Goal: Transaction & Acquisition: Purchase product/service

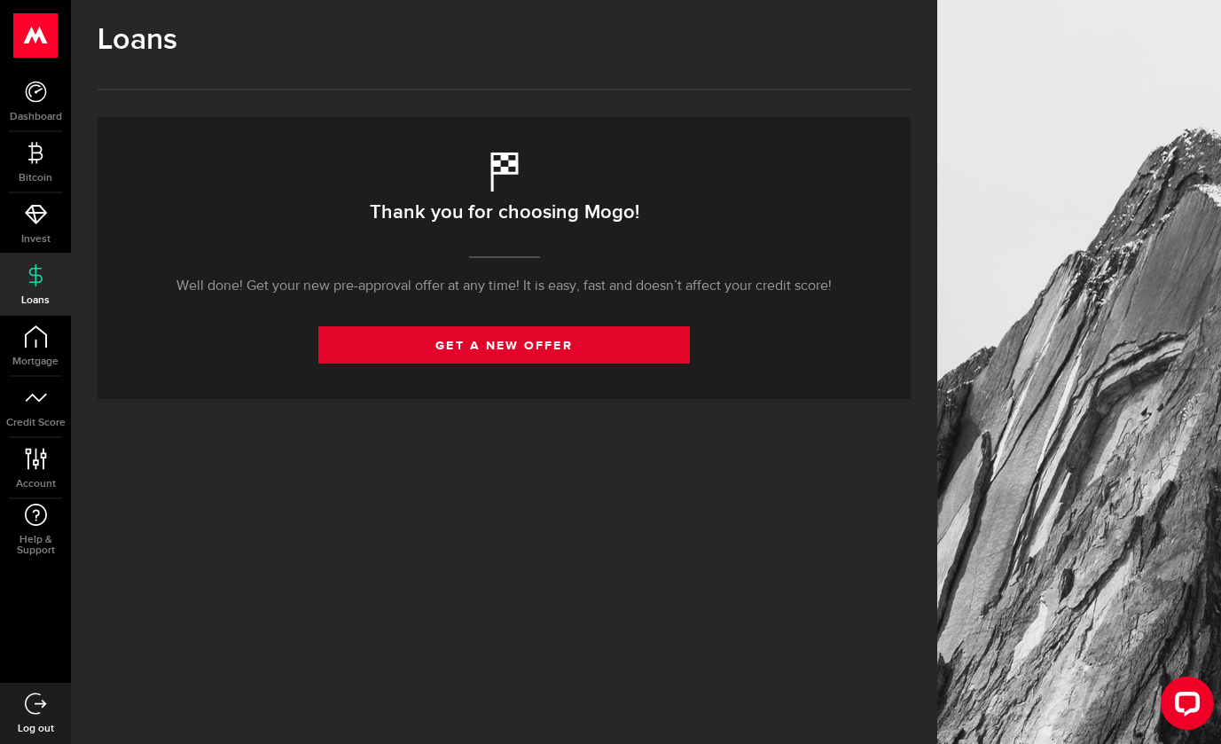
click at [480, 352] on link "get a new offer" at bounding box center [504, 344] width 372 height 37
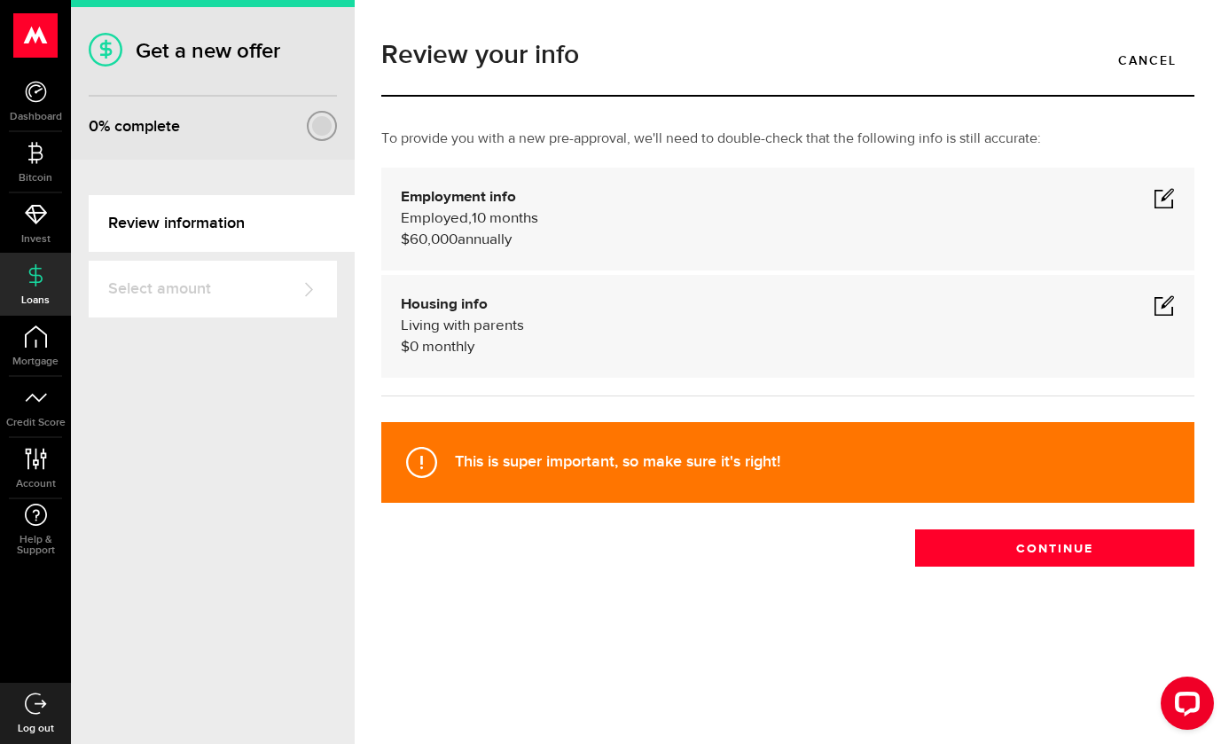
click at [920, 185] on div "Employment info Employed Hourly , 10 months (on maternity leave) $60,000 annual…" at bounding box center [787, 219] width 813 height 103
click at [1174, 196] on span at bounding box center [1164, 197] width 21 height 21
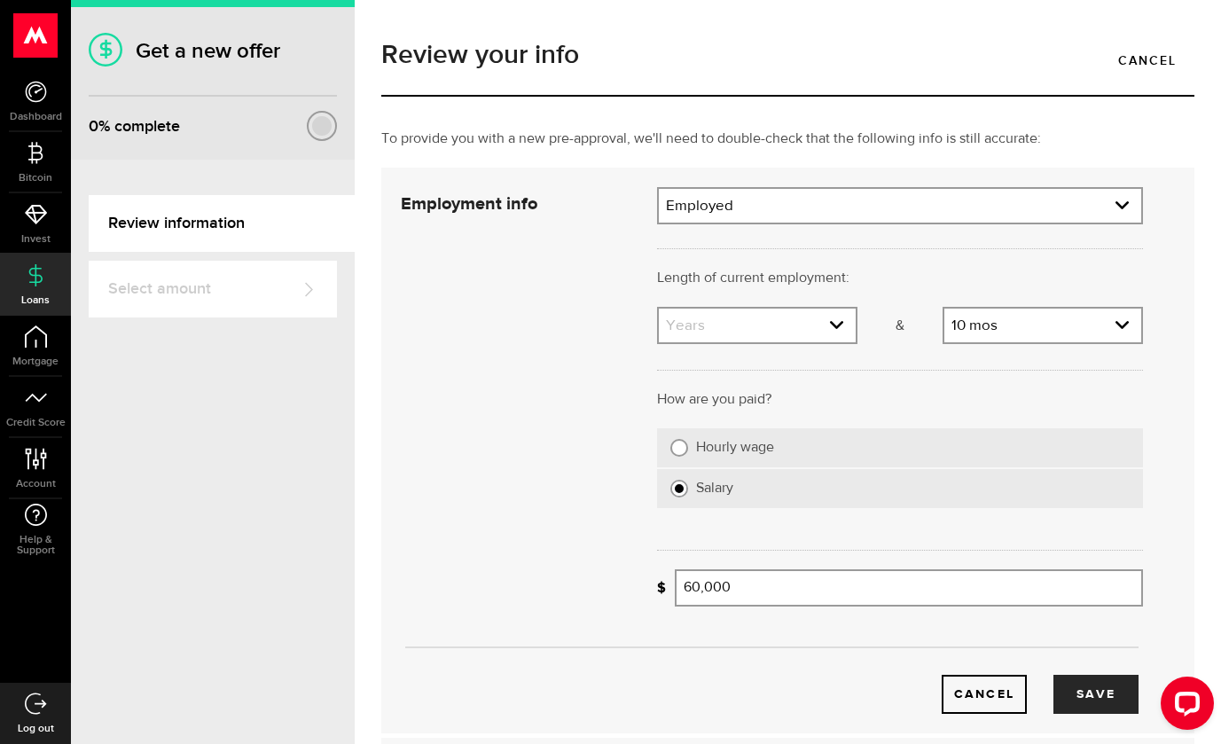
click at [575, 522] on div "Cancel Save" at bounding box center [772, 450] width 796 height 527
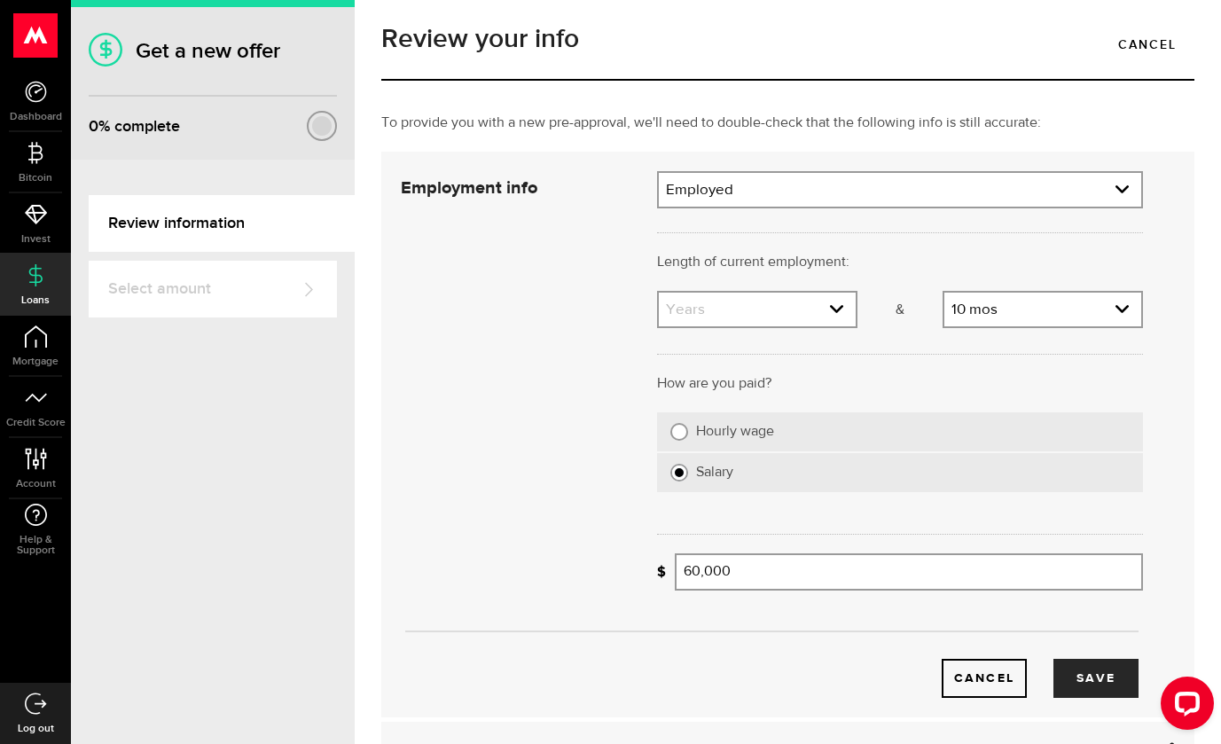
scroll to position [31, 0]
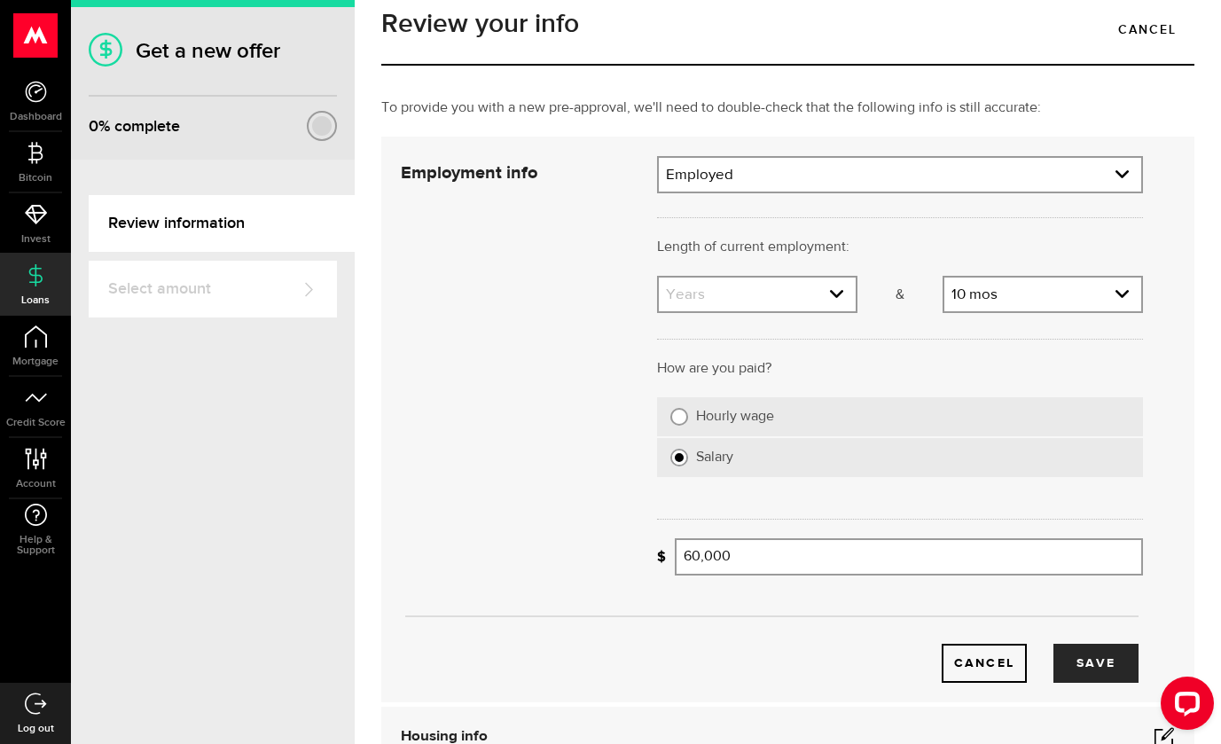
click at [782, 318] on div at bounding box center [900, 336] width 513 height 43
click at [758, 300] on link "expand select" at bounding box center [757, 295] width 197 height 34
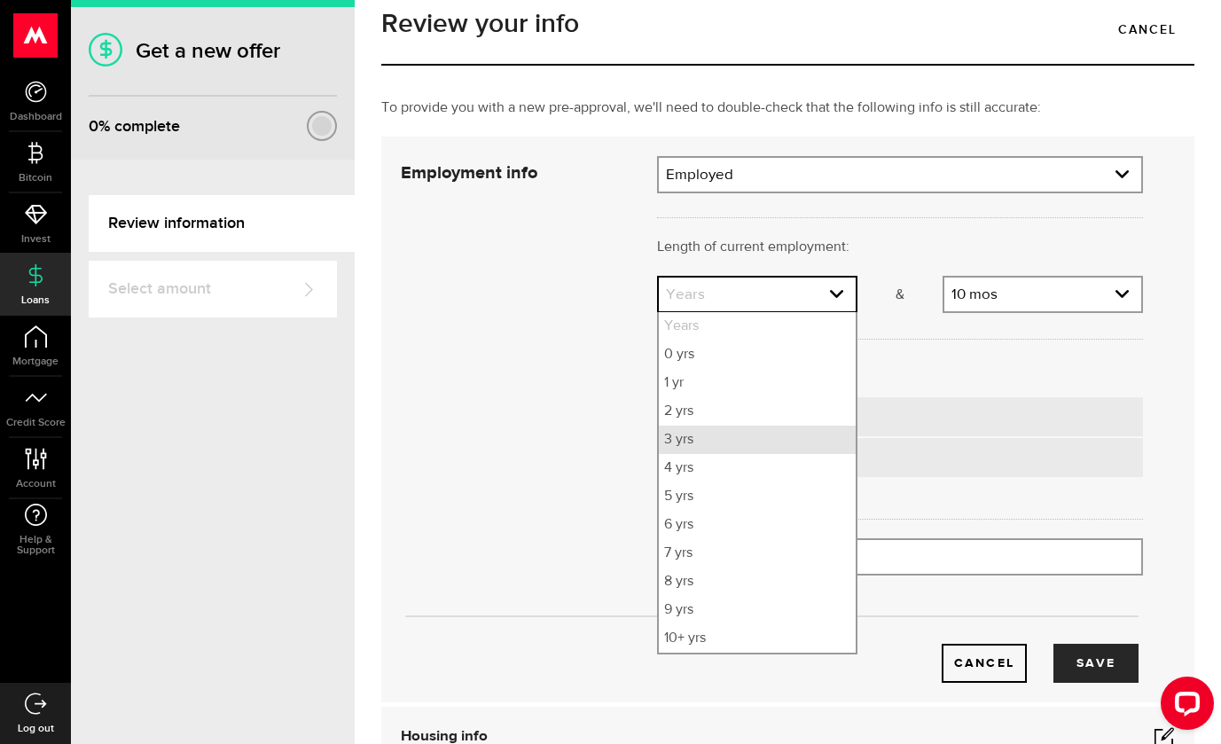
click at [717, 438] on li "3 yrs" at bounding box center [757, 440] width 197 height 28
select select "3"
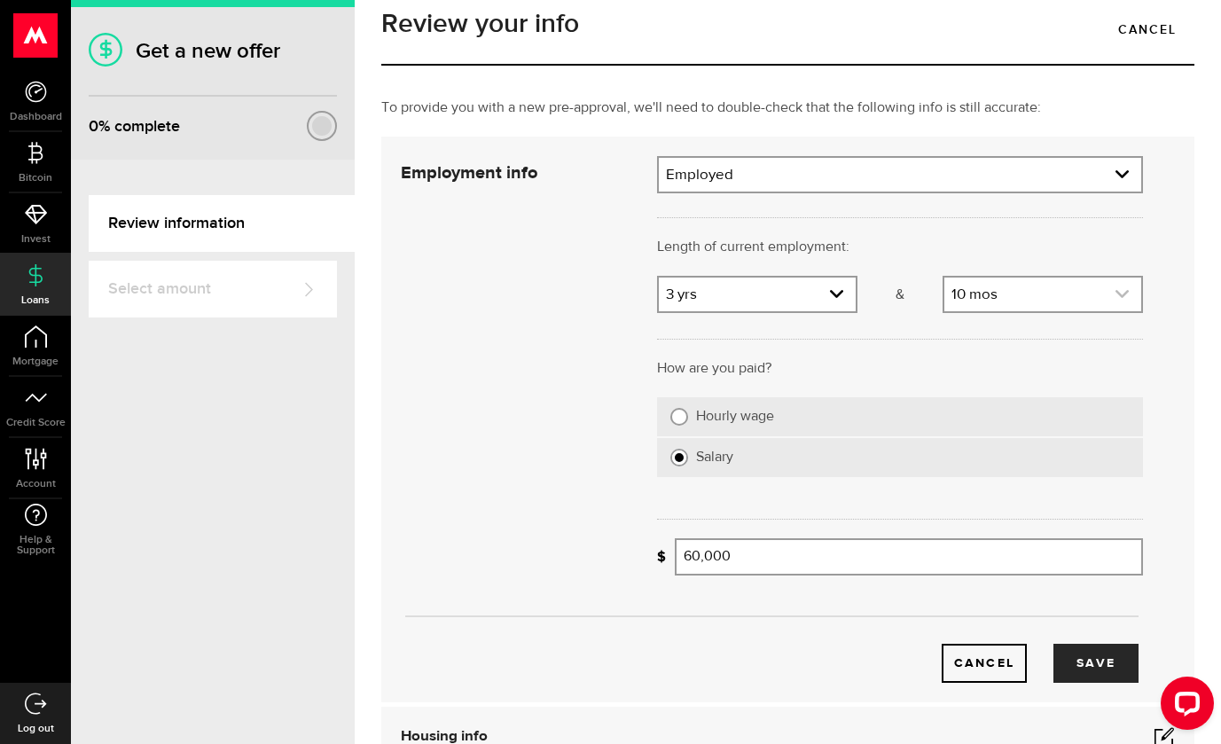
click at [969, 286] on link "expand select" at bounding box center [1043, 295] width 197 height 34
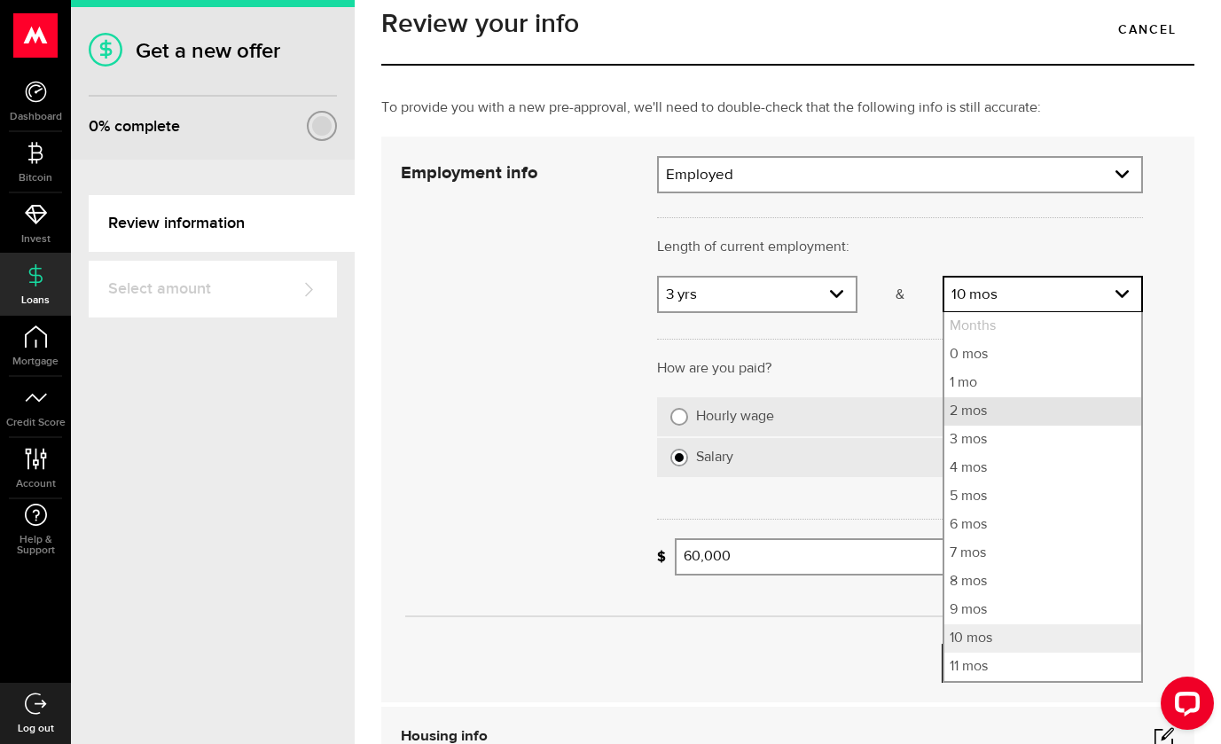
click at [962, 411] on li "2 mos" at bounding box center [1043, 411] width 197 height 28
select select "2"
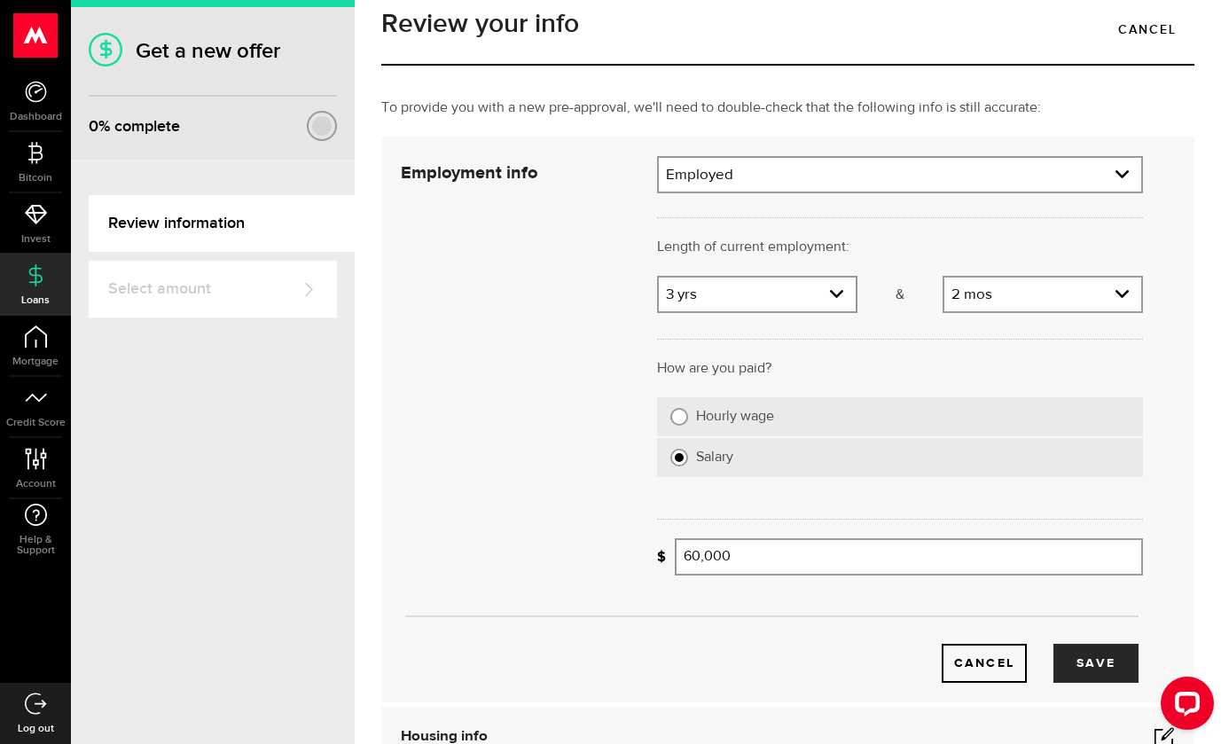
scroll to position [388, 0]
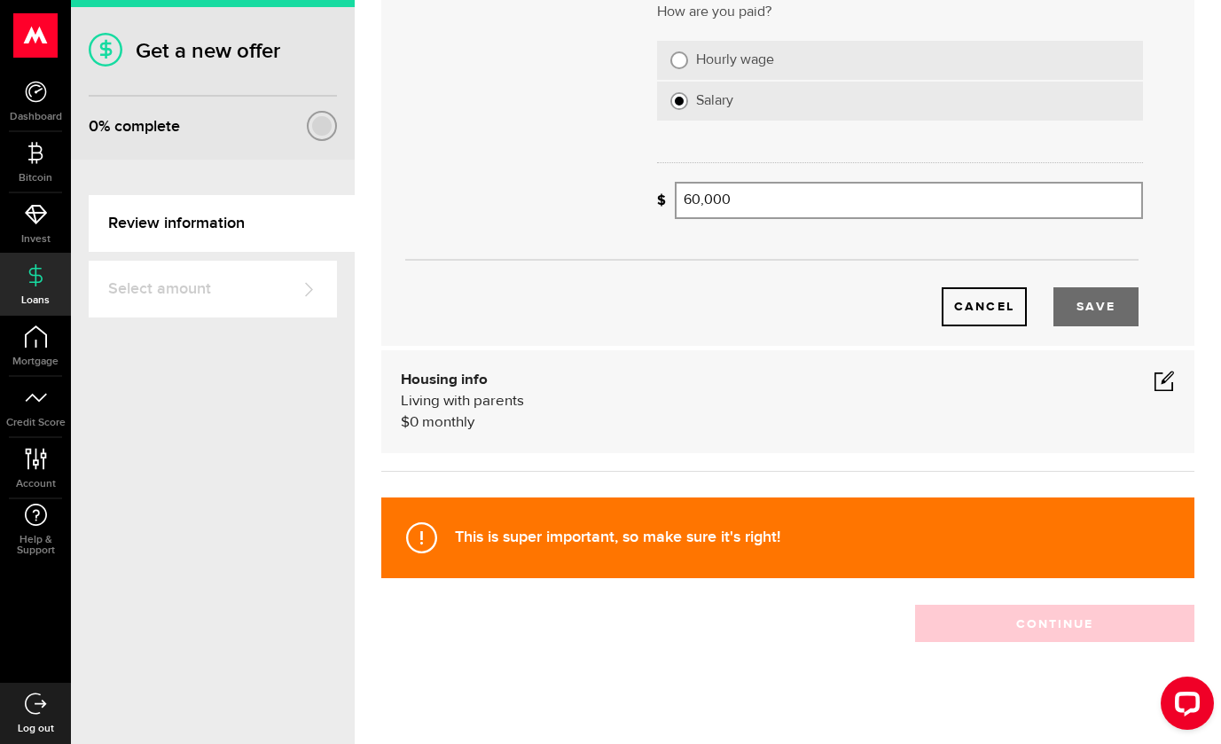
click at [1118, 303] on button "Save" at bounding box center [1096, 306] width 85 height 39
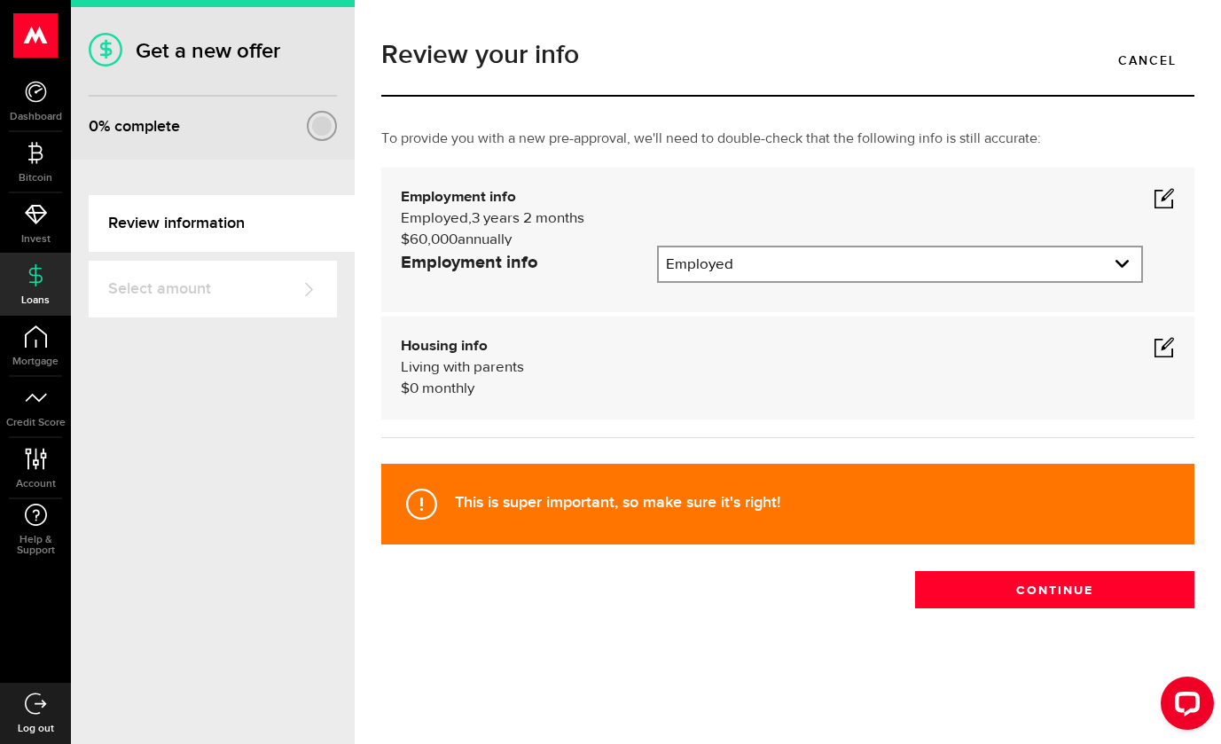
scroll to position [0, 0]
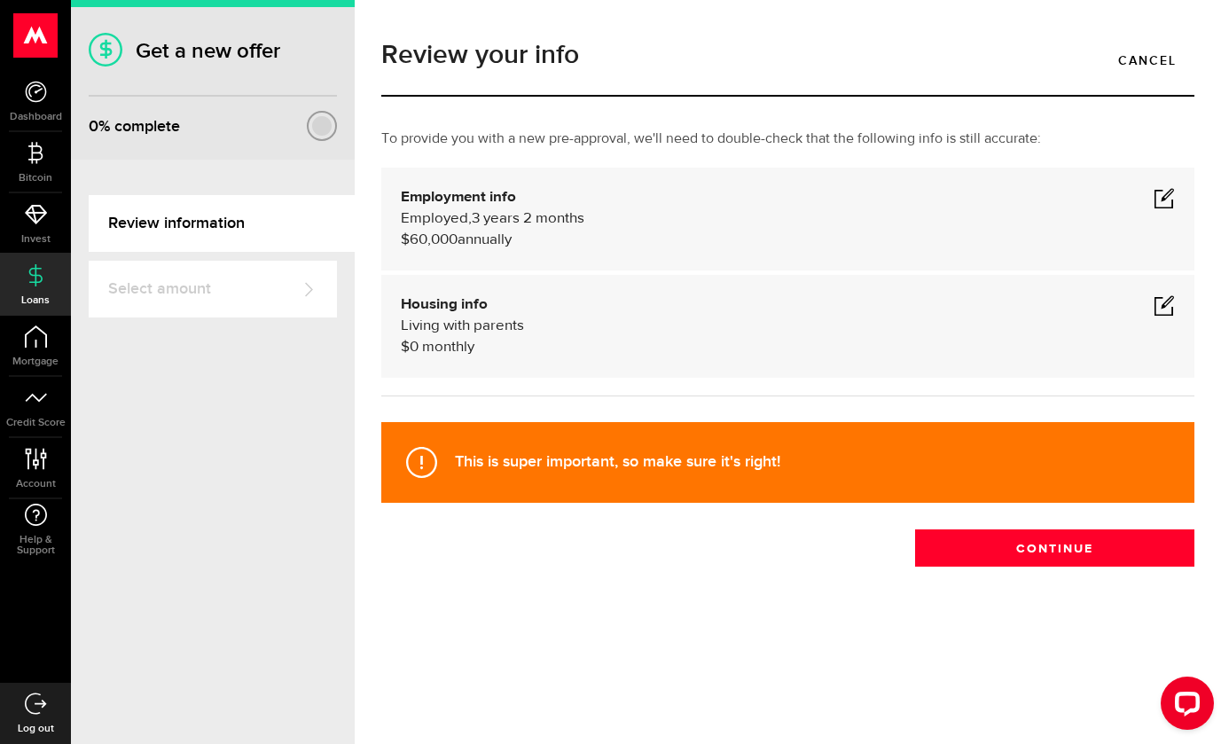
click at [1168, 303] on span at bounding box center [1164, 305] width 21 height 21
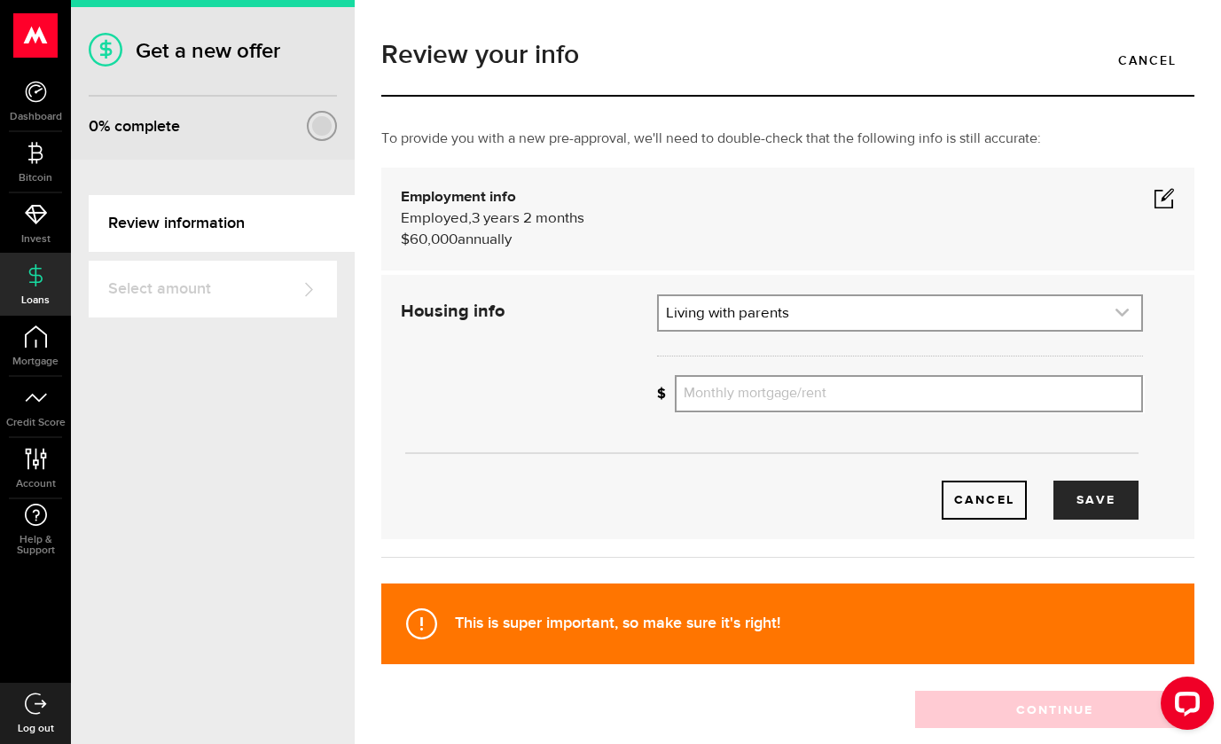
click at [780, 316] on link "expand select" at bounding box center [900, 313] width 483 height 34
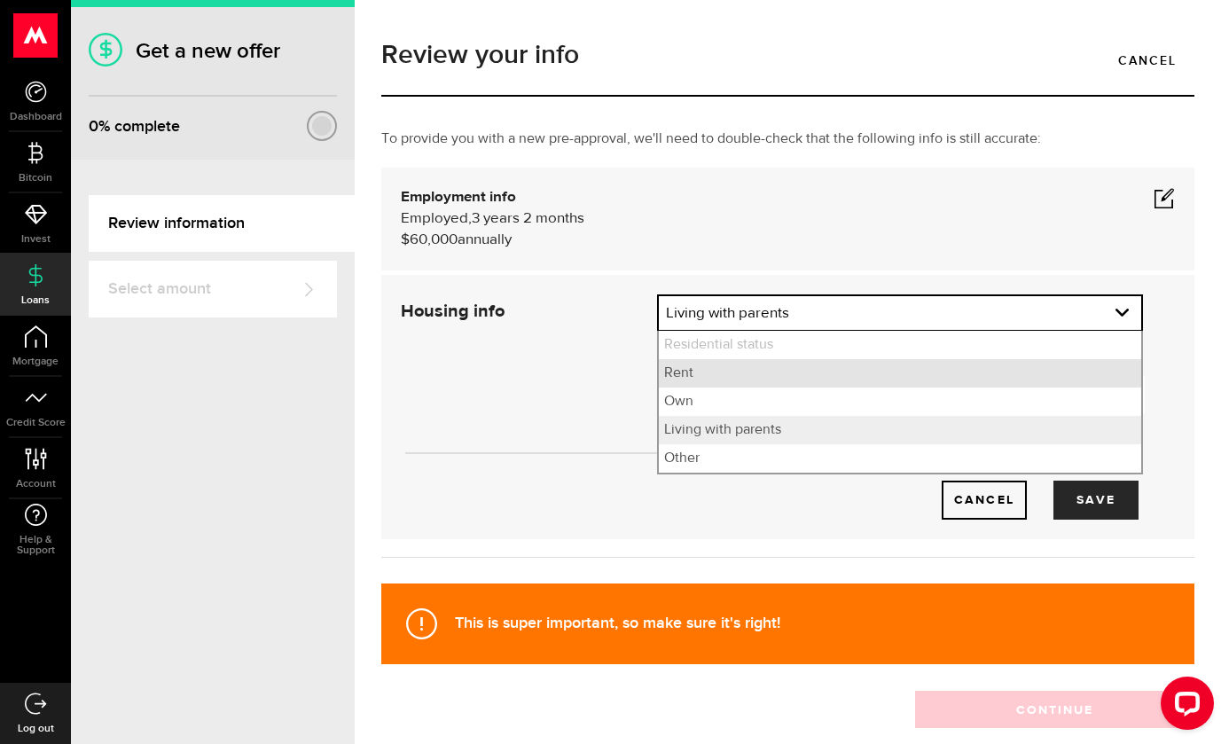
click at [750, 368] on li "Rent" at bounding box center [900, 373] width 483 height 28
select select "Rent"
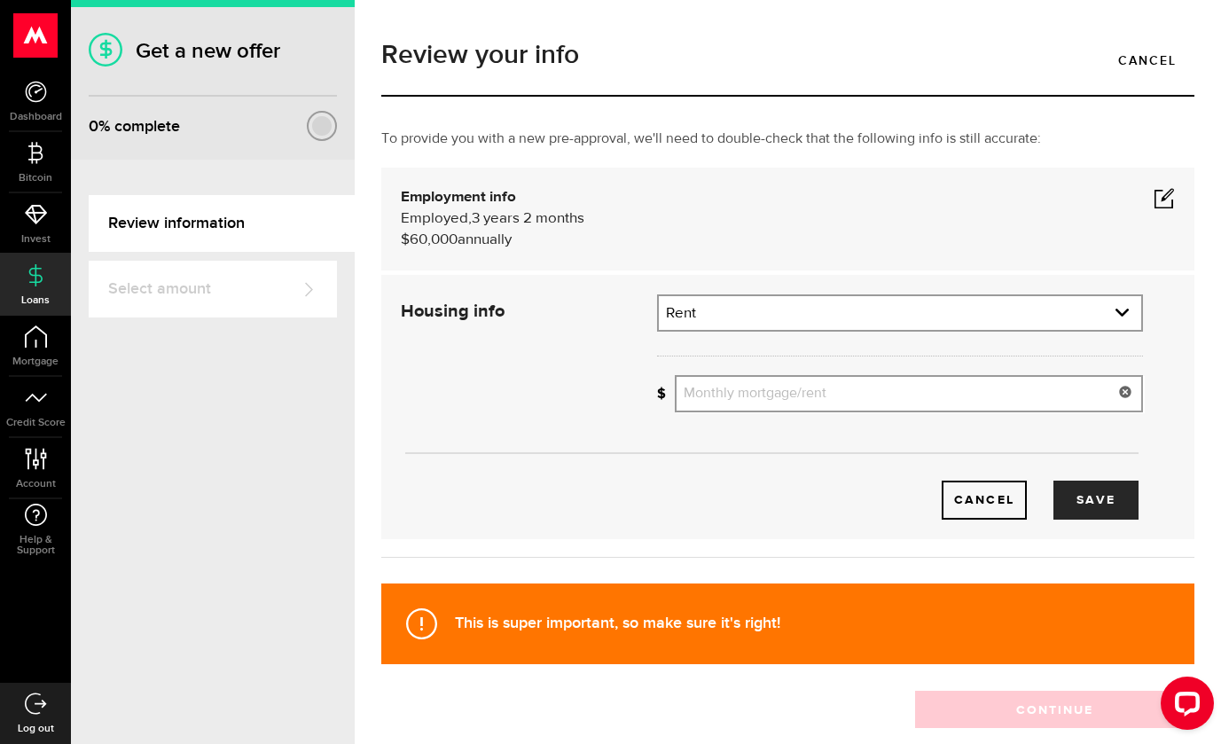
click at [754, 401] on input "Monthly mortgage/rent" at bounding box center [909, 393] width 468 height 37
type input "1,200"
click at [1063, 491] on button "Save" at bounding box center [1096, 500] width 85 height 39
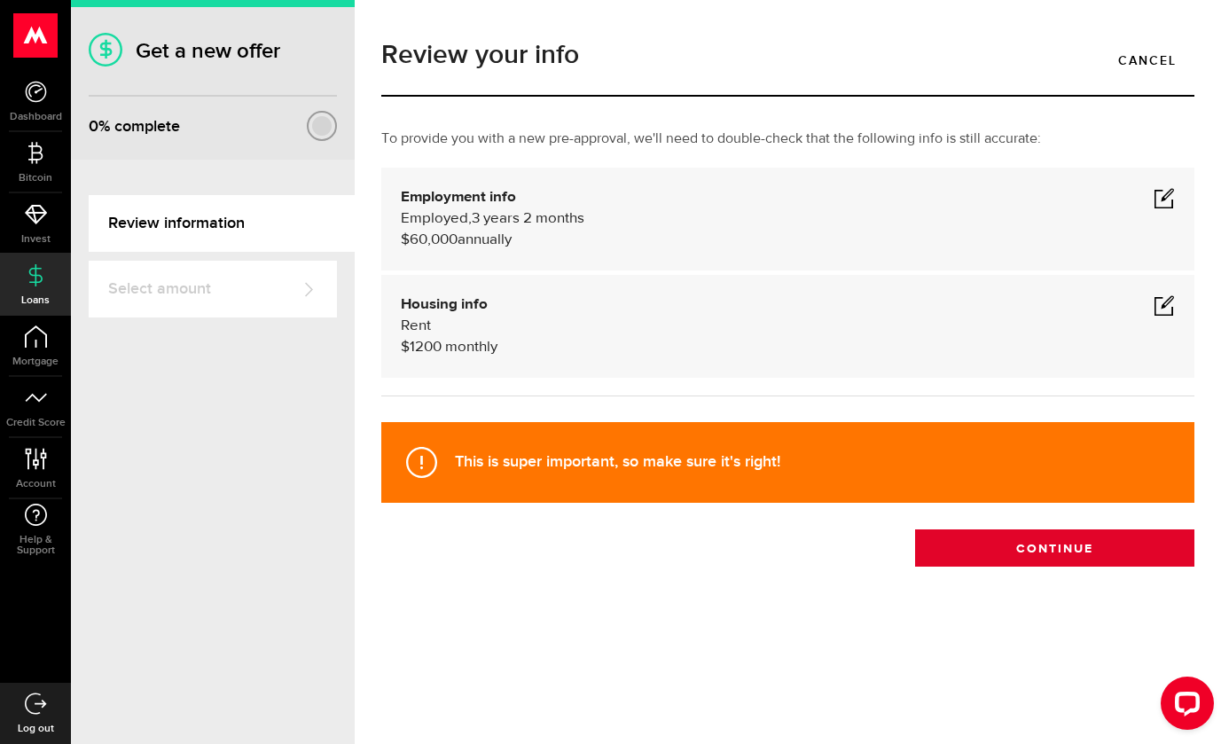
click at [962, 543] on button "Continue" at bounding box center [1054, 548] width 279 height 37
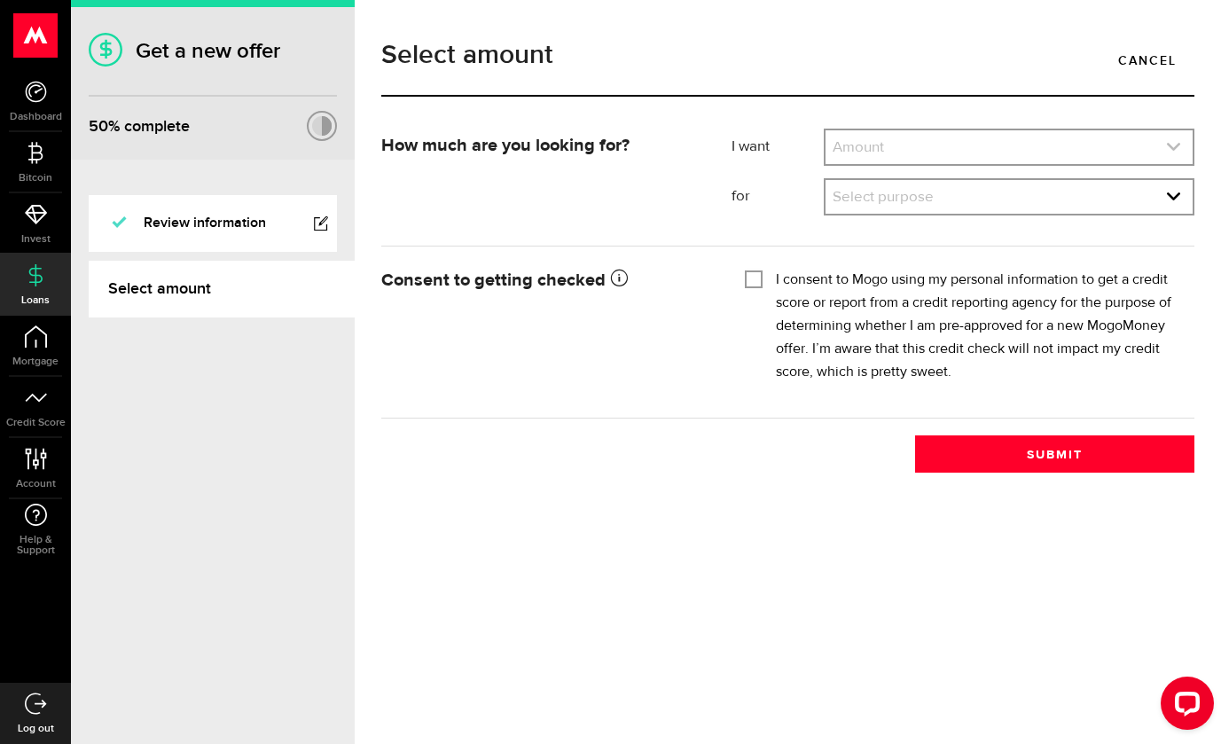
click at [913, 142] on link "expand select" at bounding box center [1009, 147] width 367 height 34
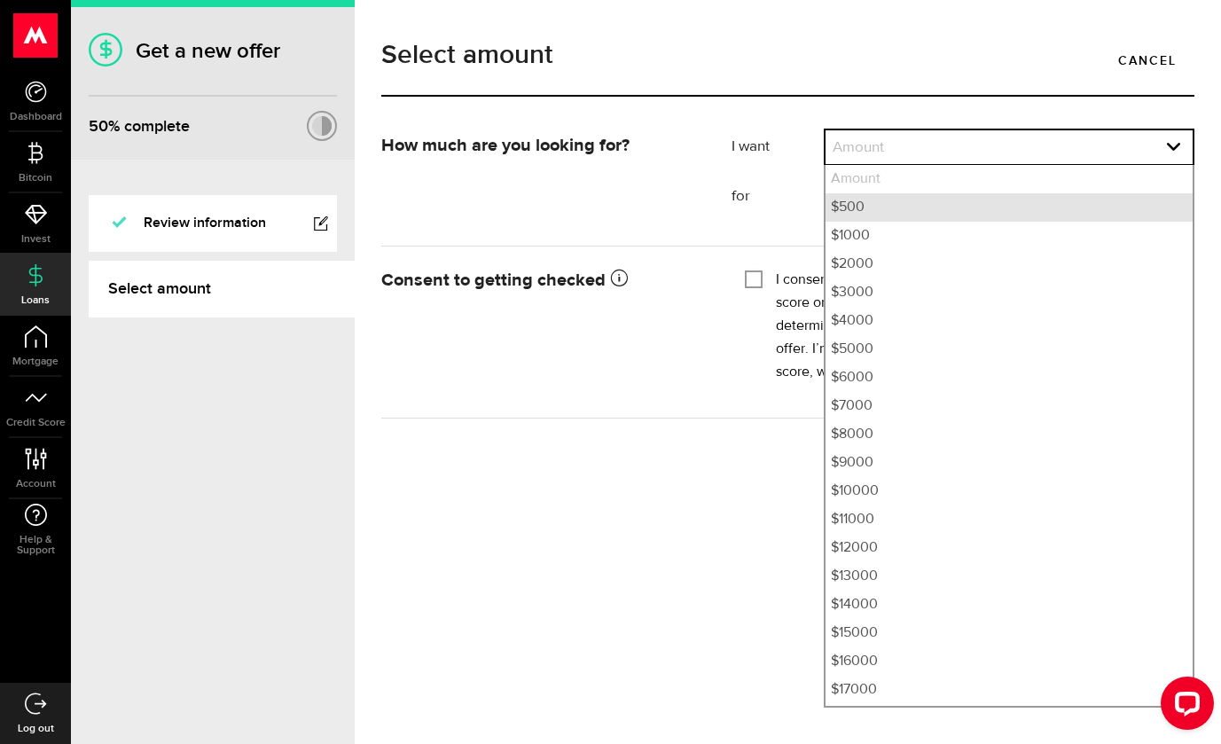
click at [894, 210] on li "$500" at bounding box center [1009, 207] width 367 height 28
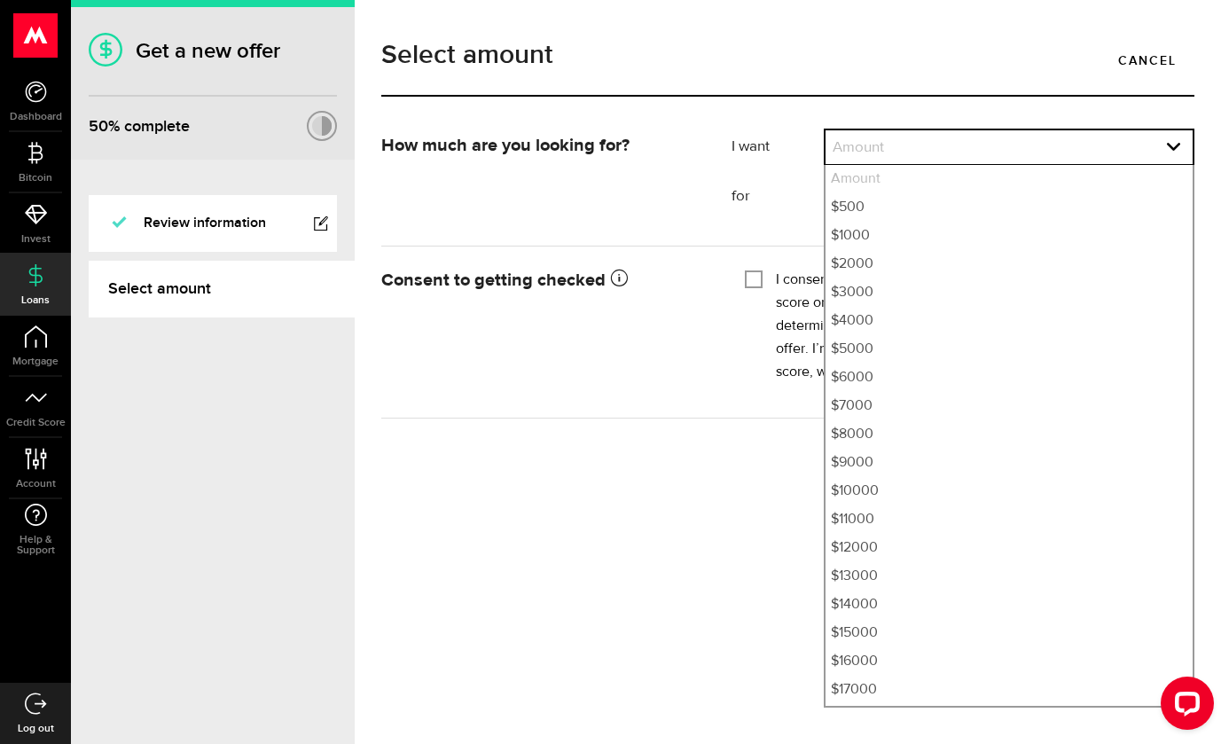
select select "500"
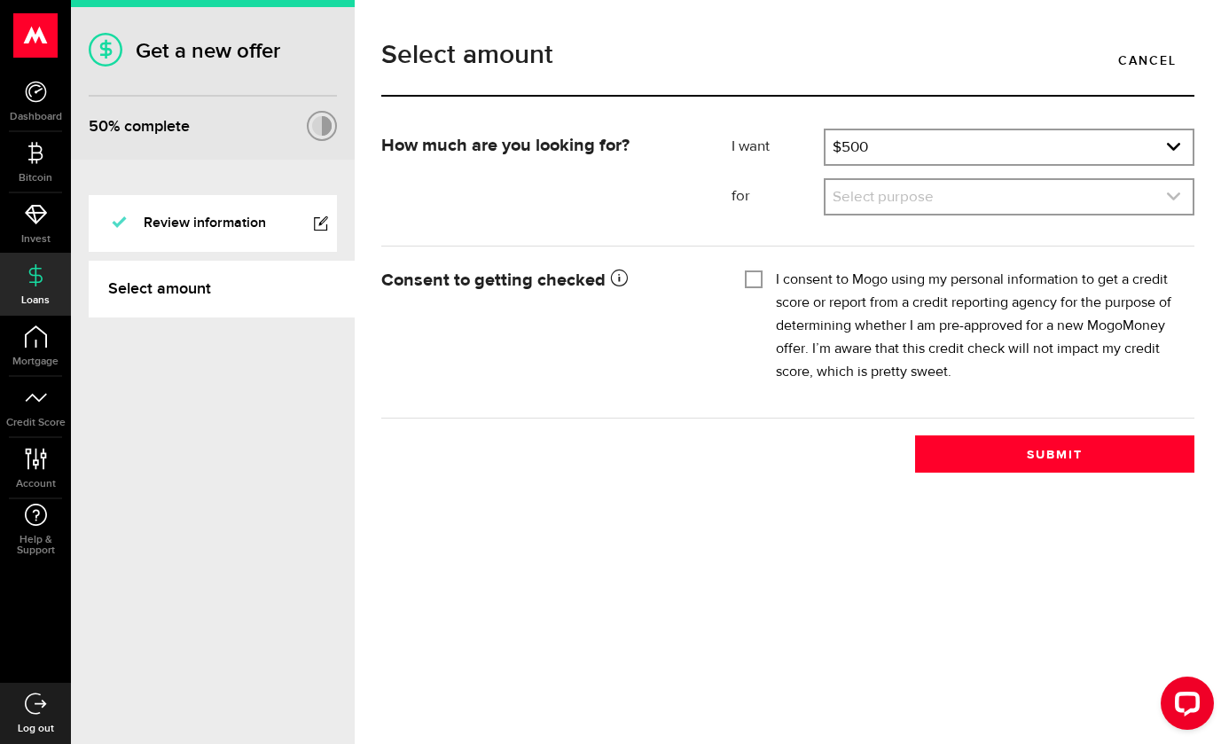
click at [890, 201] on link "expand select" at bounding box center [1009, 197] width 367 height 34
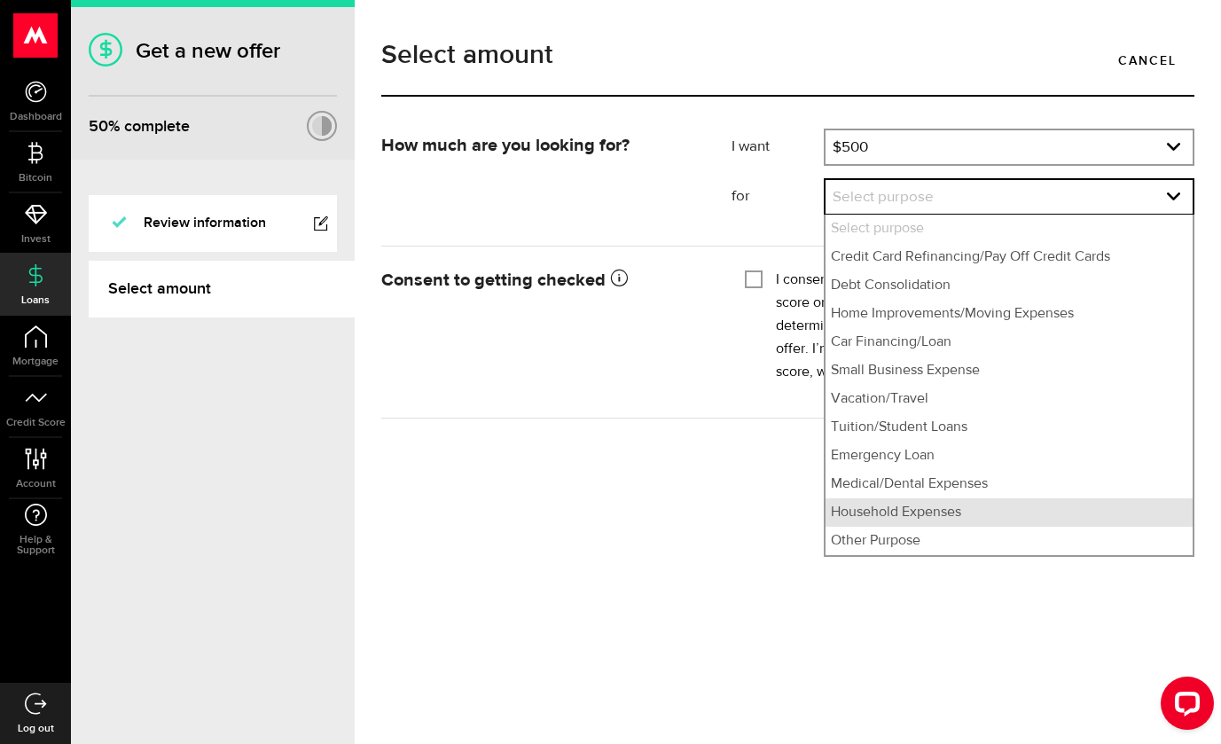
click at [891, 510] on li "Household Expenses" at bounding box center [1009, 513] width 367 height 28
select select "Household Expenses"
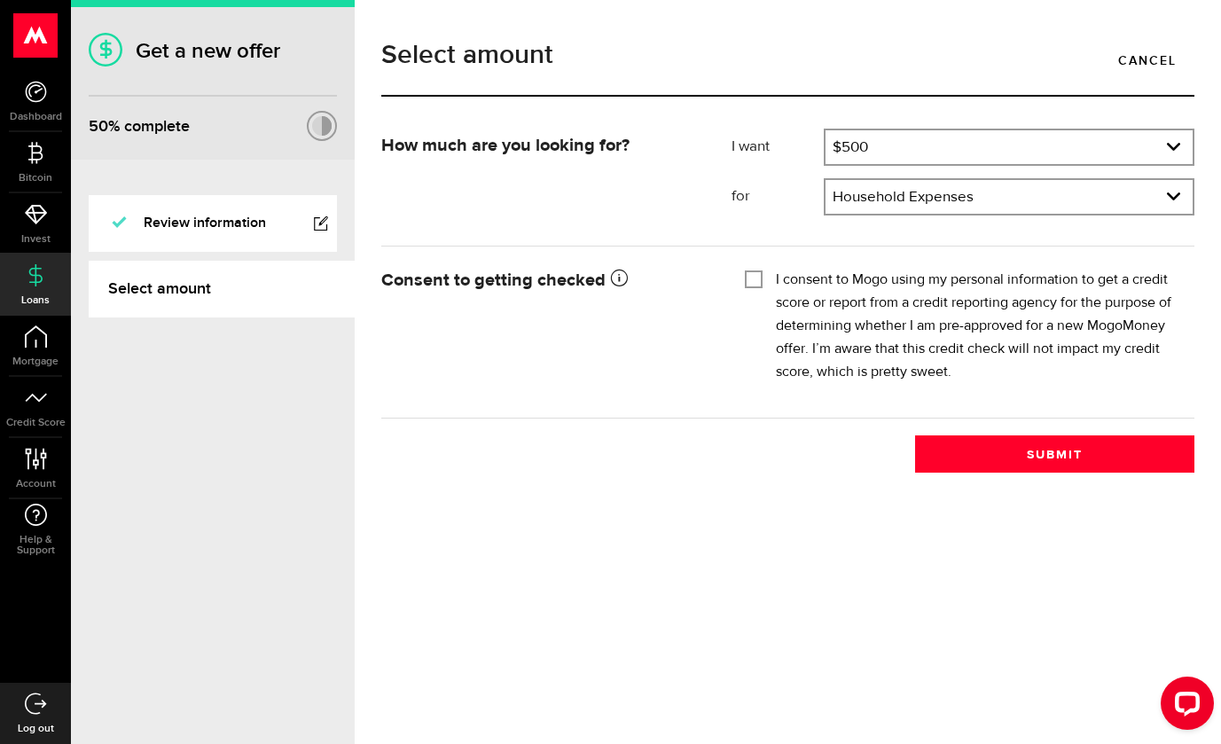
click at [765, 280] on div "I consent to Mogo using my personal information to get a credit score or report…" at bounding box center [963, 326] width 436 height 115
click at [761, 277] on input "I consent to Mogo using my personal information to get a credit score or report…" at bounding box center [754, 278] width 18 height 18
checkbox input "true"
click at [995, 475] on div "Select amount Cancel How much are you looking for? I want Amount How much credi…" at bounding box center [788, 372] width 867 height 744
click at [986, 458] on button "Submit" at bounding box center [1054, 454] width 279 height 37
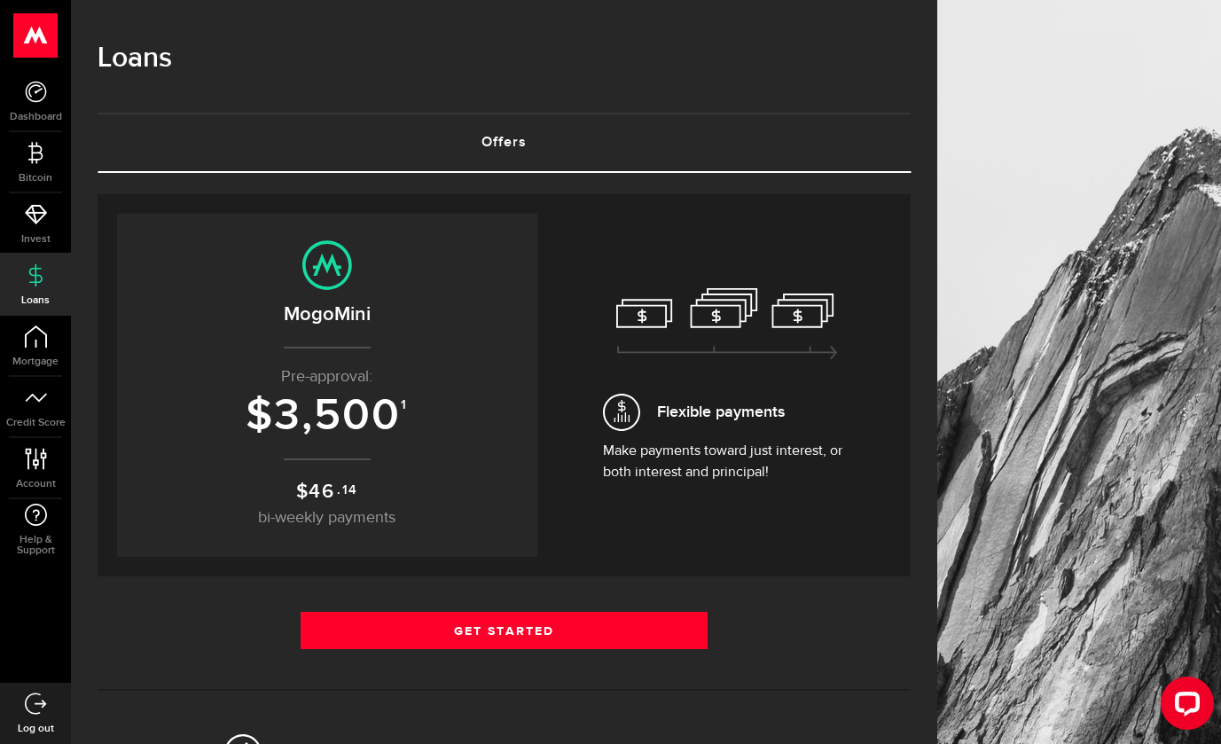
click at [405, 406] on sup "1" at bounding box center [404, 405] width 7 height 16
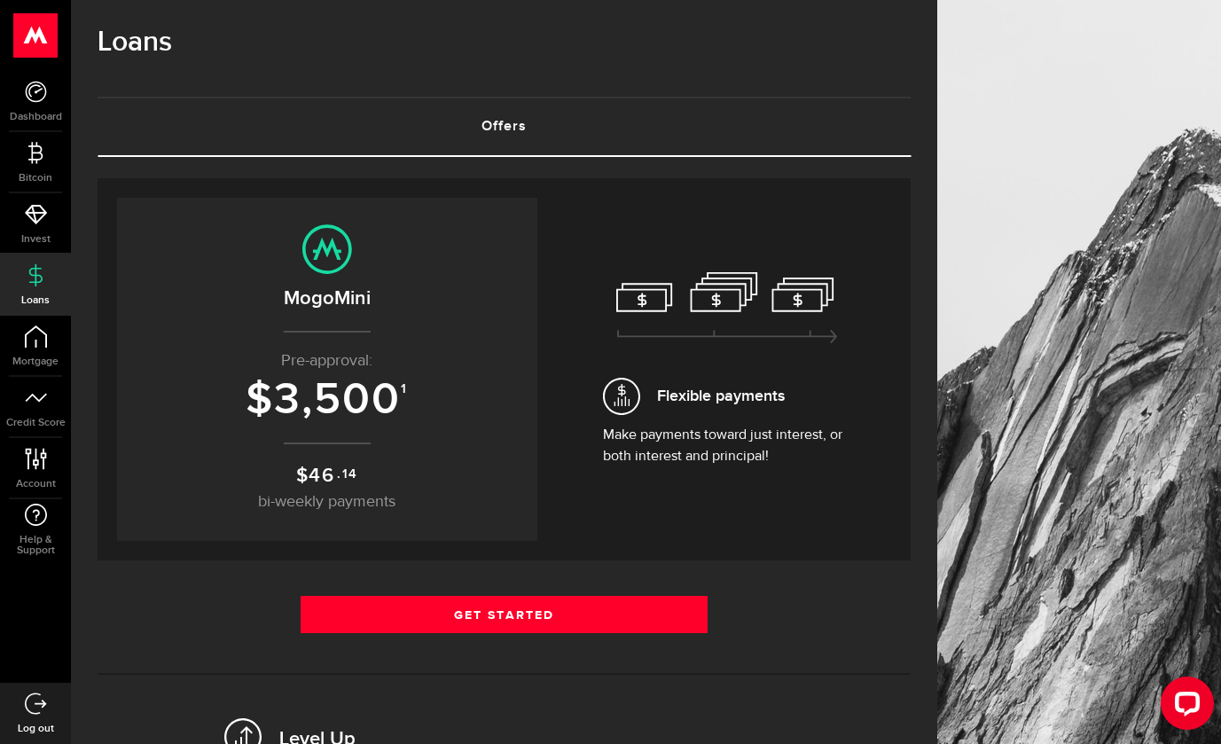
scroll to position [17, 0]
click at [412, 390] on h3 "$ 3,500 1" at bounding box center [327, 399] width 385 height 49
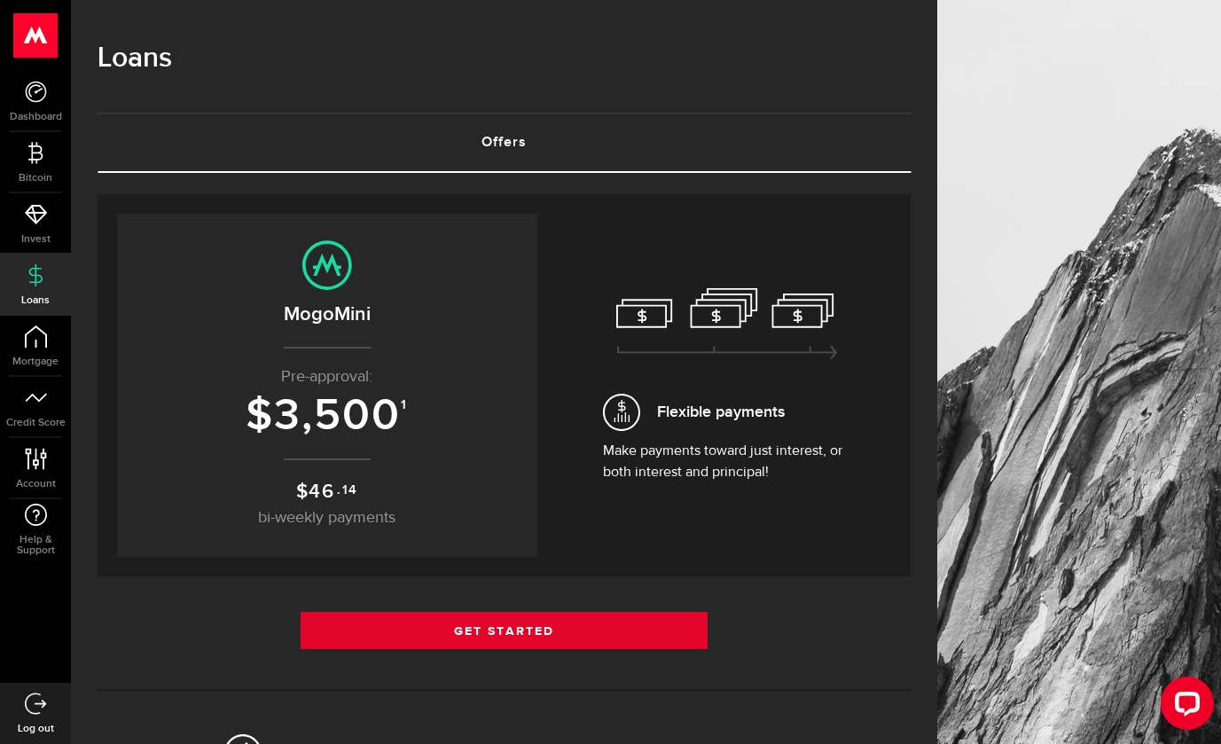
scroll to position [0, 0]
click at [383, 628] on link "Get Started" at bounding box center [504, 630] width 407 height 37
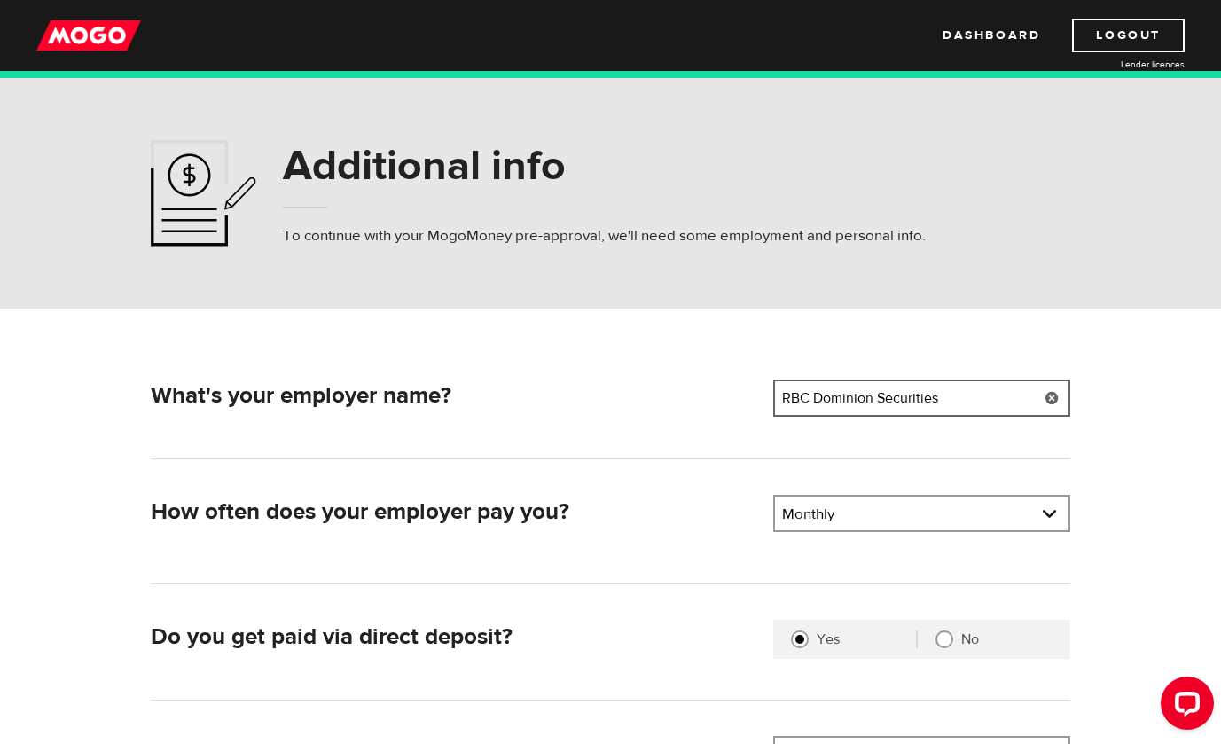
click at [839, 402] on input "RBC Dominion Securities" at bounding box center [922, 398] width 297 height 37
click at [841, 402] on input "RBC Dominion Securities" at bounding box center [922, 398] width 297 height 37
type input "American Express"
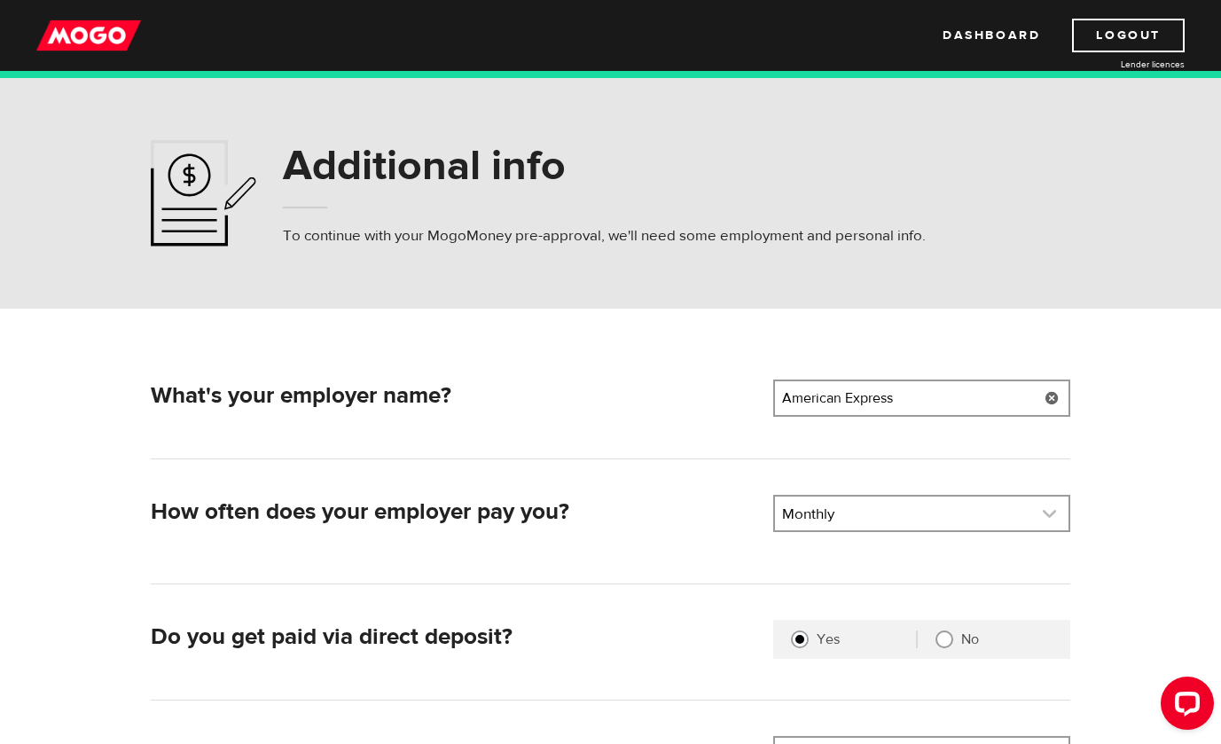
click at [836, 506] on link at bounding box center [922, 514] width 294 height 34
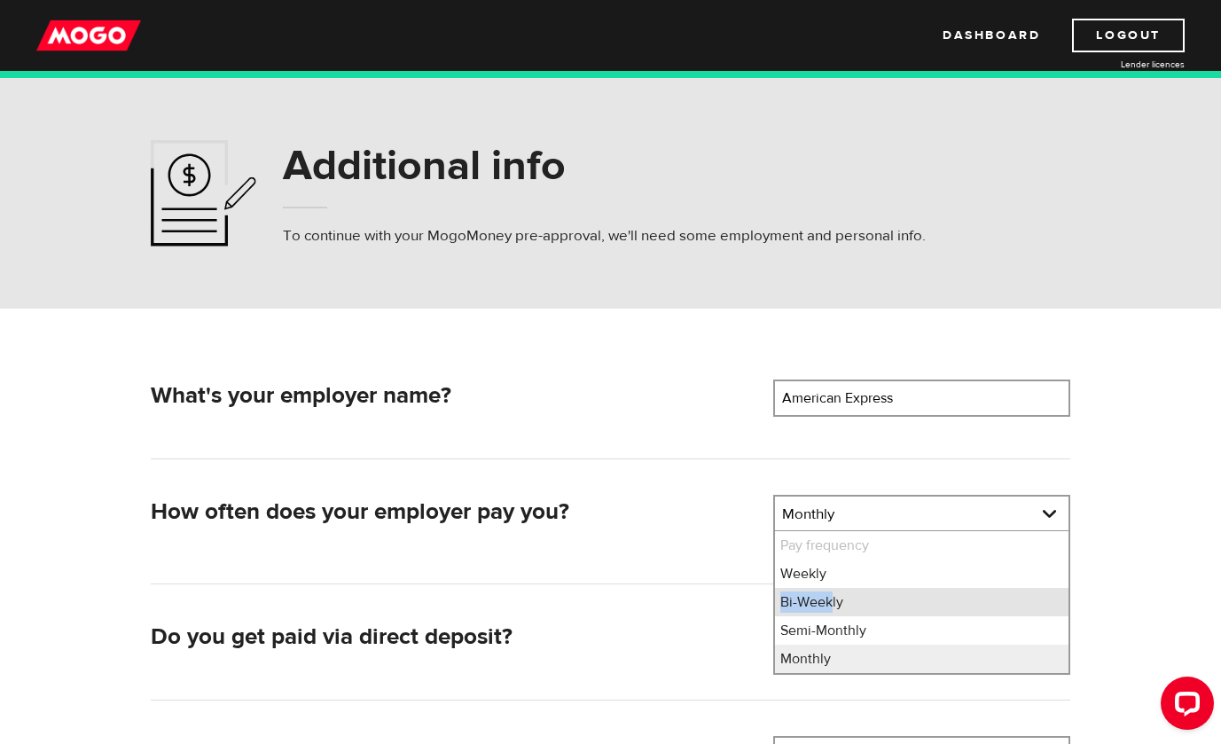
click at [834, 593] on li "Bi-Weekly" at bounding box center [922, 602] width 294 height 28
select select "2"
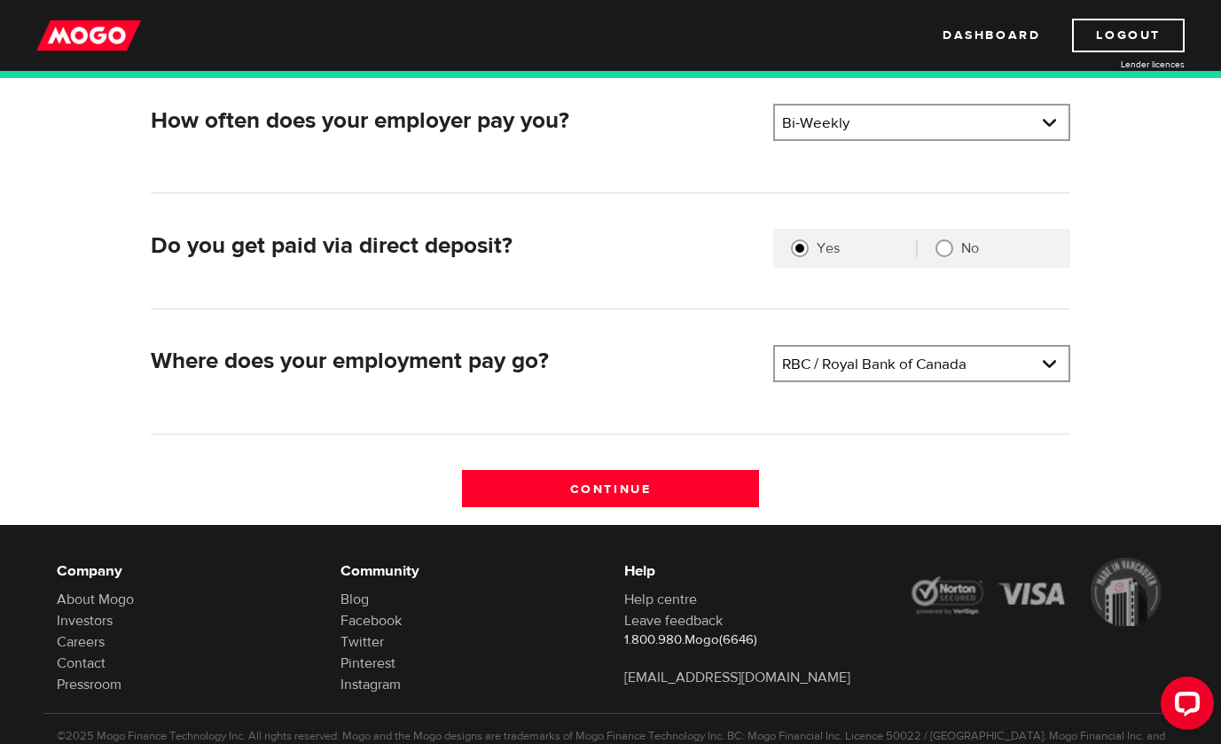
scroll to position [385, 0]
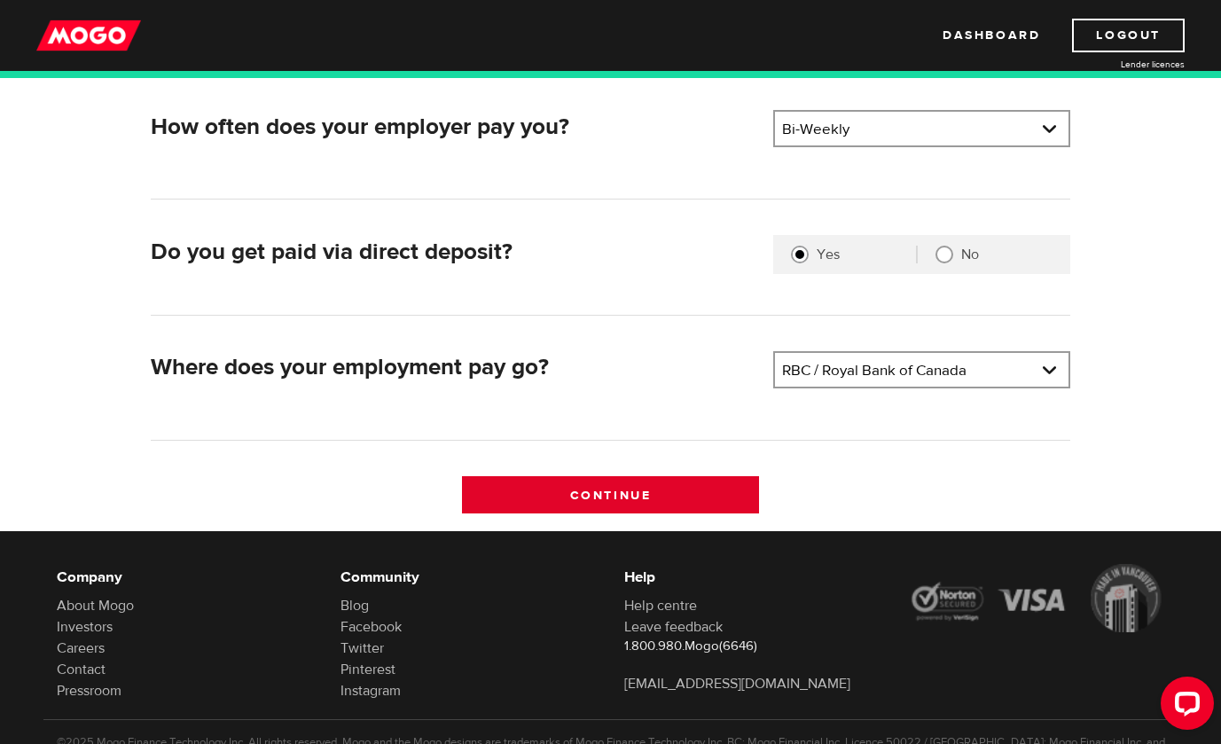
click at [708, 502] on input "Continue" at bounding box center [610, 494] width 297 height 37
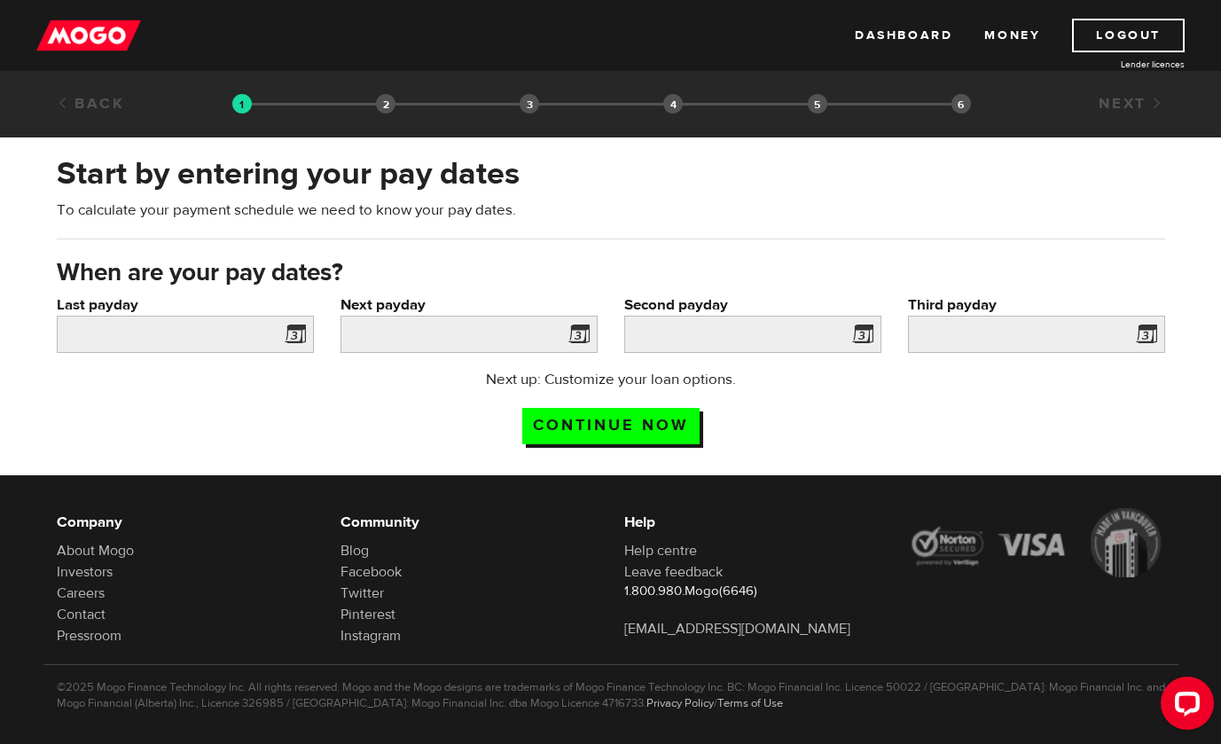
click at [293, 343] on span at bounding box center [292, 337] width 27 height 28
click at [252, 334] on input "Last payday" at bounding box center [185, 334] width 257 height 37
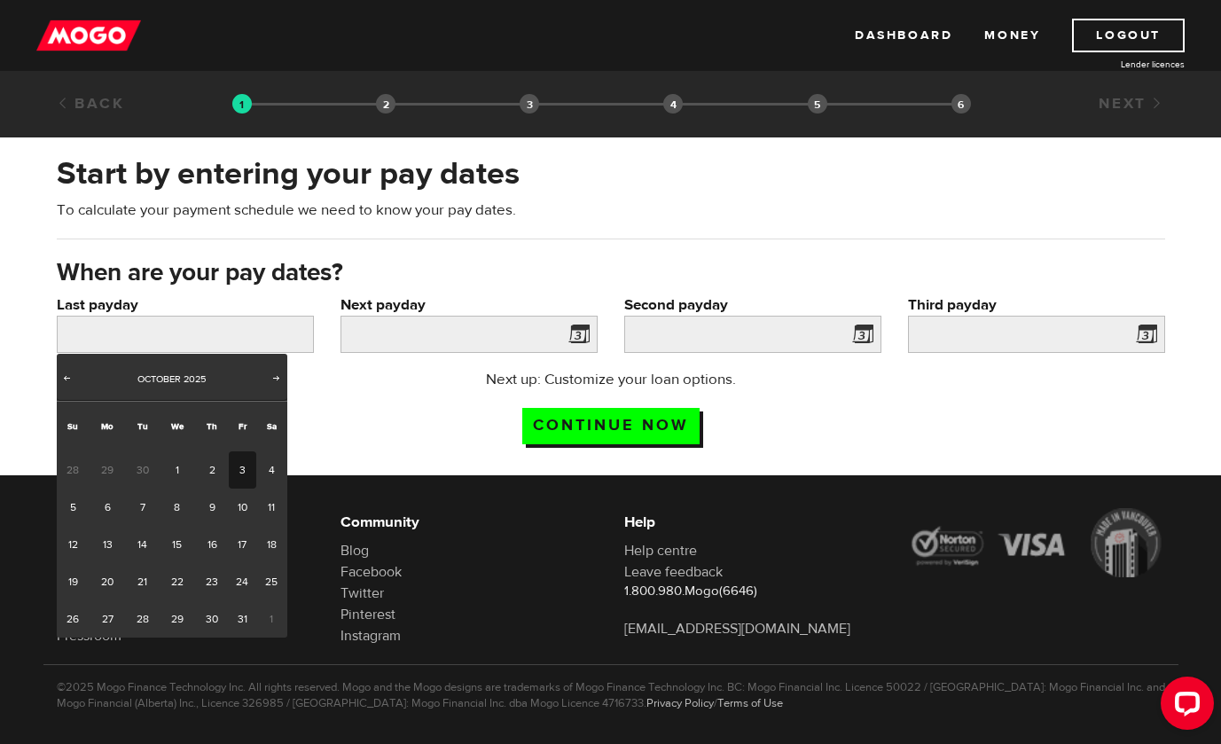
click at [240, 463] on link "3" at bounding box center [242, 470] width 27 height 37
type input "[DATE]"
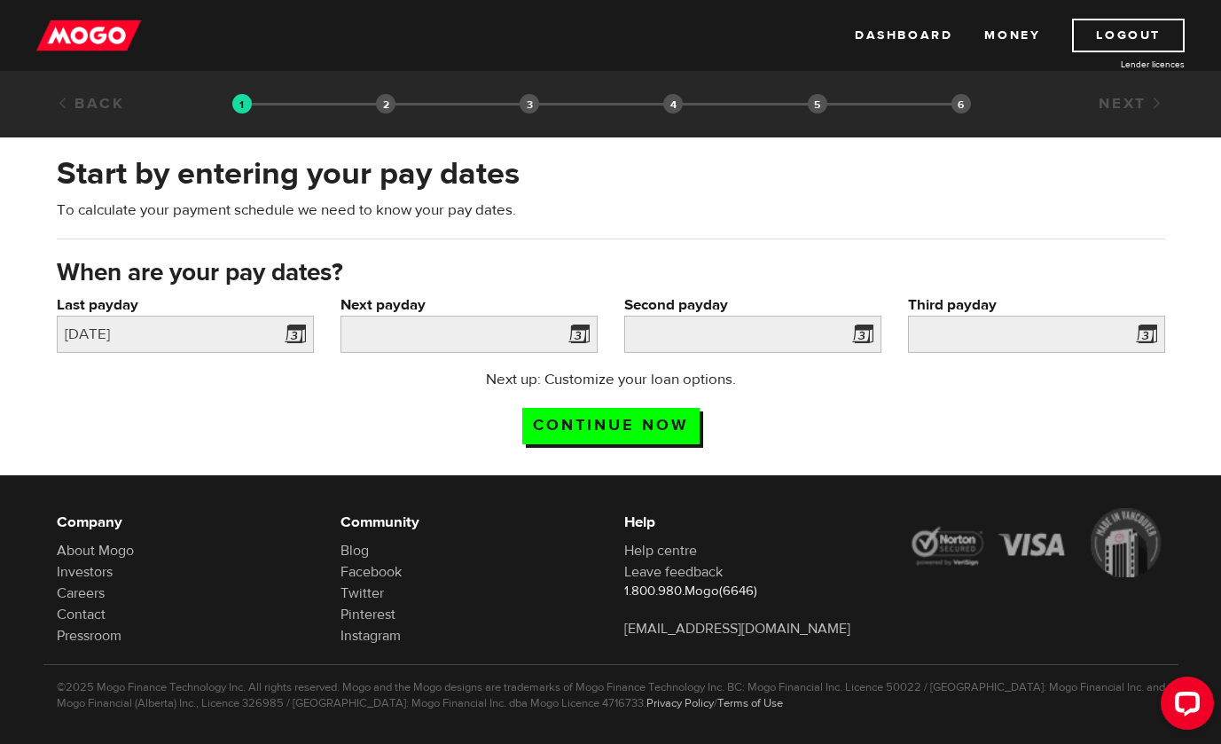
click at [581, 330] on span at bounding box center [575, 337] width 27 height 28
click at [578, 337] on span at bounding box center [575, 337] width 27 height 28
click at [485, 342] on input "Next payday" at bounding box center [469, 334] width 257 height 37
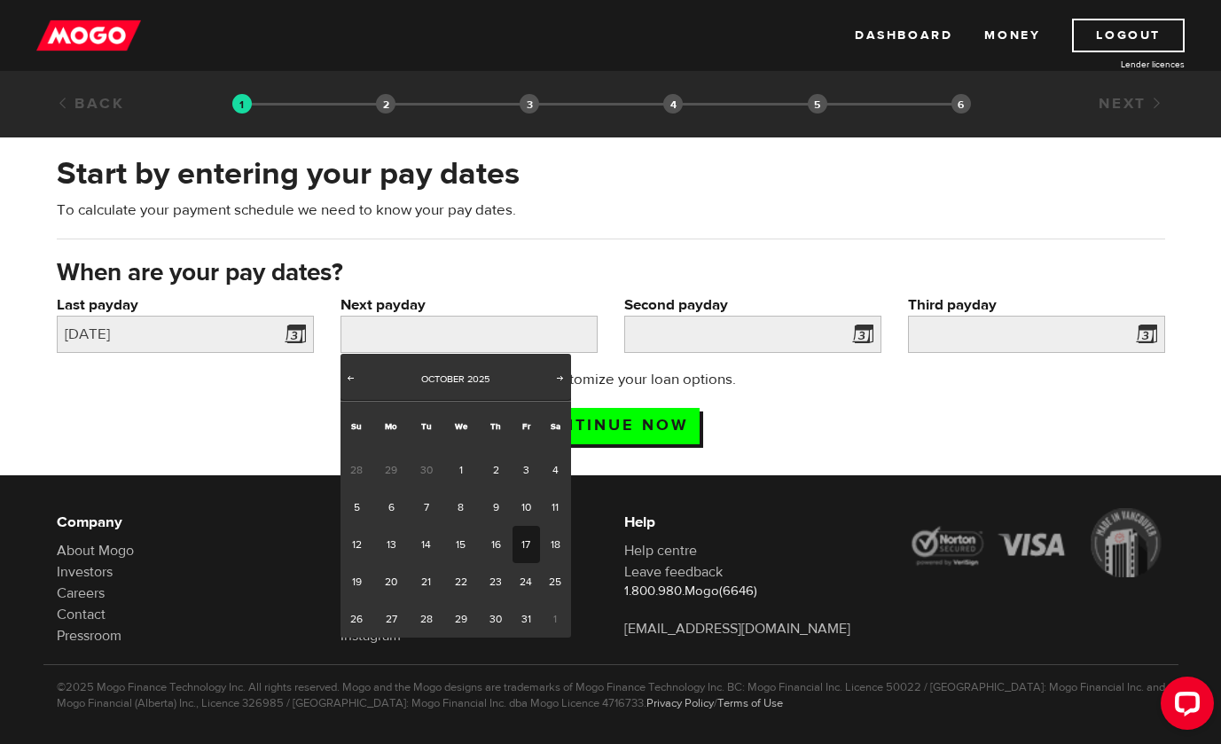
click at [522, 537] on link "17" at bounding box center [526, 544] width 27 height 37
type input "[DATE]"
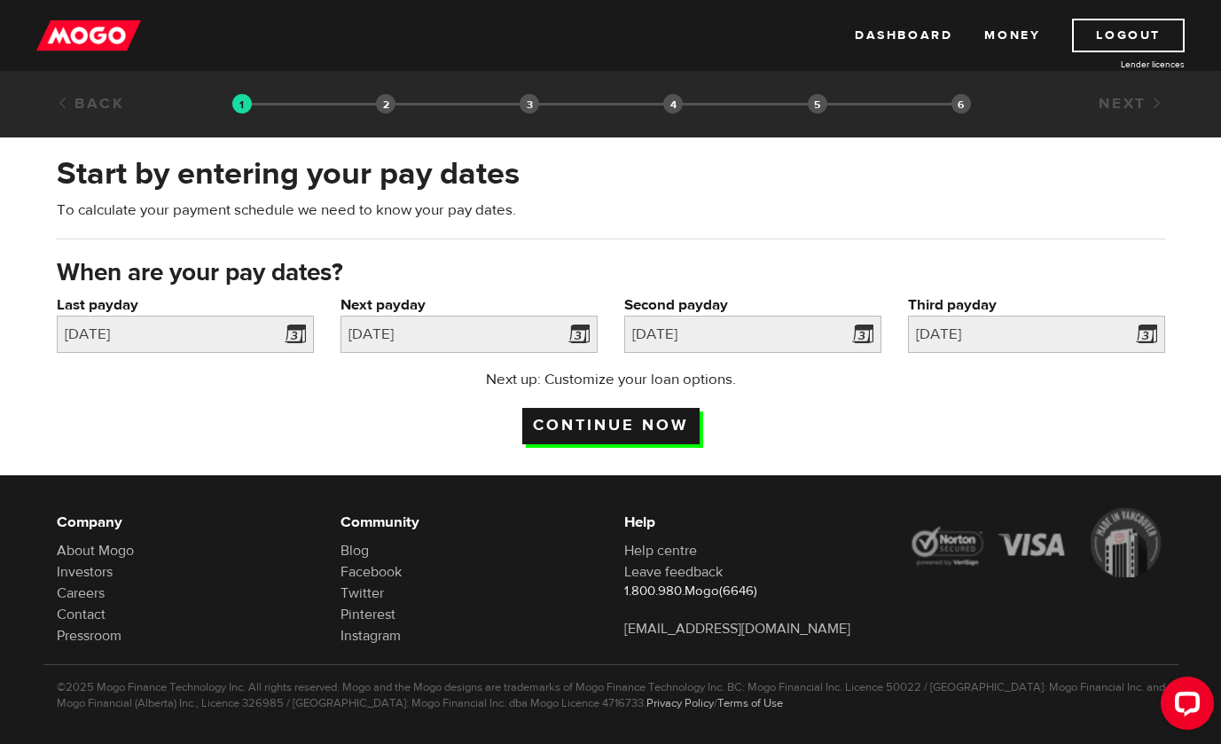
click at [646, 426] on input "Continue now" at bounding box center [610, 426] width 177 height 36
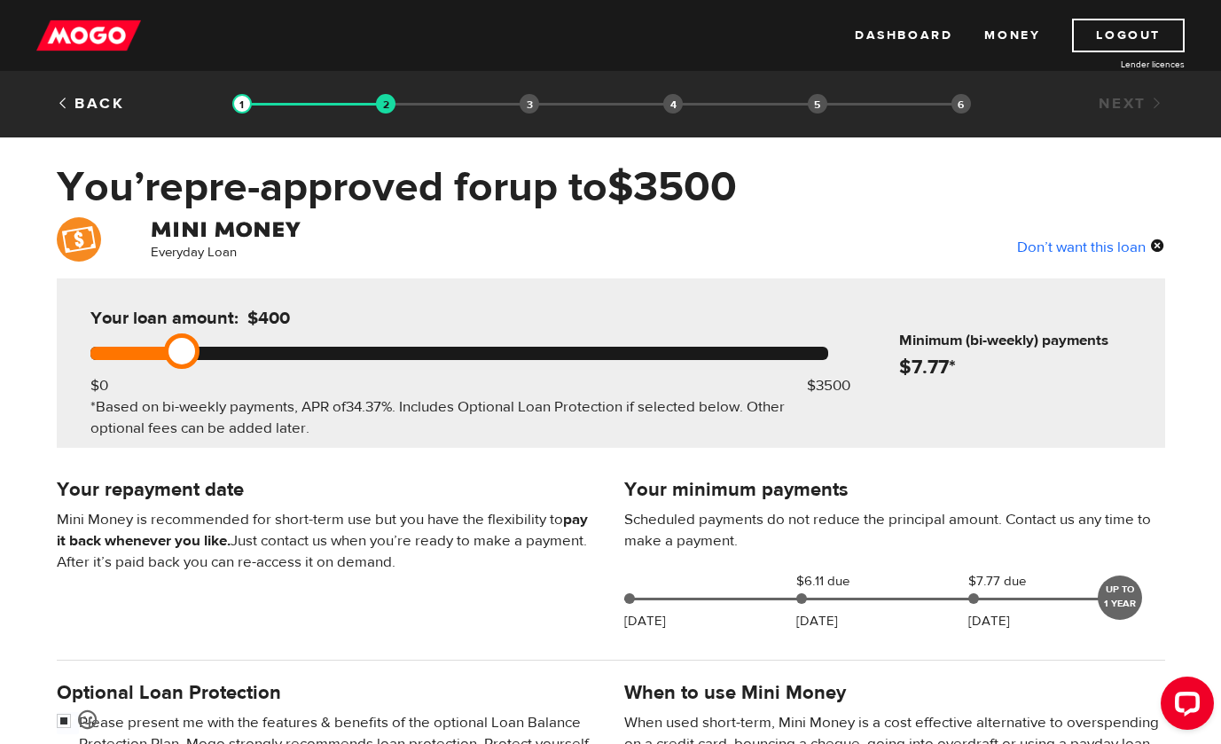
drag, startPoint x: 835, startPoint y: 355, endPoint x: 160, endPoint y: 381, distance: 675.6
click at [160, 381] on div "Your loan amount: $400 $0 $3500 *Based on bi-weekly payments, APR of 34.37% . I…" at bounding box center [459, 363] width 791 height 169
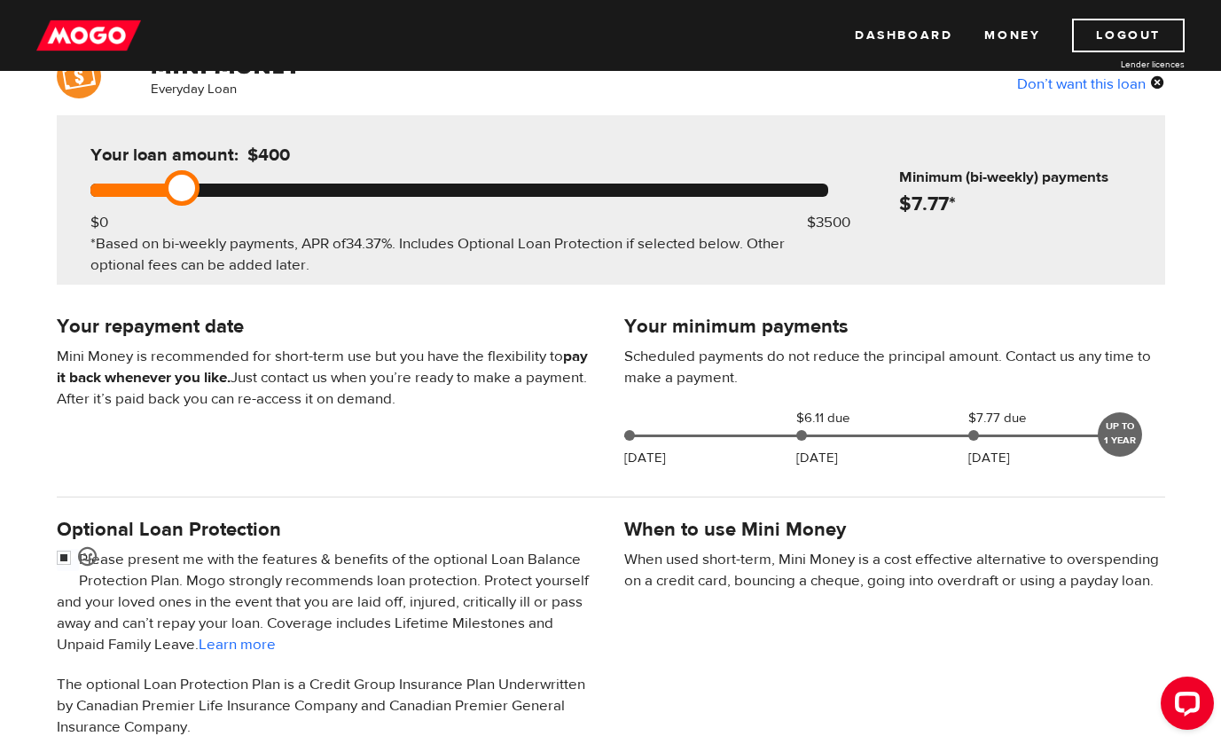
scroll to position [151, 0]
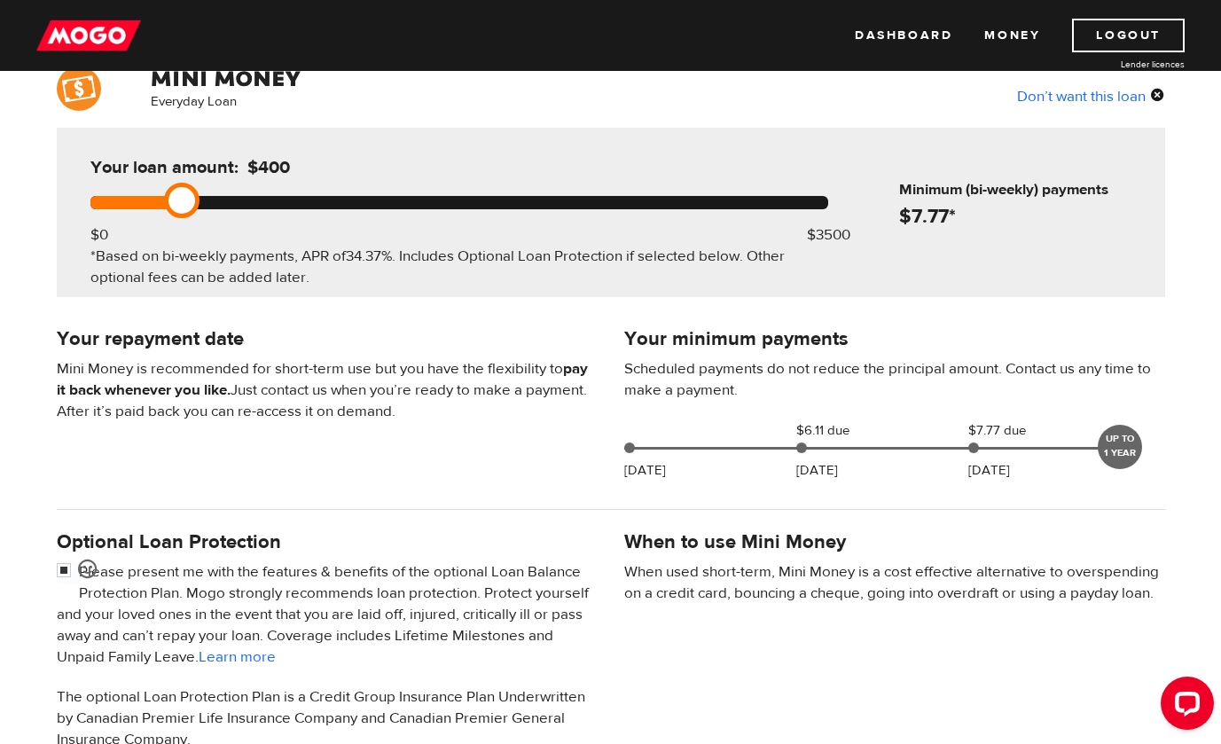
drag, startPoint x: 191, startPoint y: 207, endPoint x: 197, endPoint y: 214, distance: 9.4
click at [197, 214] on div "Your loan amount: $400 $0 $3500 *Based on bi-weekly payments, APR of 34.37% . I…" at bounding box center [459, 212] width 791 height 169
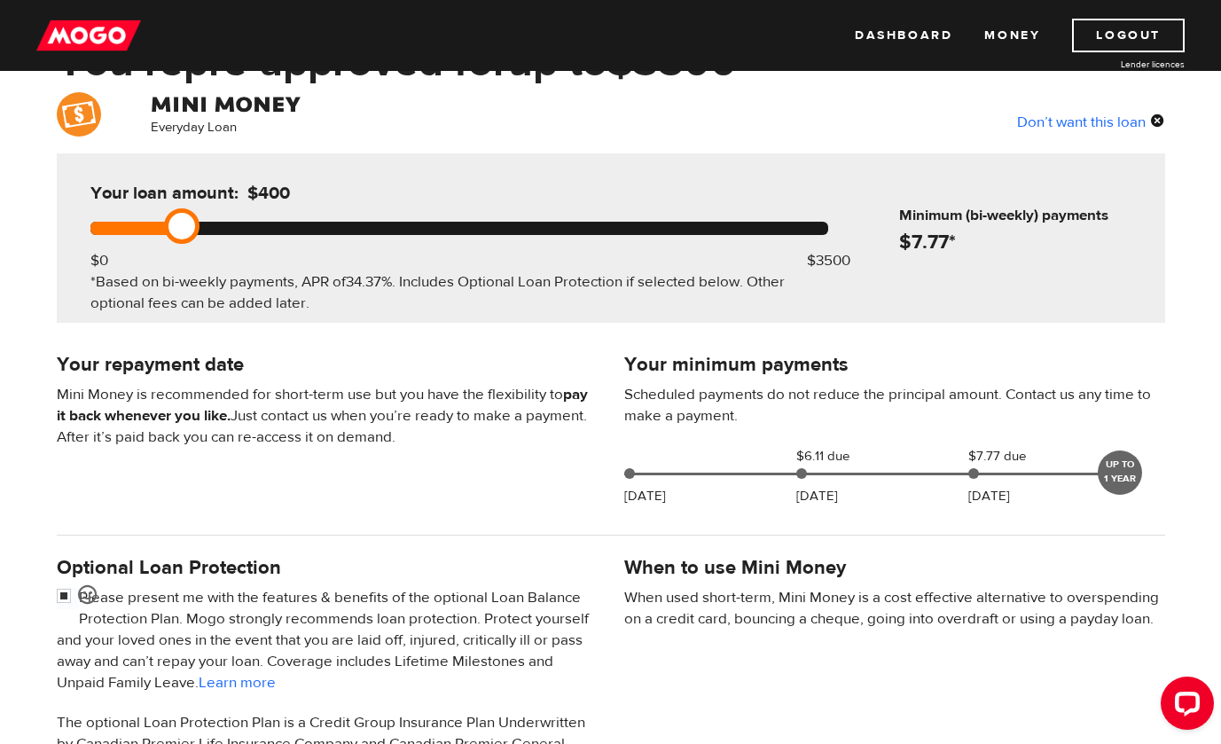
scroll to position [58, 0]
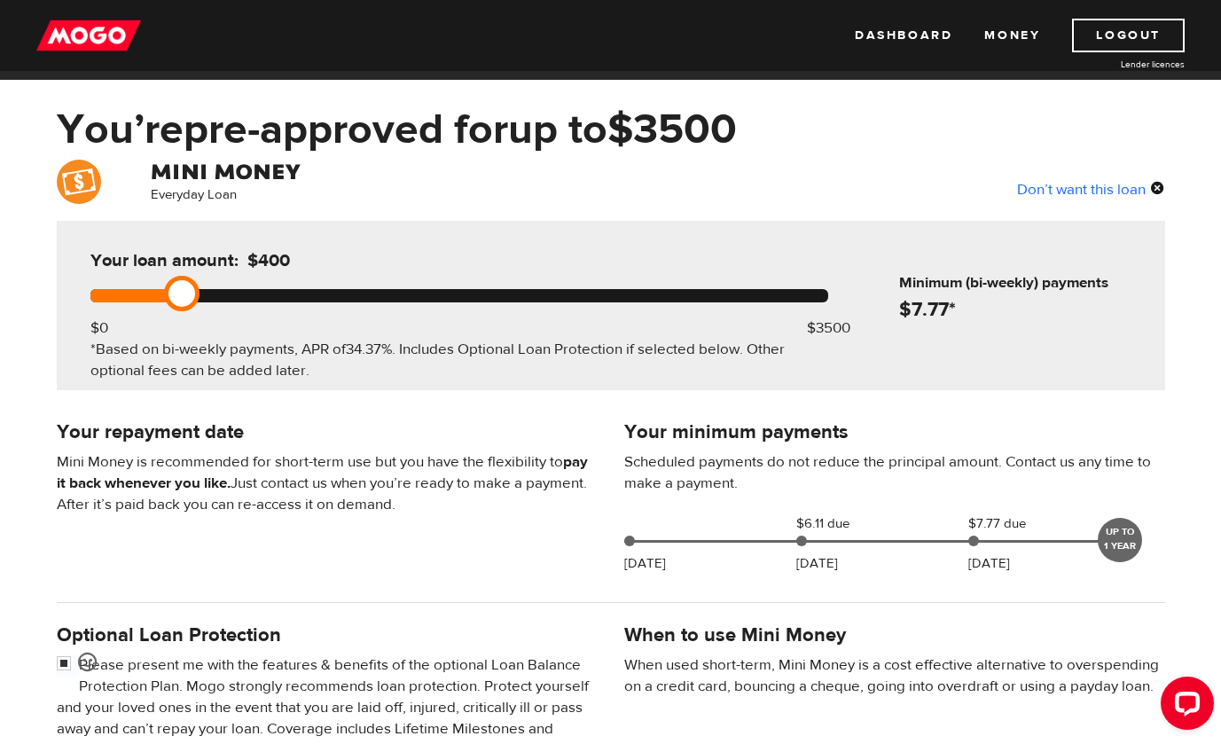
click at [194, 306] on link at bounding box center [181, 293] width 35 height 35
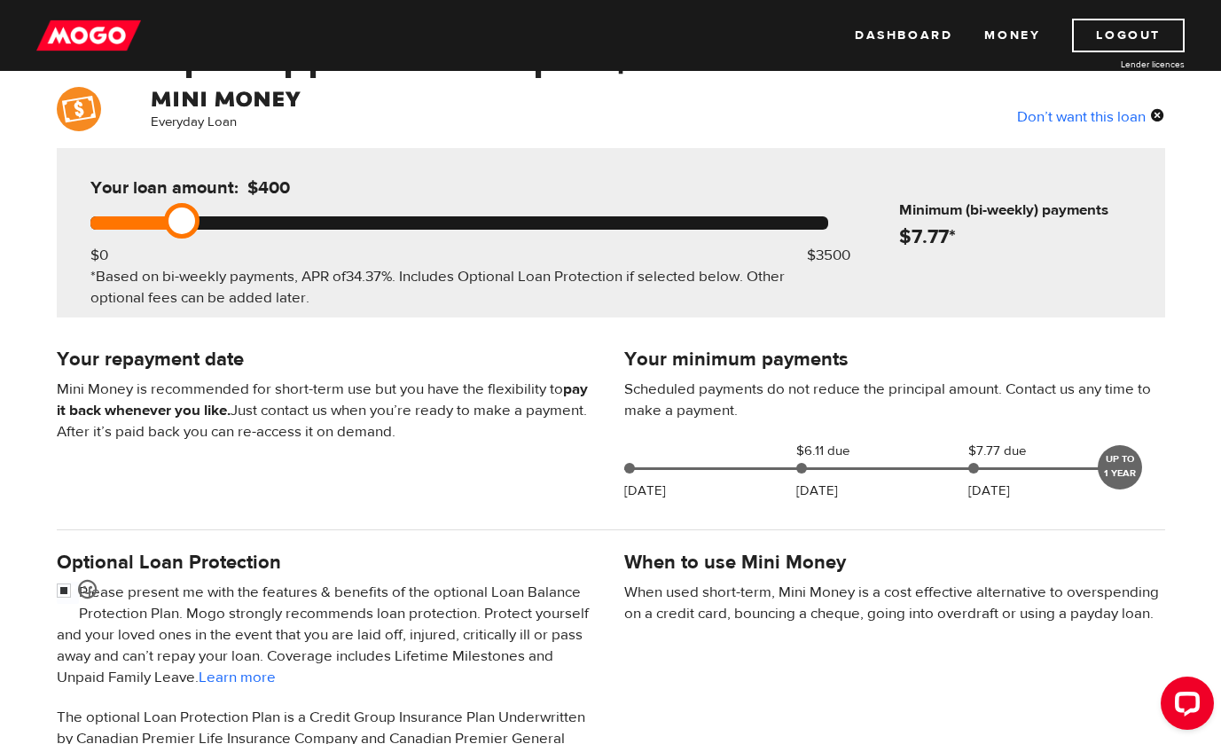
scroll to position [132, 0]
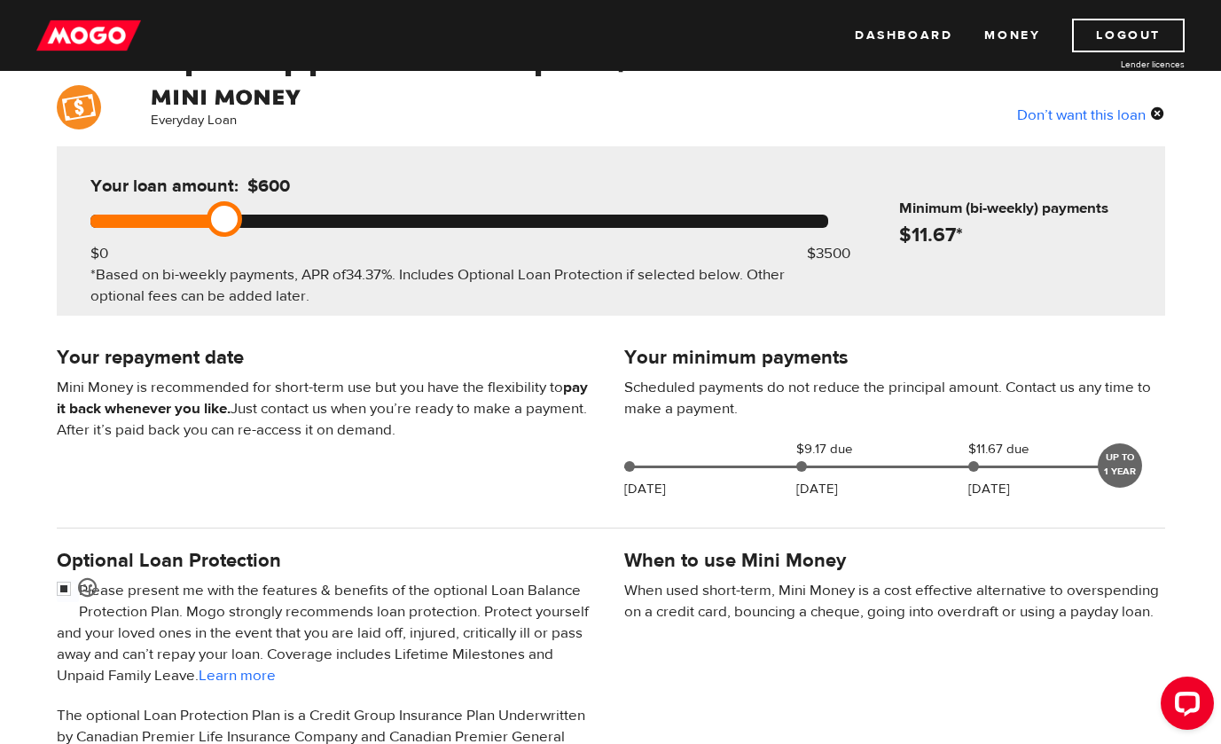
drag, startPoint x: 184, startPoint y: 237, endPoint x: 216, endPoint y: 230, distance: 33.6
click at [216, 230] on link at bounding box center [224, 218] width 35 height 35
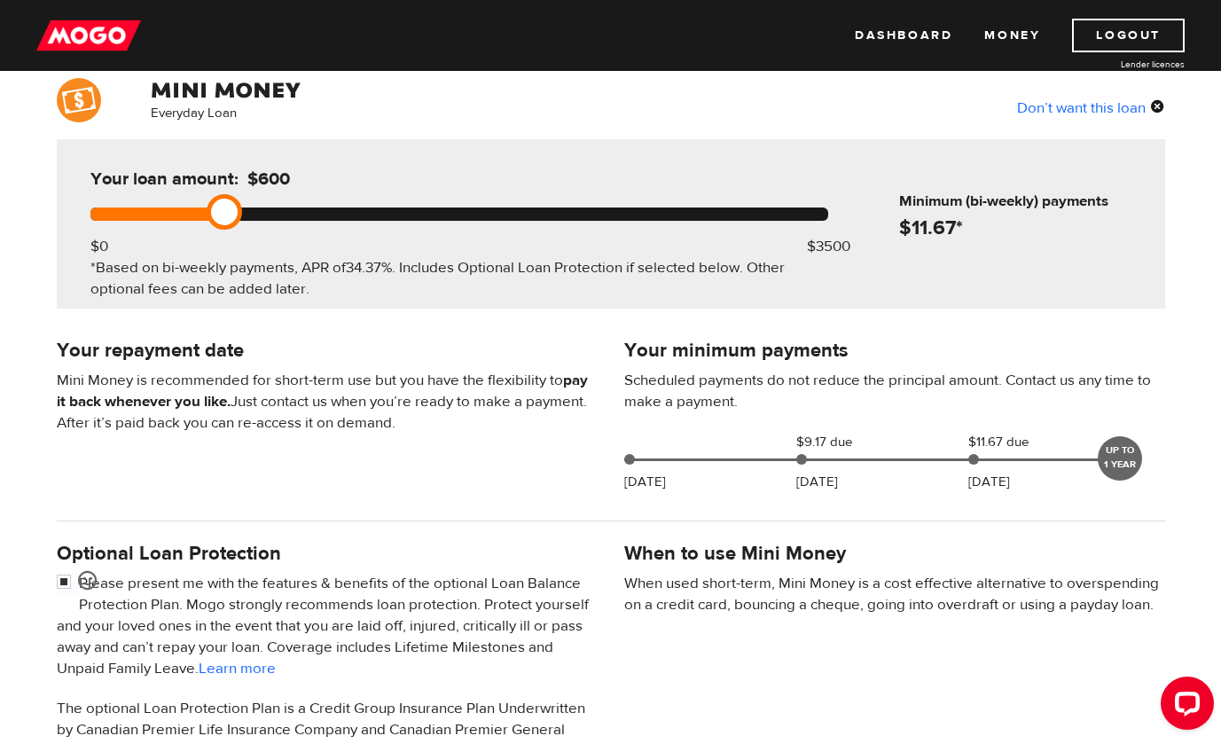
scroll to position [381, 0]
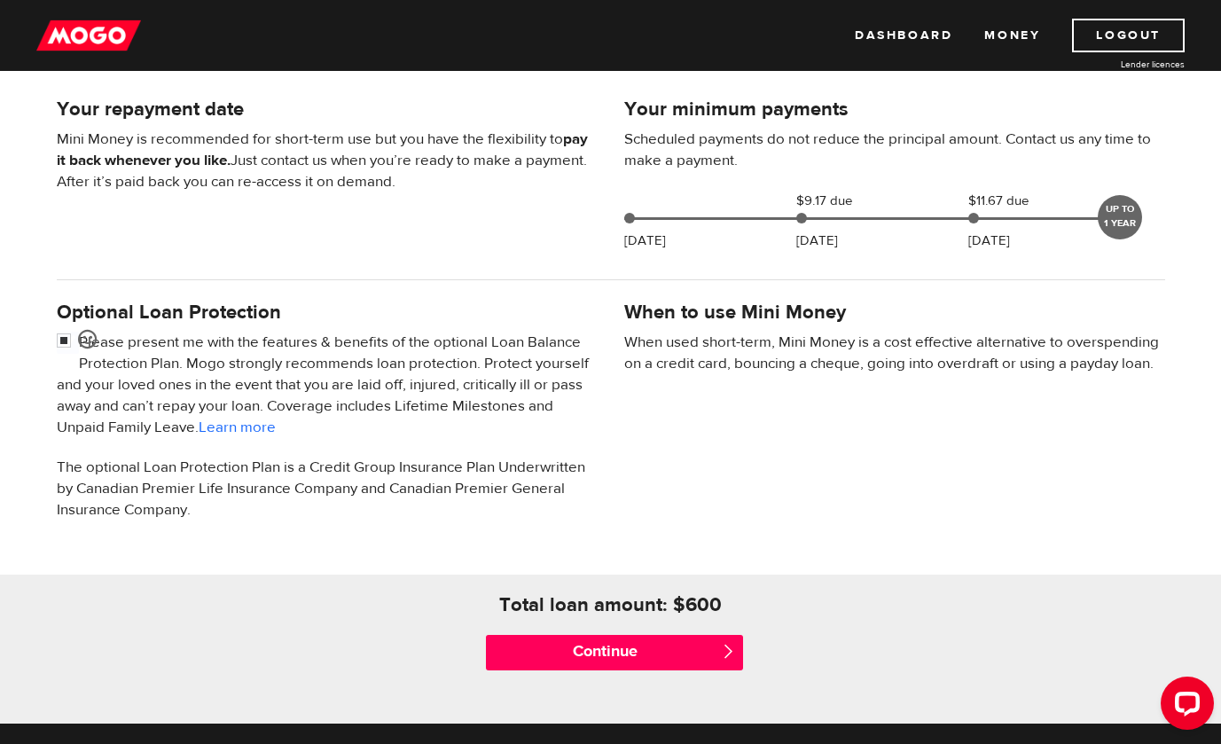
click at [677, 327] on div "When to use Mini Money When used short-term, Mini Money is a cost effective alt…" at bounding box center [895, 345] width 568 height 96
click at [652, 354] on p "When used short-term, Mini Money is a cost effective alternative to overspendin…" at bounding box center [894, 353] width 541 height 43
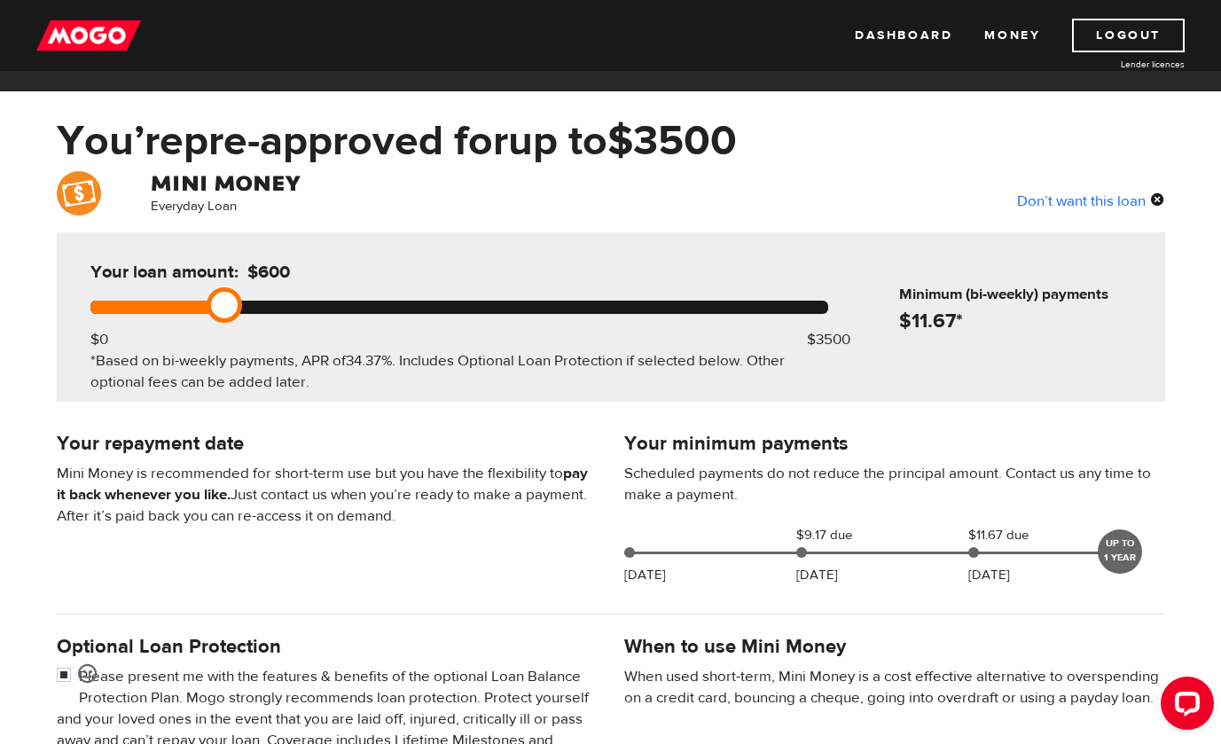
scroll to position [46, 0]
drag, startPoint x: 224, startPoint y: 297, endPoint x: 187, endPoint y: 295, distance: 36.4
click at [187, 295] on link at bounding box center [181, 304] width 35 height 35
drag, startPoint x: 187, startPoint y: 295, endPoint x: 216, endPoint y: 298, distance: 29.4
click at [216, 299] on link at bounding box center [224, 304] width 35 height 35
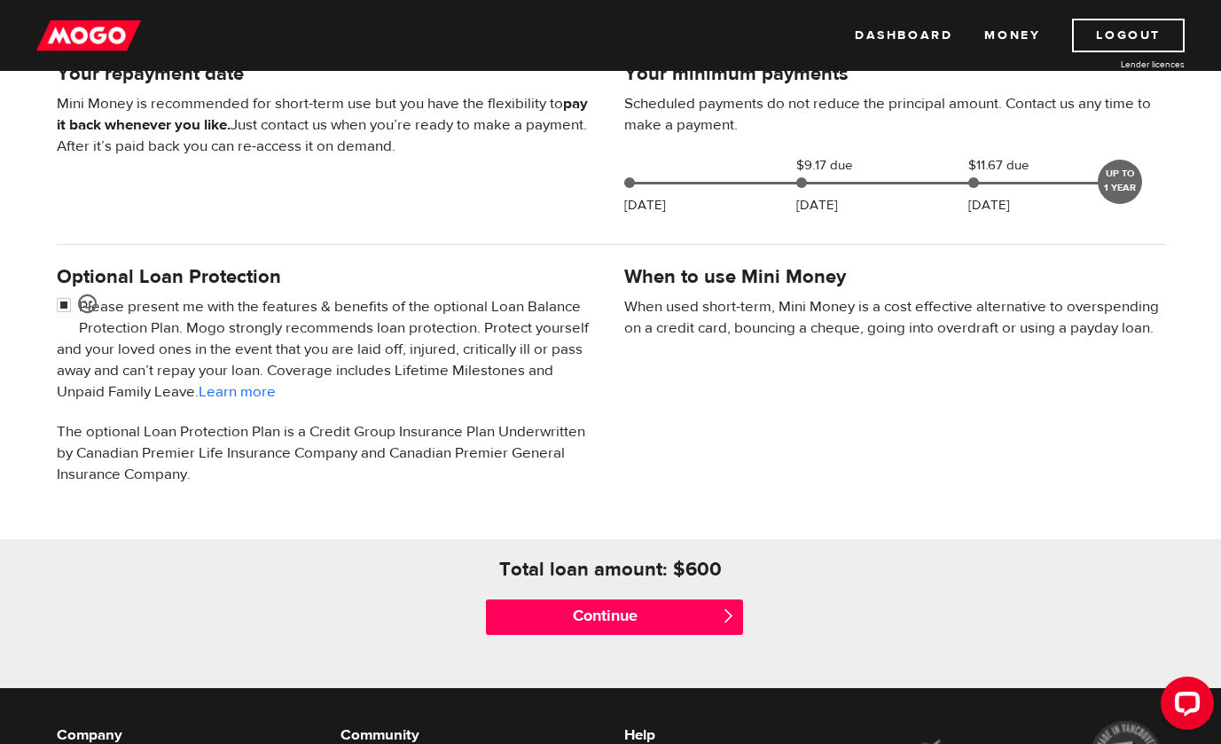
scroll to position [482, 0]
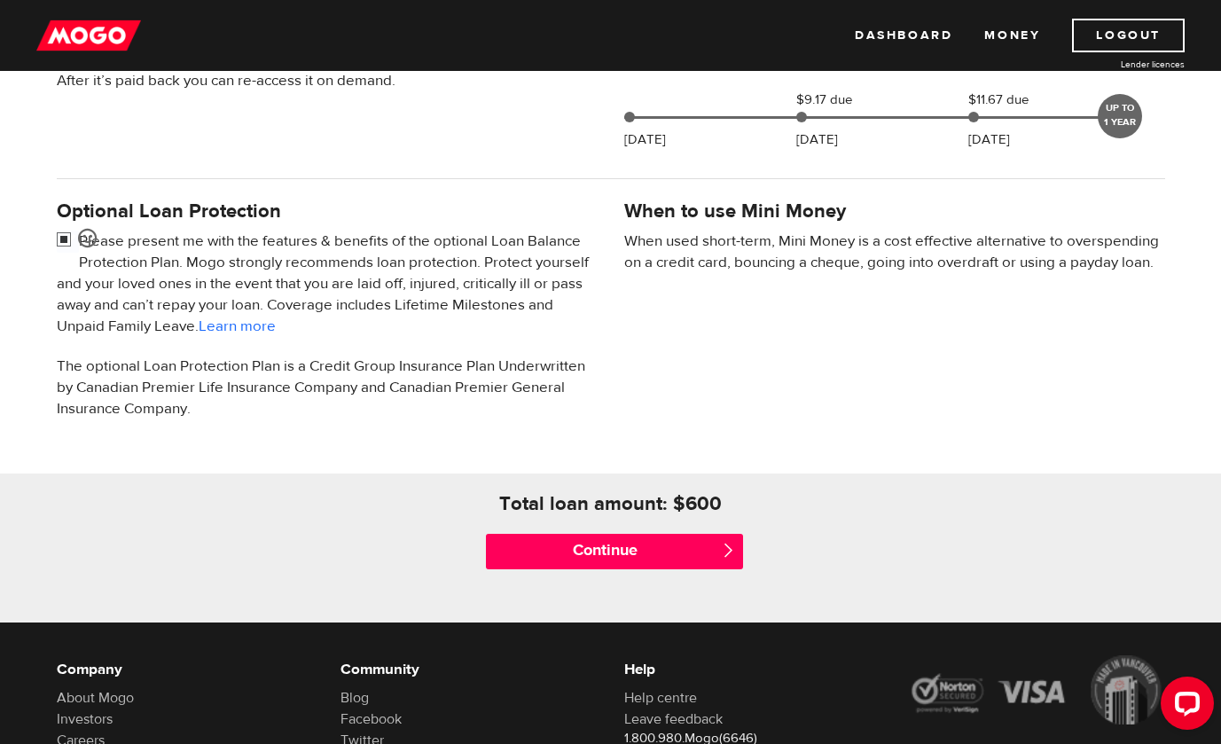
click at [63, 244] on input "checkbox" at bounding box center [68, 242] width 22 height 22
checkbox input "false"
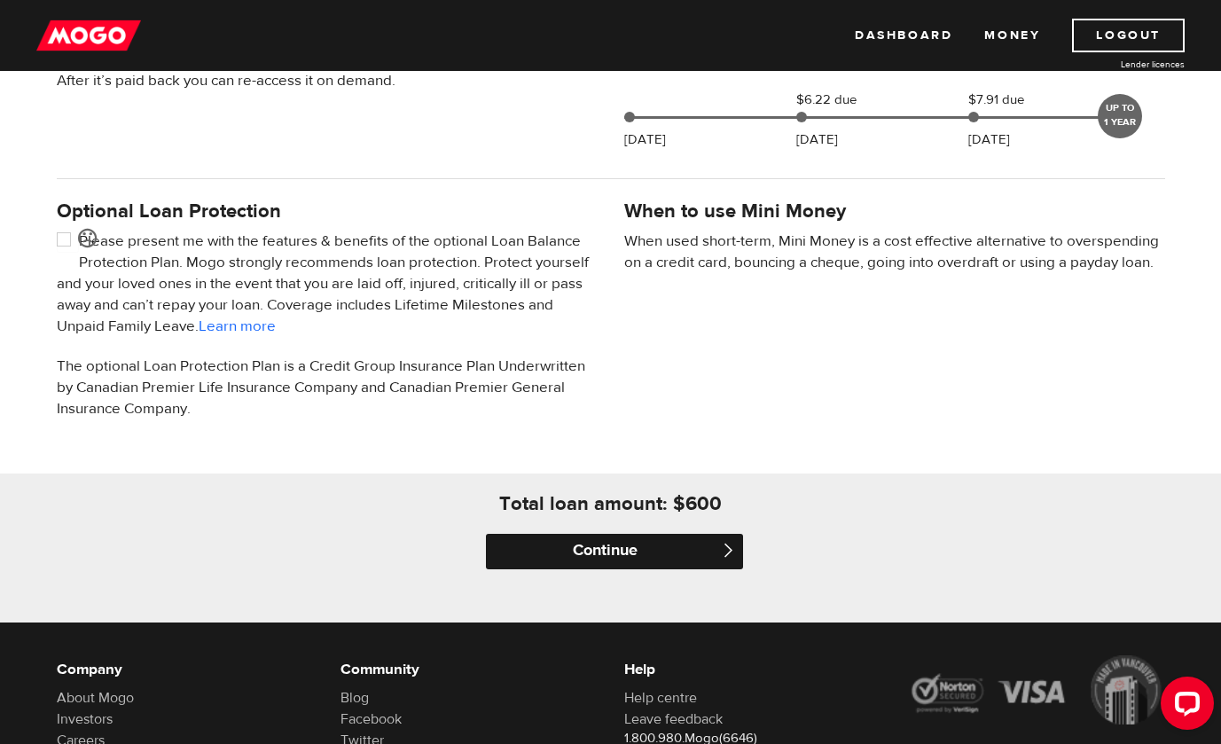
click at [548, 551] on input "Continue" at bounding box center [614, 551] width 257 height 35
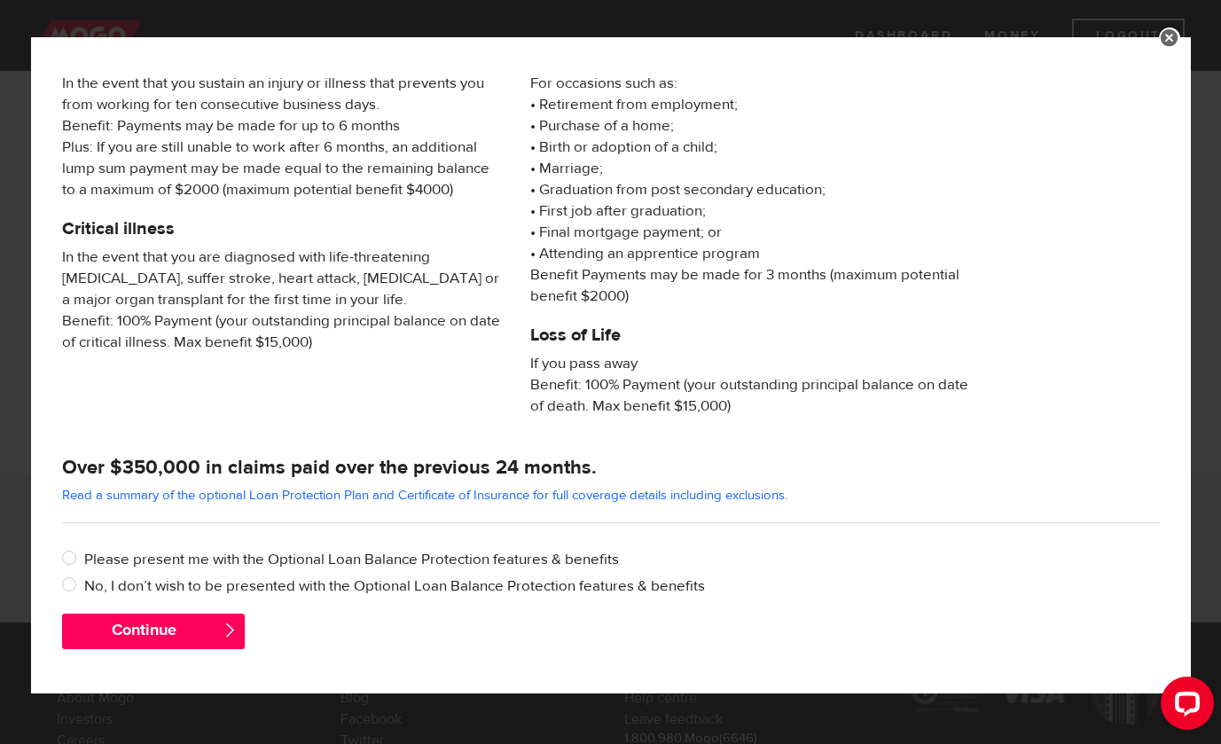
scroll to position [228, 0]
click at [161, 586] on label "No, I don’t wish to be presented with the Optional Loan Balance Protection feat…" at bounding box center [622, 586] width 1076 height 21
click at [84, 586] on input "No, I don’t wish to be presented with the Optional Loan Balance Protection feat…" at bounding box center [73, 587] width 22 height 22
radio input "true"
click at [154, 632] on button "Continue" at bounding box center [153, 631] width 183 height 35
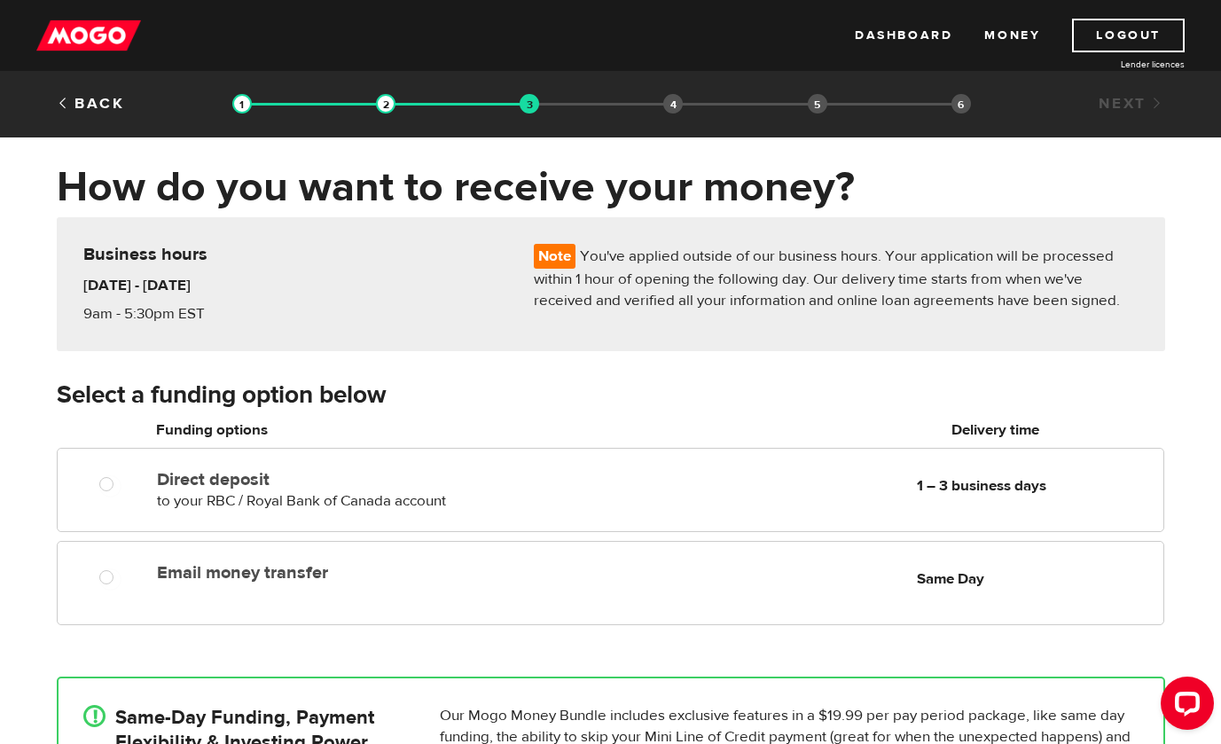
scroll to position [5, 0]
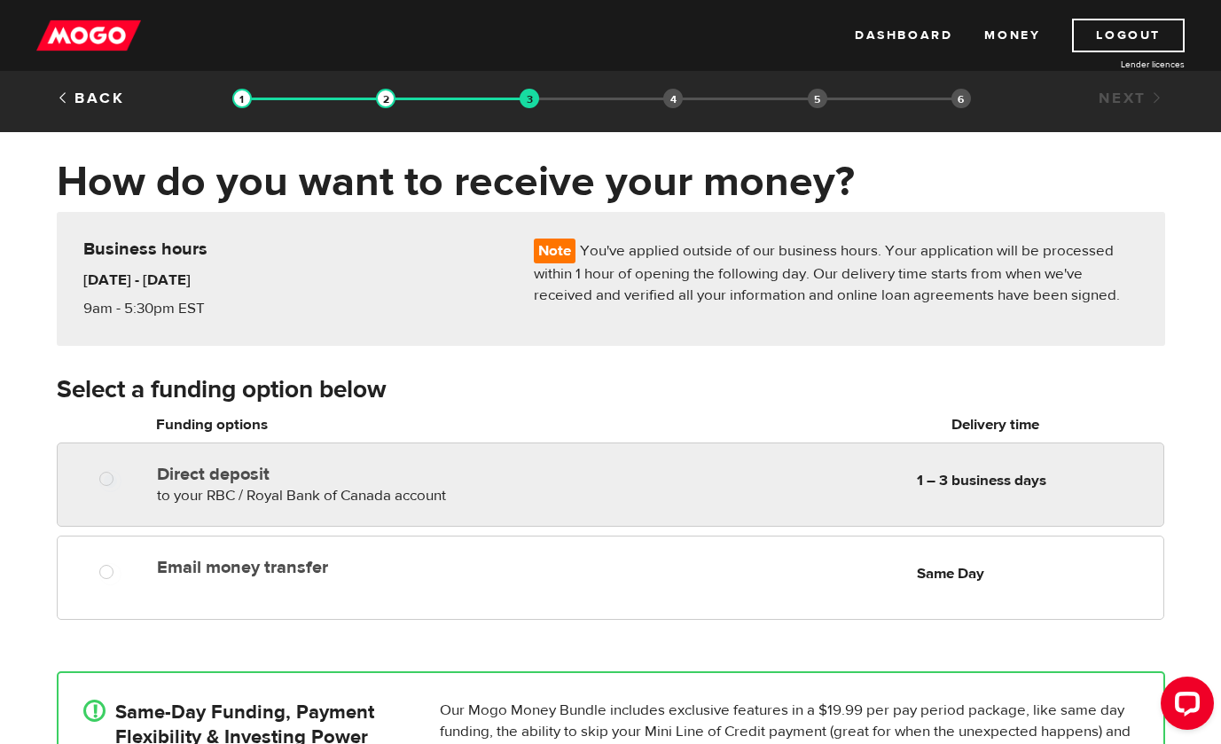
radio input "true"
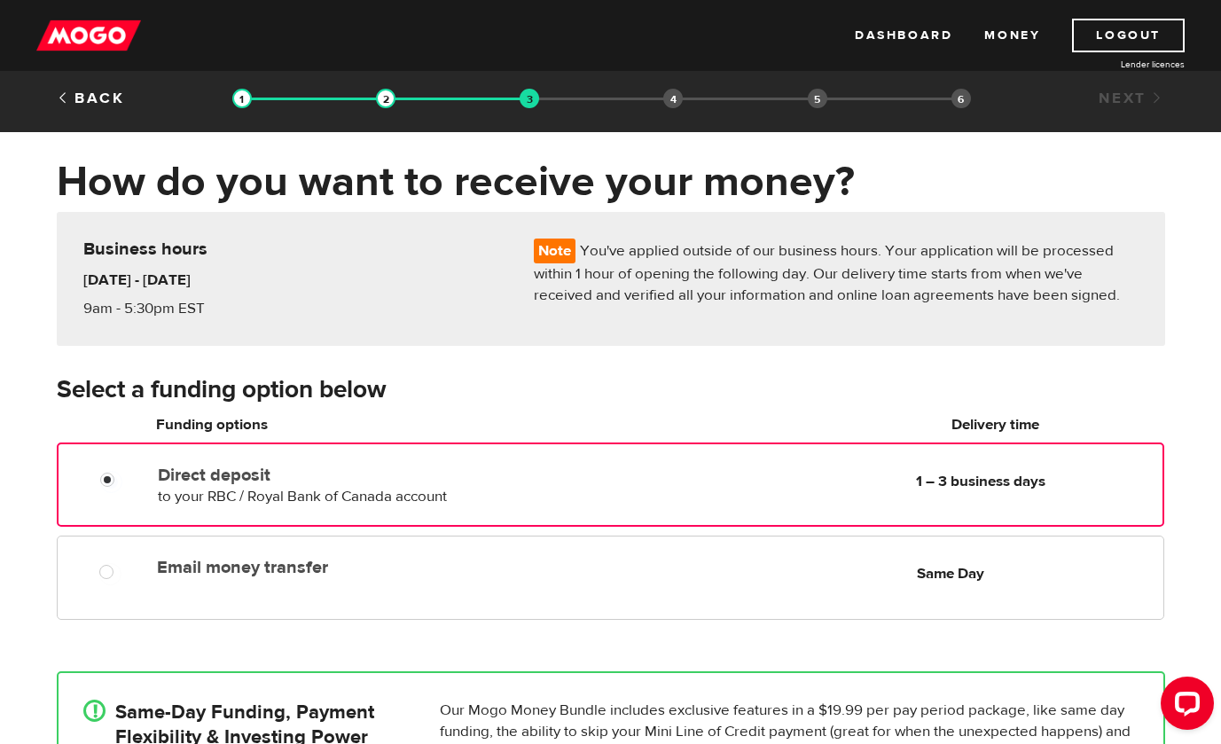
click at [308, 510] on div "Direct deposit to your RBC / Royal Bank of Canada account Delivery in 1 – 3 bus…" at bounding box center [610, 485] width 1107 height 84
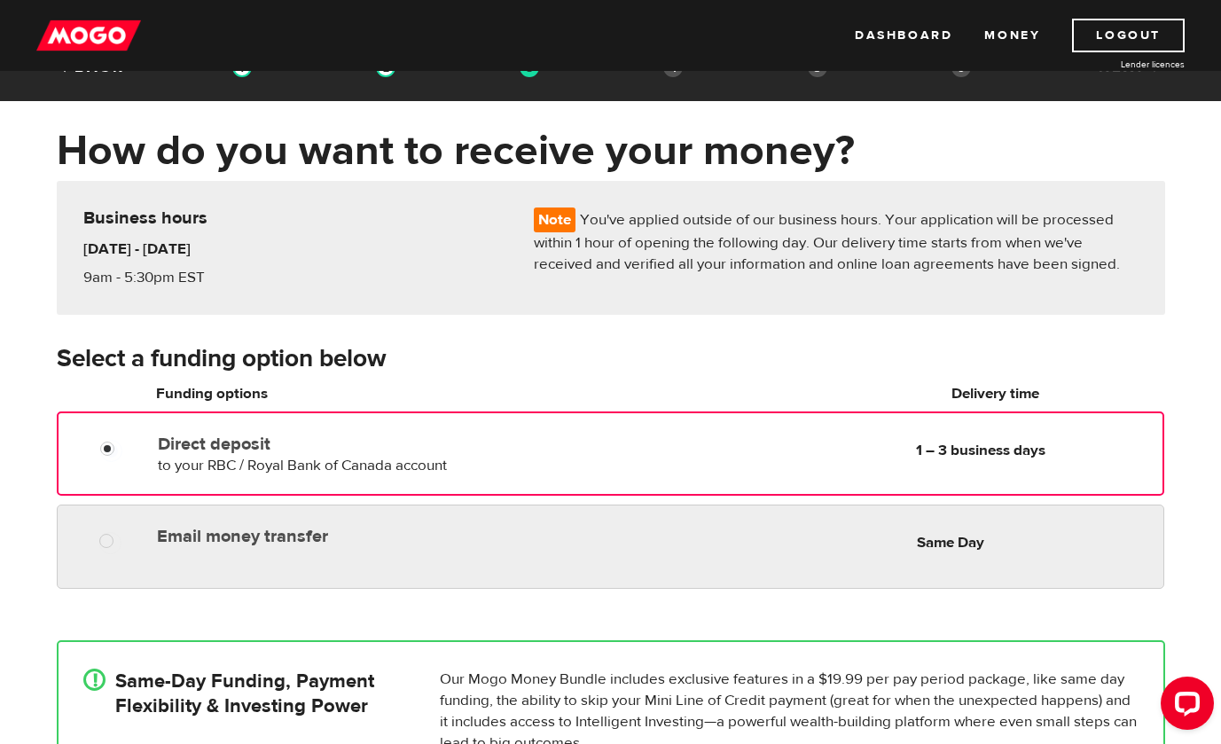
radio input "true"
click at [303, 526] on div "Email money transfer Delivery in Same Day" at bounding box center [361, 533] width 422 height 28
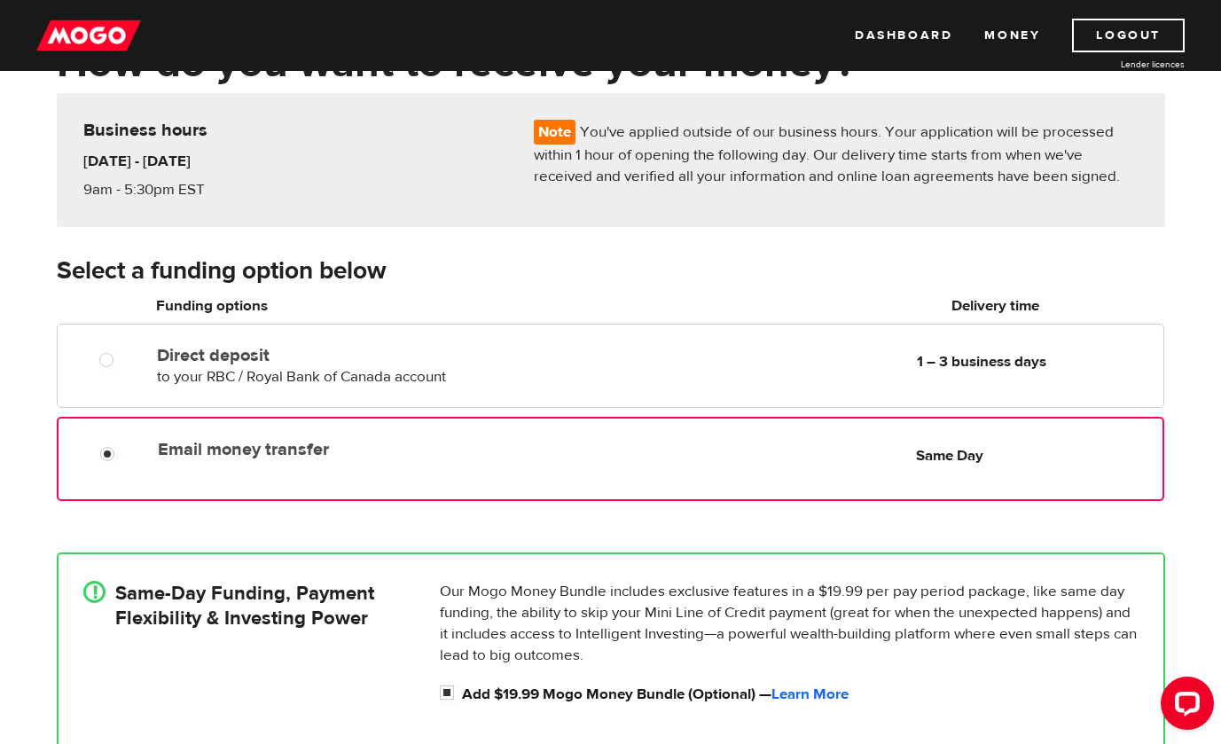
scroll to position [278, 0]
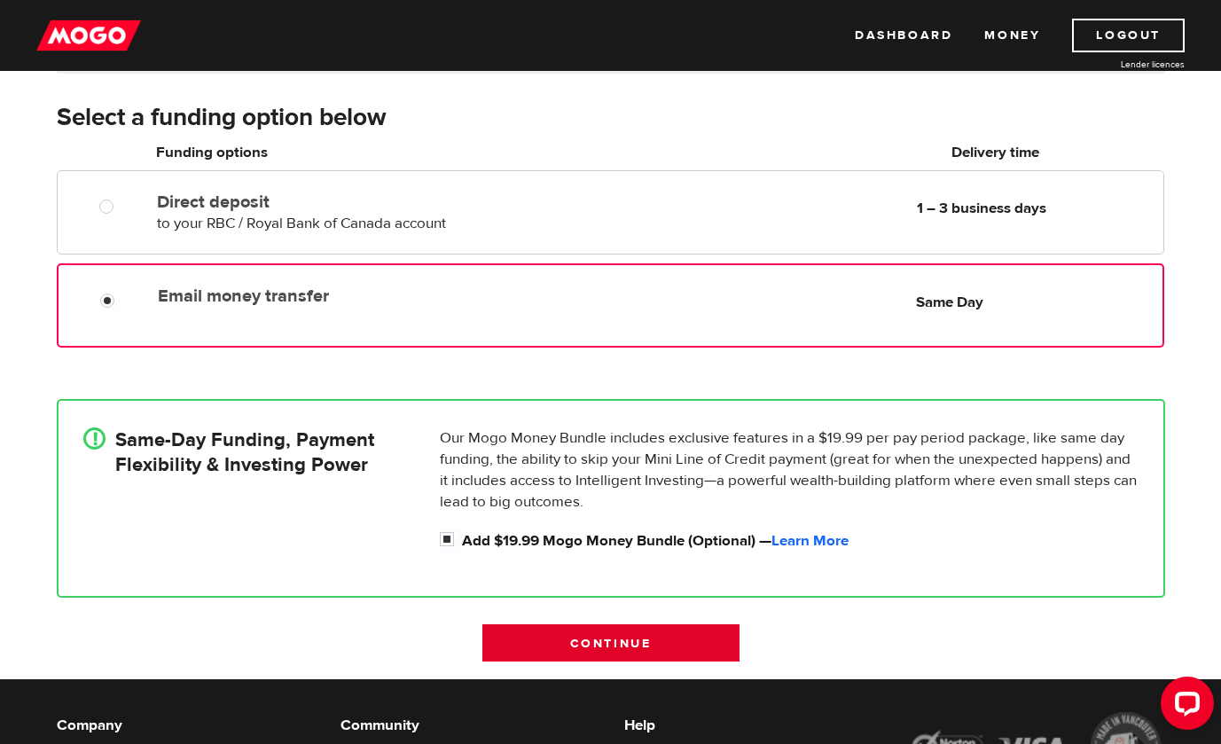
click at [544, 645] on input "Continue" at bounding box center [611, 642] width 257 height 37
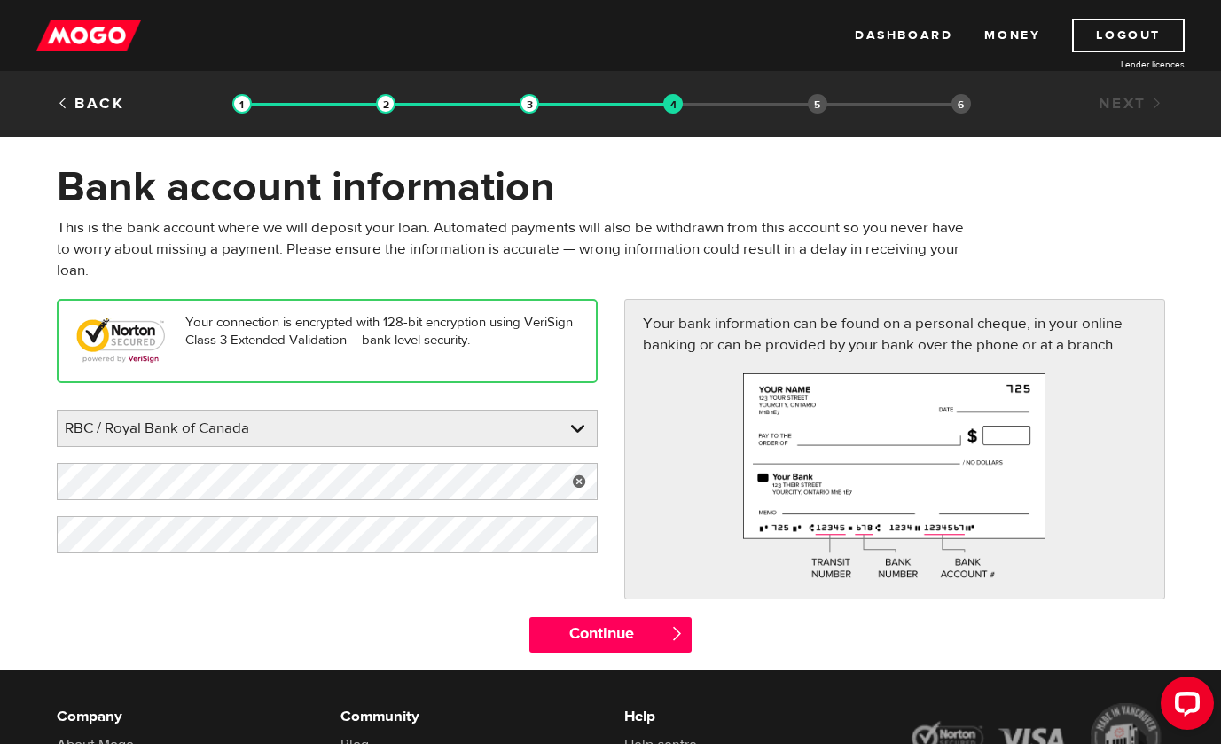
click at [381, 596] on div "Your connection is encrypted with 128-bit encryption using VeriSign Class 3 Ext…" at bounding box center [610, 458] width 1135 height 318
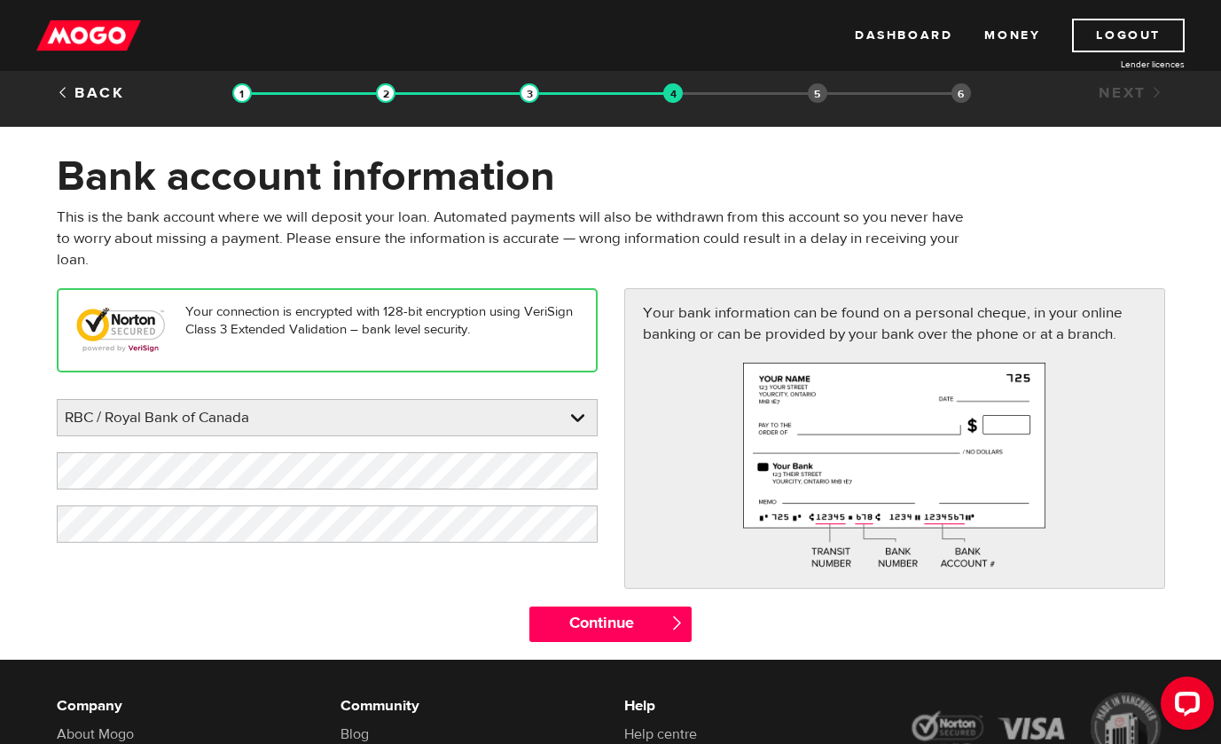
scroll to position [8, 0]
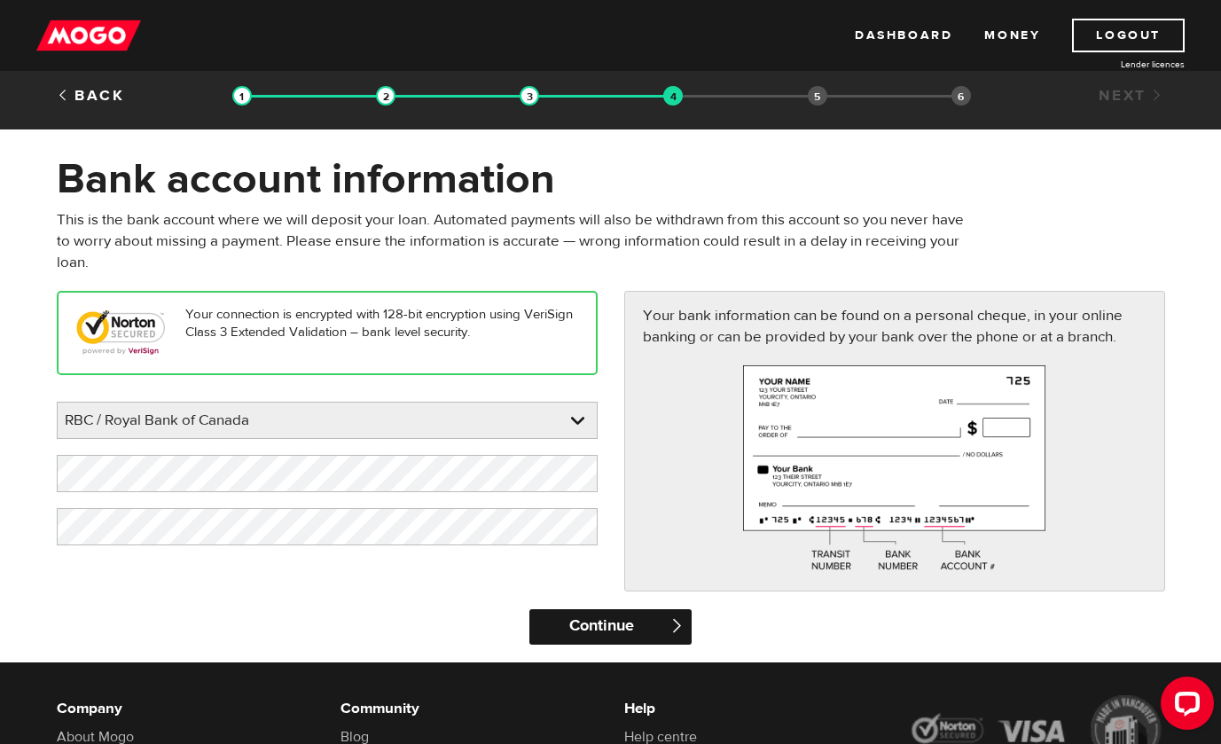
click at [570, 628] on input "Continue" at bounding box center [611, 626] width 162 height 35
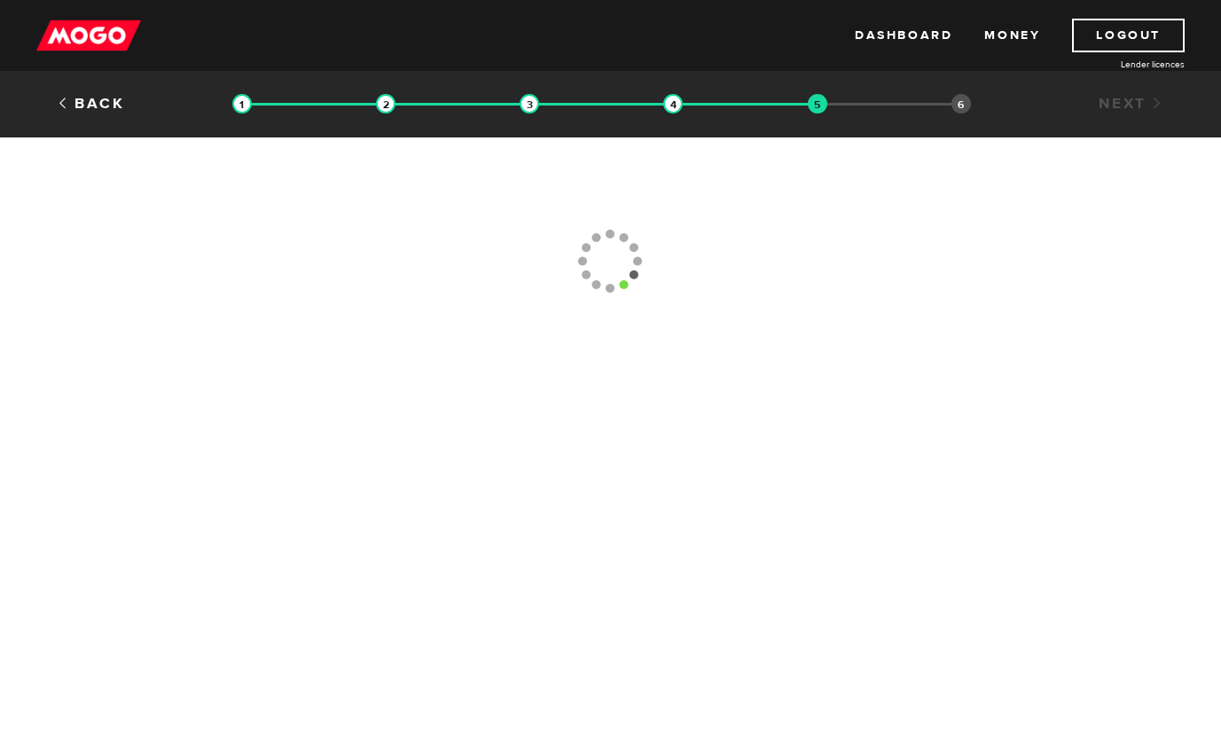
type input "(780) 944-5834"
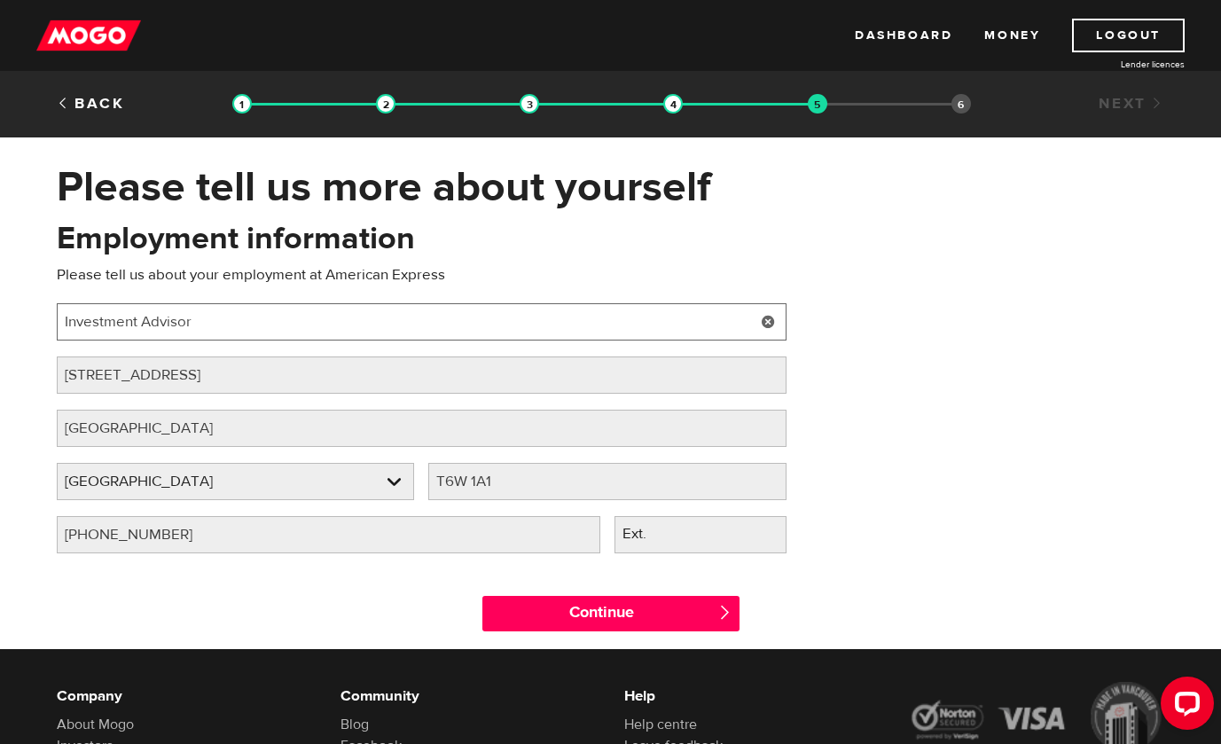
click at [238, 329] on input "Investment Advisor" at bounding box center [422, 321] width 730 height 37
type input "Membership Manager"
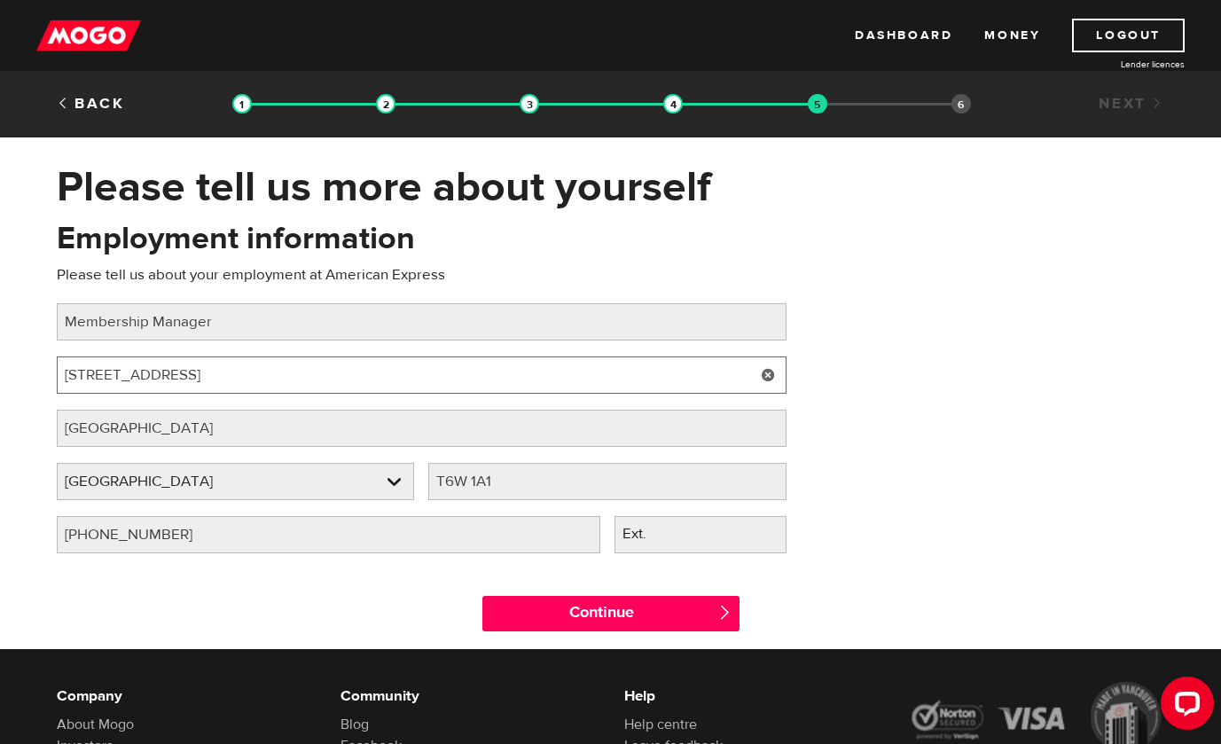
click at [255, 375] on input "1074 103A St SW Suite 301" at bounding box center [422, 375] width 730 height 37
type input "v"
paste input "If you think about Taylor's album in the sole context that its probably the sou…"
type input "If you think about Taylor's album in the sole context that its probably the sou…"
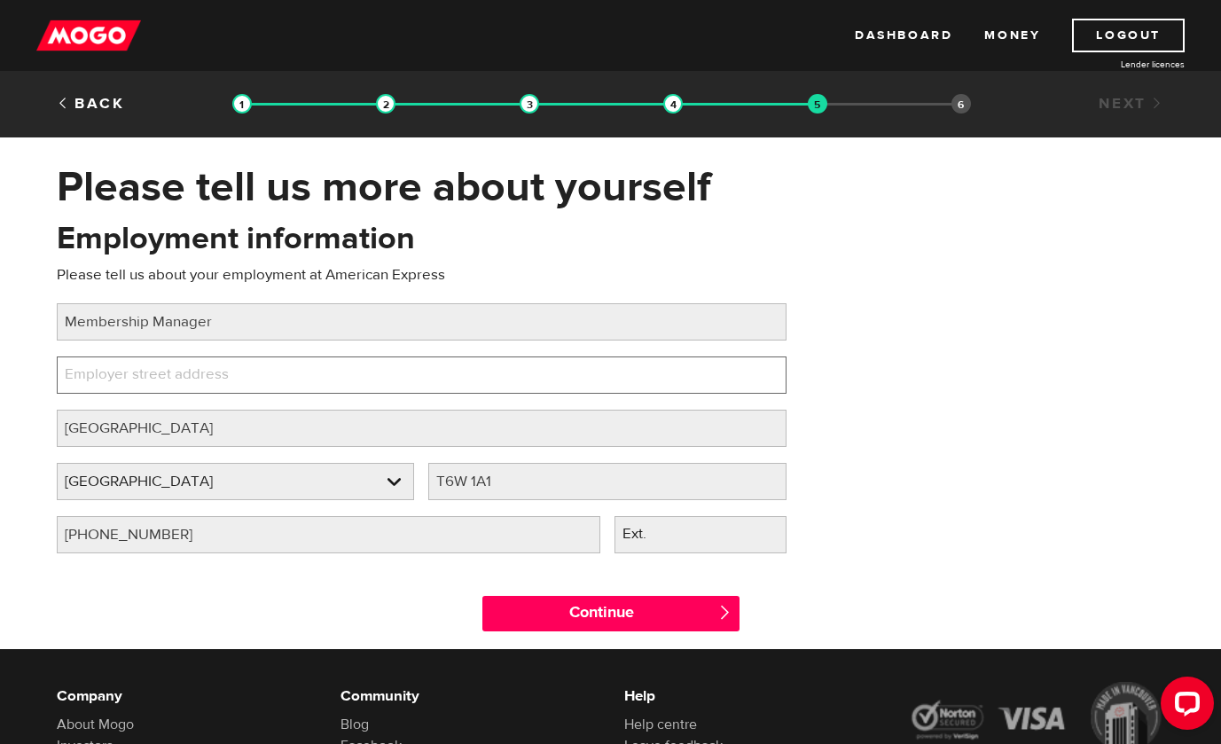
paste input "2225 Sheppard Avenue East, Toronto, ON M2J 5C2"
drag, startPoint x: 263, startPoint y: 373, endPoint x: 313, endPoint y: 374, distance: 49.7
click at [313, 374] on input "2225 Sheppard Avenue East, Toronto, ON M2J 5C2" at bounding box center [422, 375] width 730 height 37
paste input "2225 Sheppard Avenue East, Toronto, ON M2J 5C2"
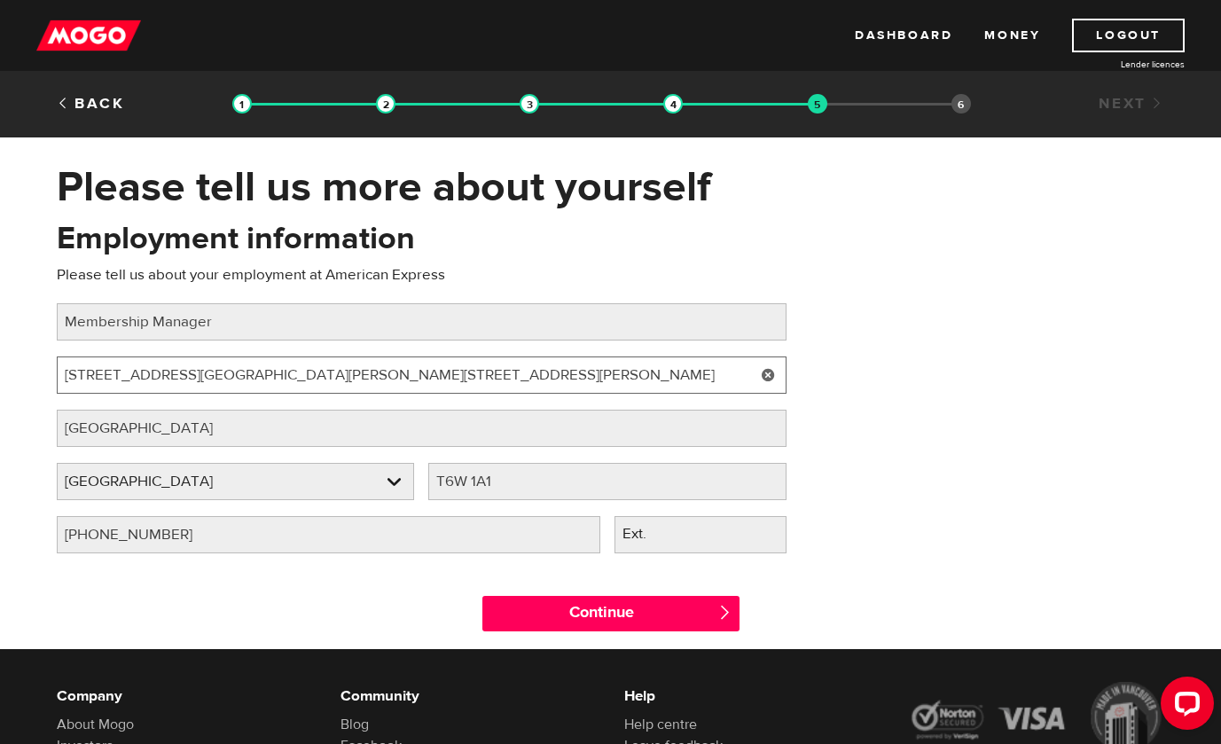
drag, startPoint x: 263, startPoint y: 373, endPoint x: 696, endPoint y: 365, distance: 433.9
click at [697, 368] on input "2225 Sheppard Avenue East, 2225 Sheppard Avenue East, Toronto, ON M2J 5C, ON M2…" at bounding box center [422, 375] width 730 height 37
type input "2225 Sheppard Avenue East"
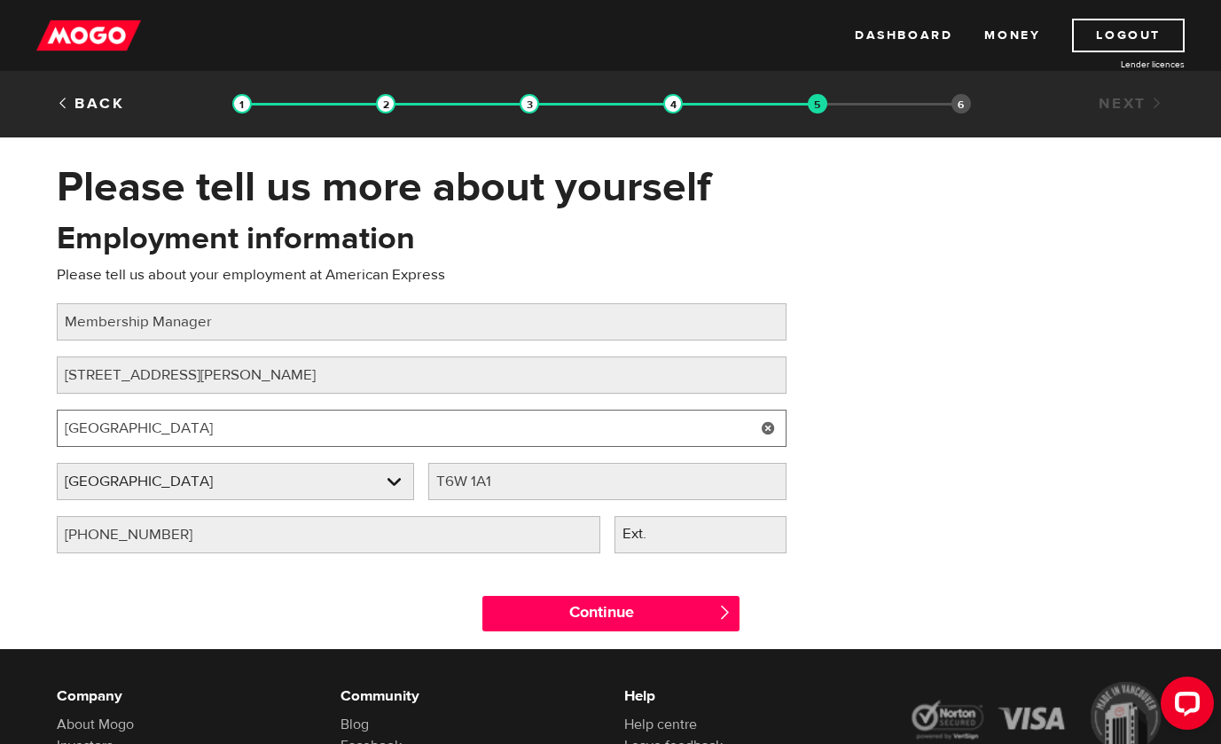
click at [499, 443] on input "Edmonton" at bounding box center [422, 428] width 730 height 37
type input "t"
type input "Toroto"
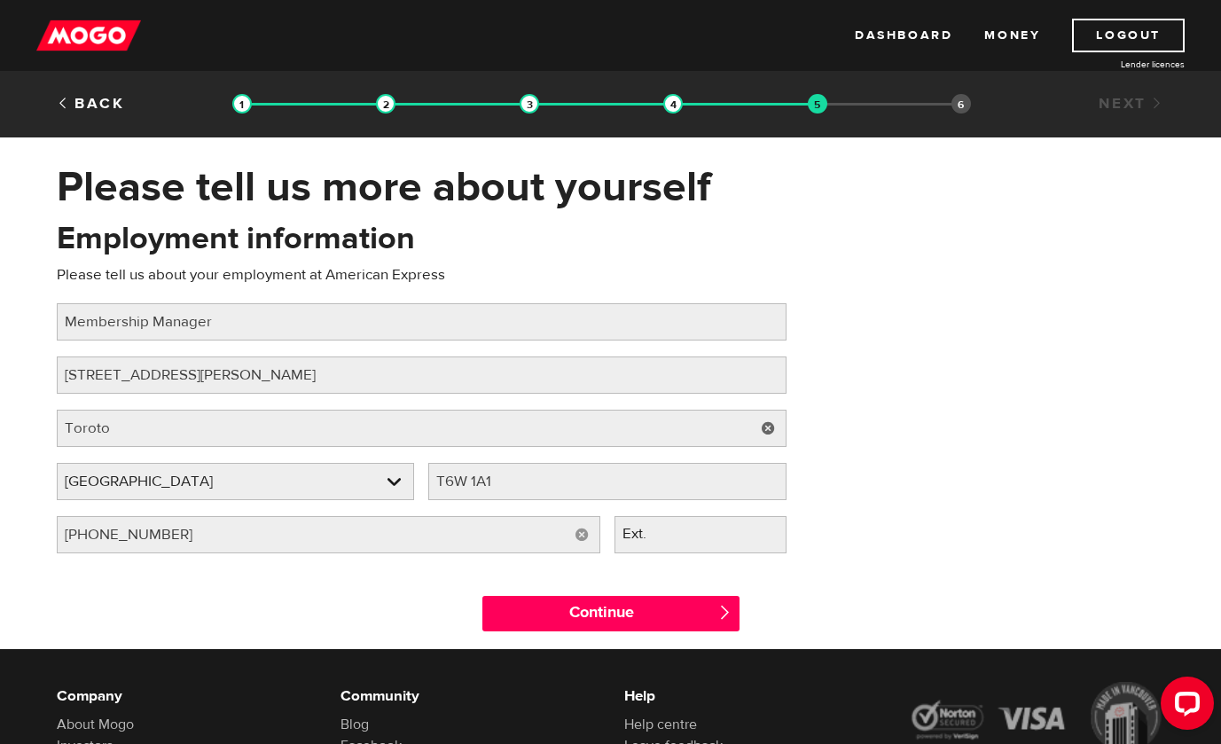
click at [334, 607] on div "Continue " at bounding box center [610, 610] width 1135 height 80
click at [245, 490] on link at bounding box center [236, 481] width 357 height 35
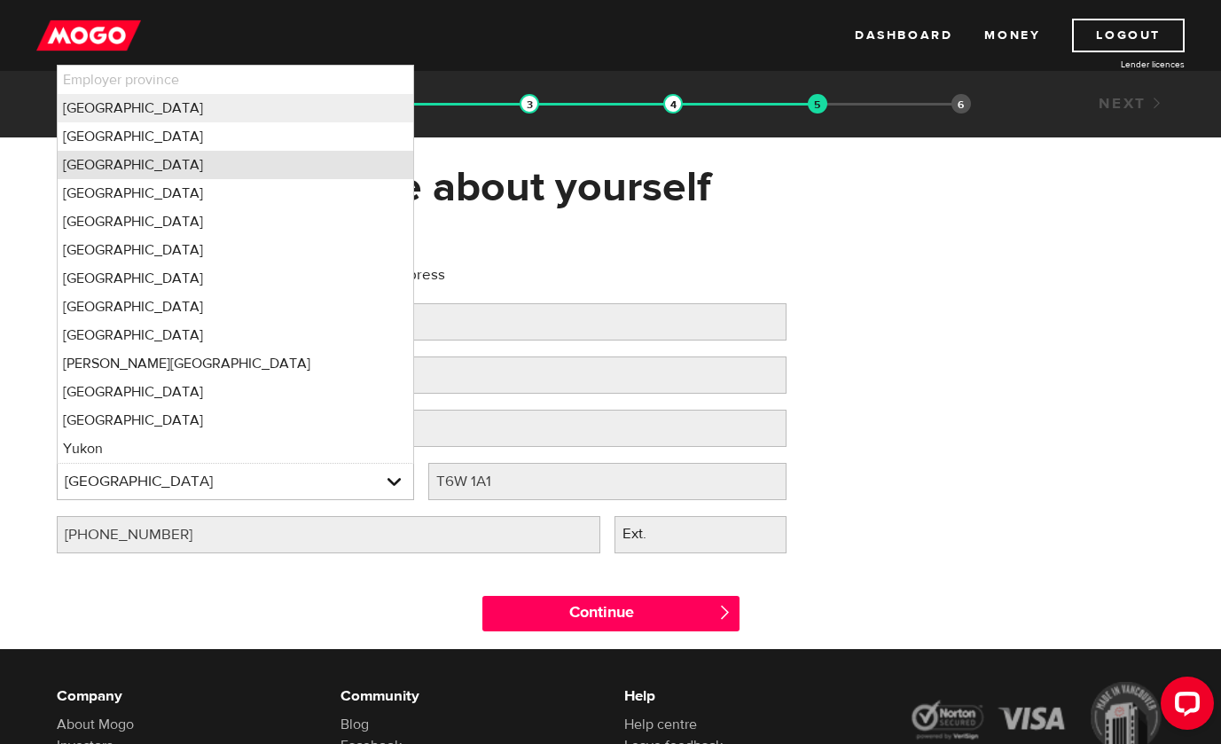
click at [185, 153] on li "Ontario" at bounding box center [236, 165] width 357 height 28
select select "ON"
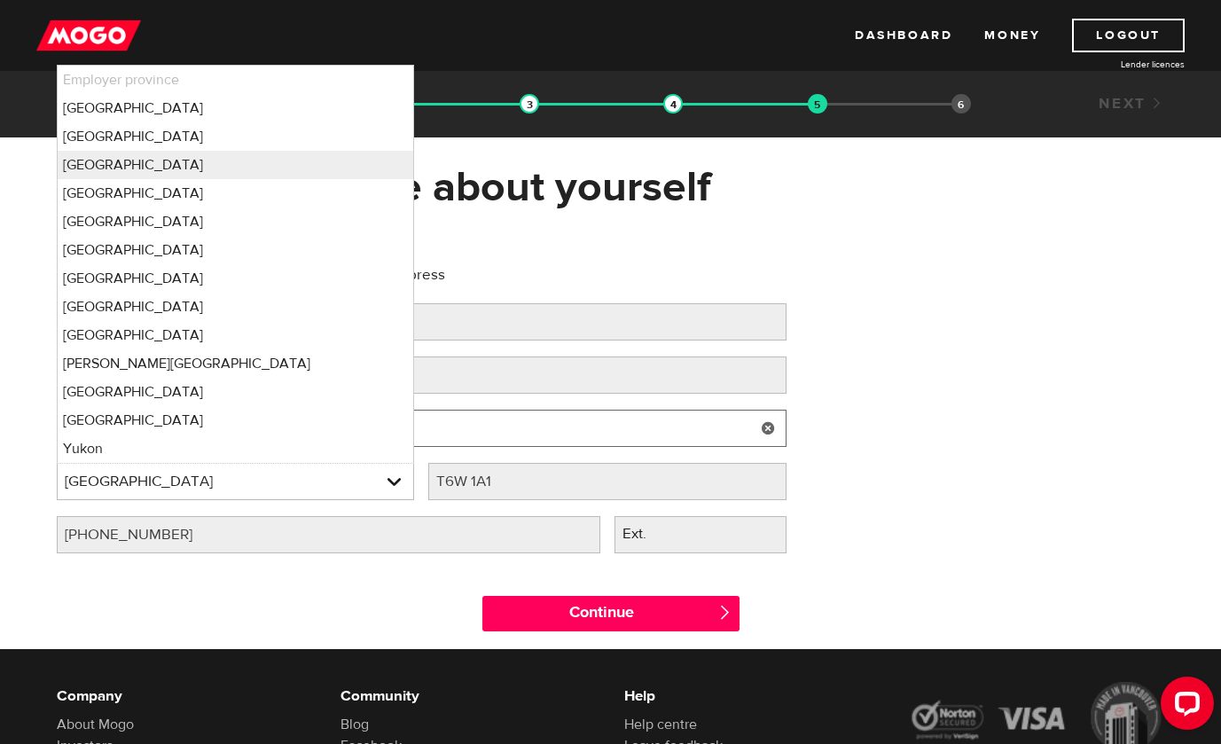
click at [467, 414] on input "Toroto" at bounding box center [422, 428] width 730 height 37
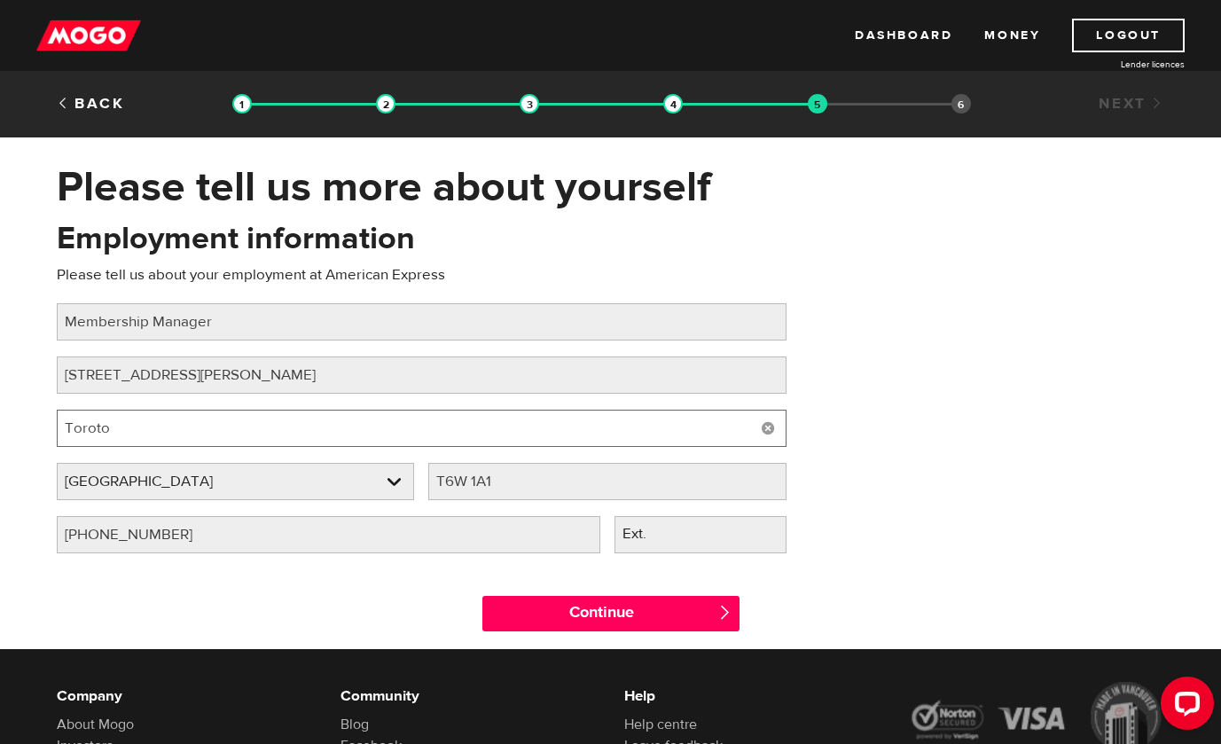
click at [464, 428] on input "Toroto" at bounding box center [422, 428] width 730 height 37
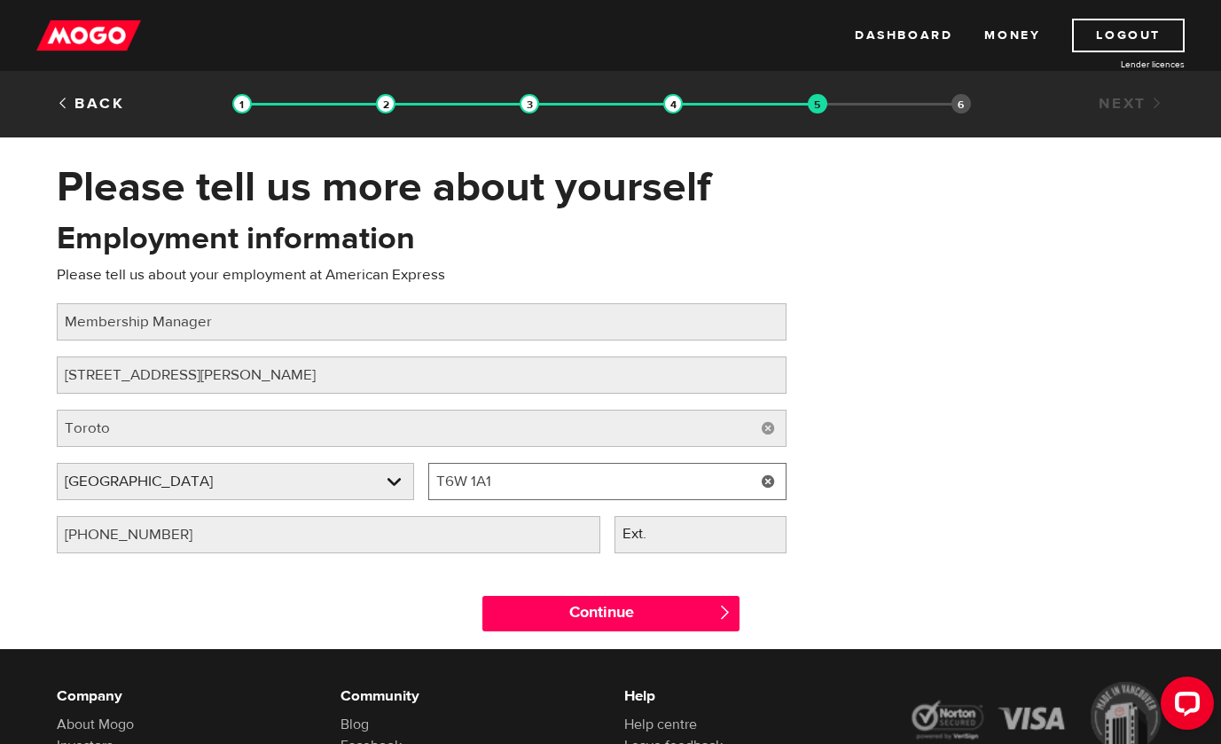
click at [483, 483] on input "T6W 1A1" at bounding box center [607, 481] width 358 height 37
paste input "M2J 5C2"
type input "M2J 5C2"
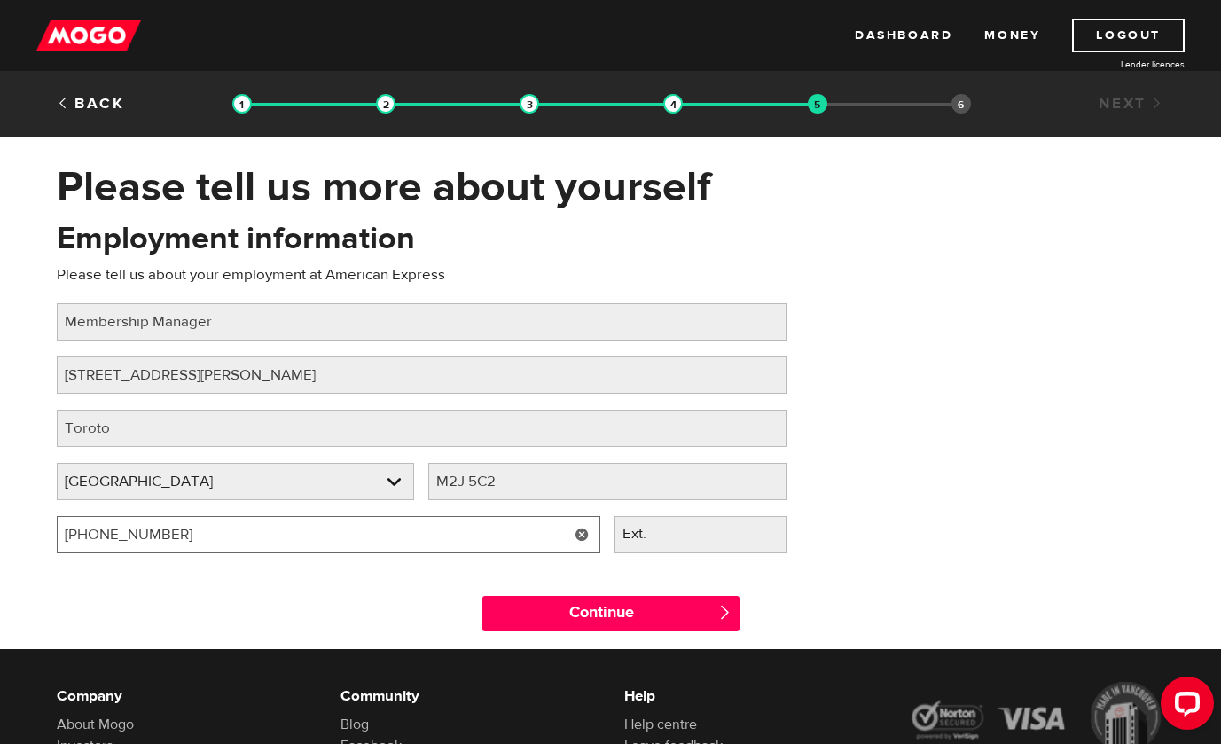
drag, startPoint x: 294, startPoint y: 527, endPoint x: 120, endPoint y: 536, distance: 174.1
click at [283, 541] on input "(780) 944-5834" at bounding box center [329, 534] width 544 height 37
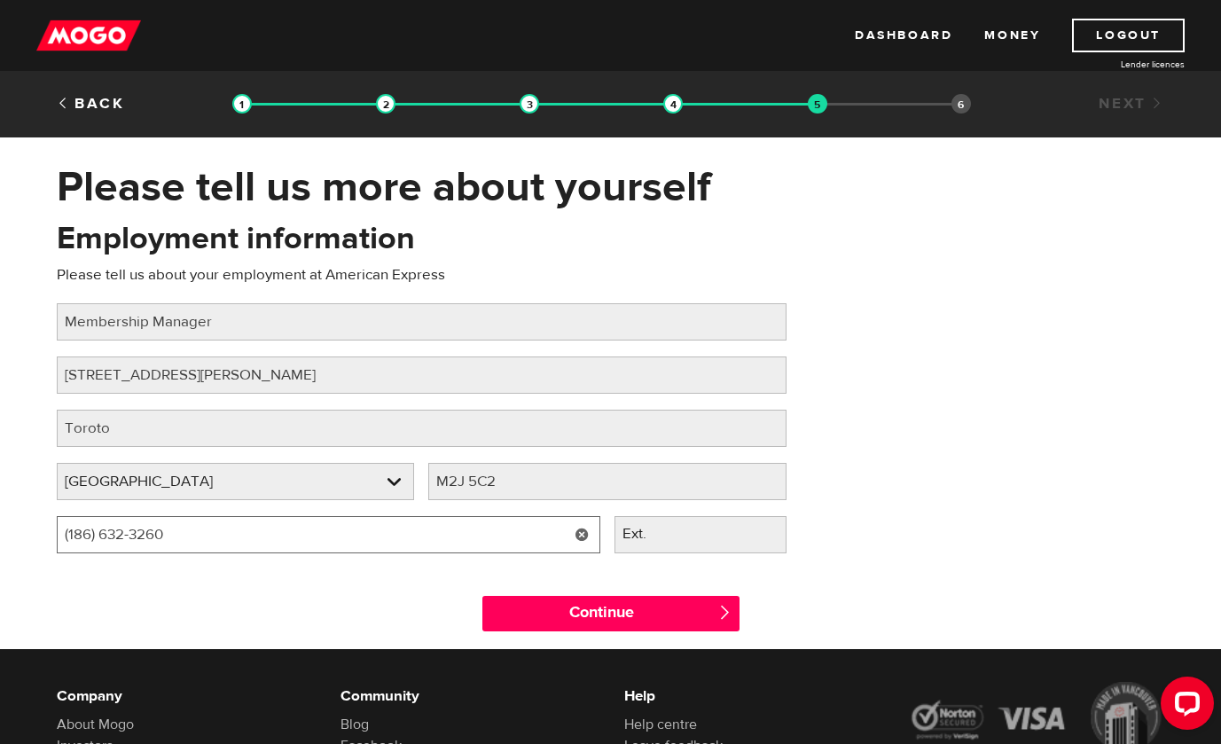
drag, startPoint x: 89, startPoint y: 535, endPoint x: 32, endPoint y: 533, distance: 56.8
click at [33, 534] on div "Please tell us more about yourself Oops! Please review the areas highlighted be…" at bounding box center [610, 405] width 1221 height 488
type input "(866) 632-3260"
click at [597, 584] on div "Continue " at bounding box center [611, 610] width 284 height 80
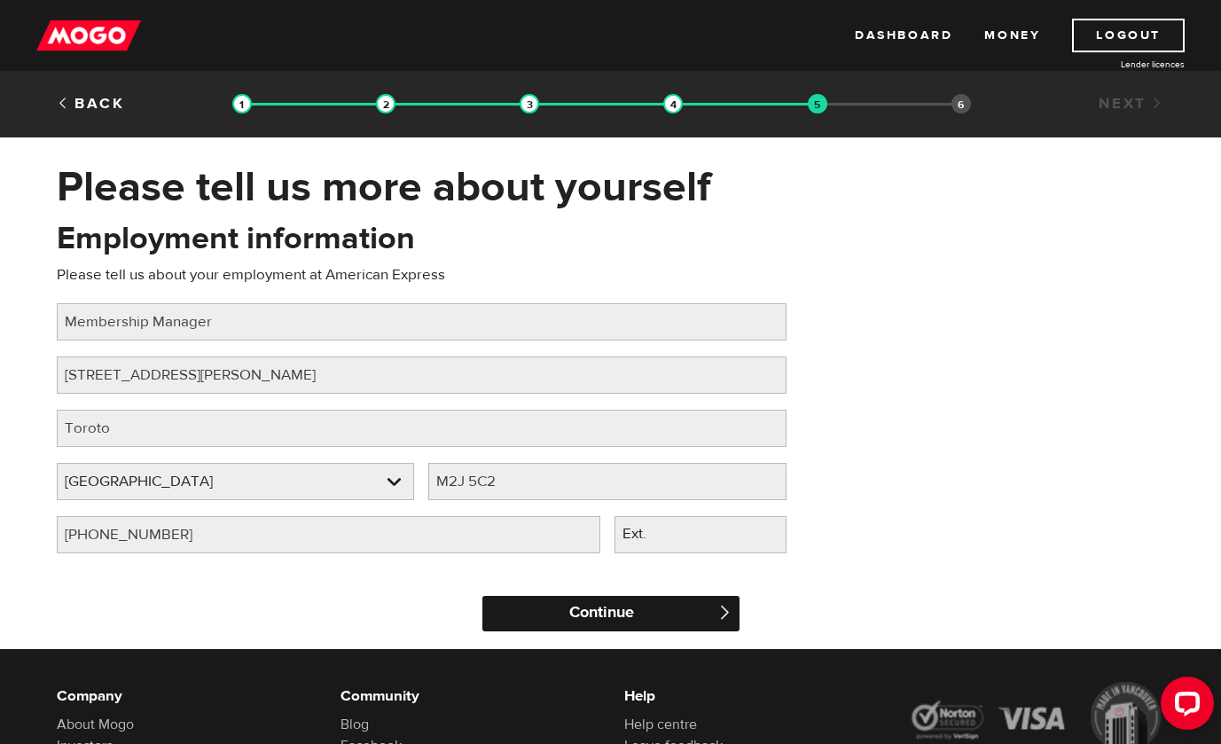
click at [597, 613] on input "Continue" at bounding box center [611, 613] width 257 height 35
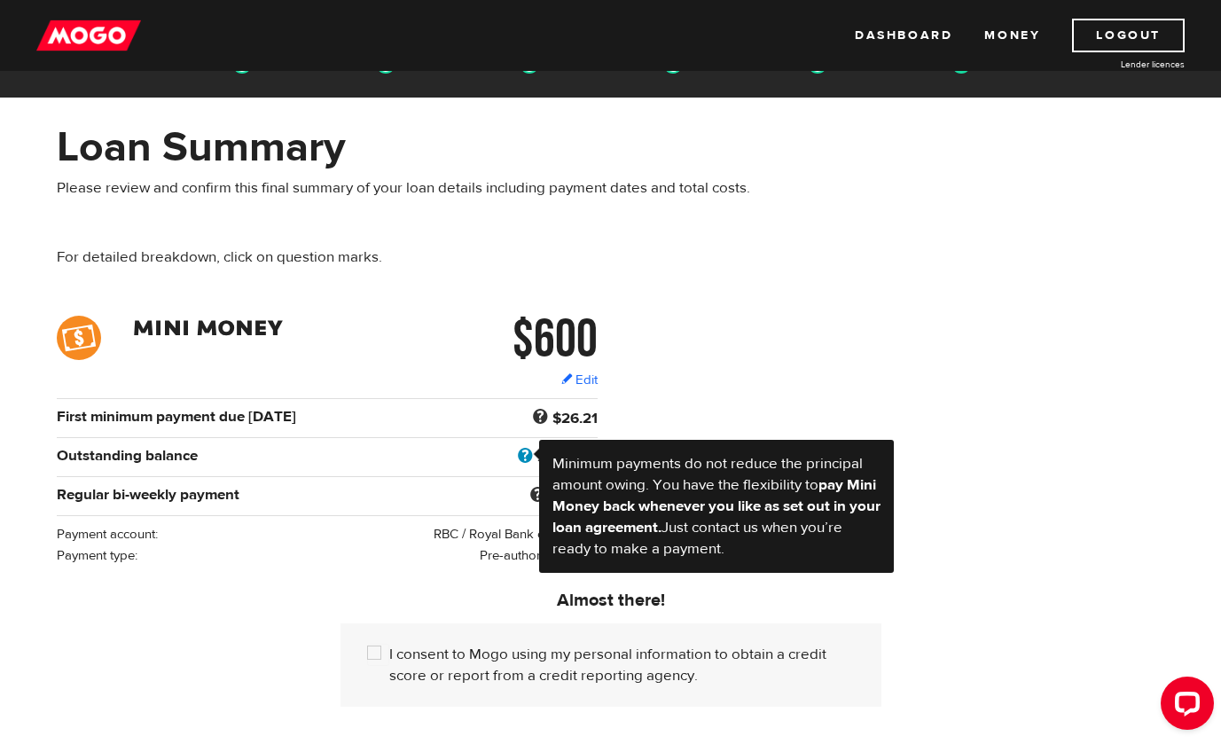
scroll to position [75, 0]
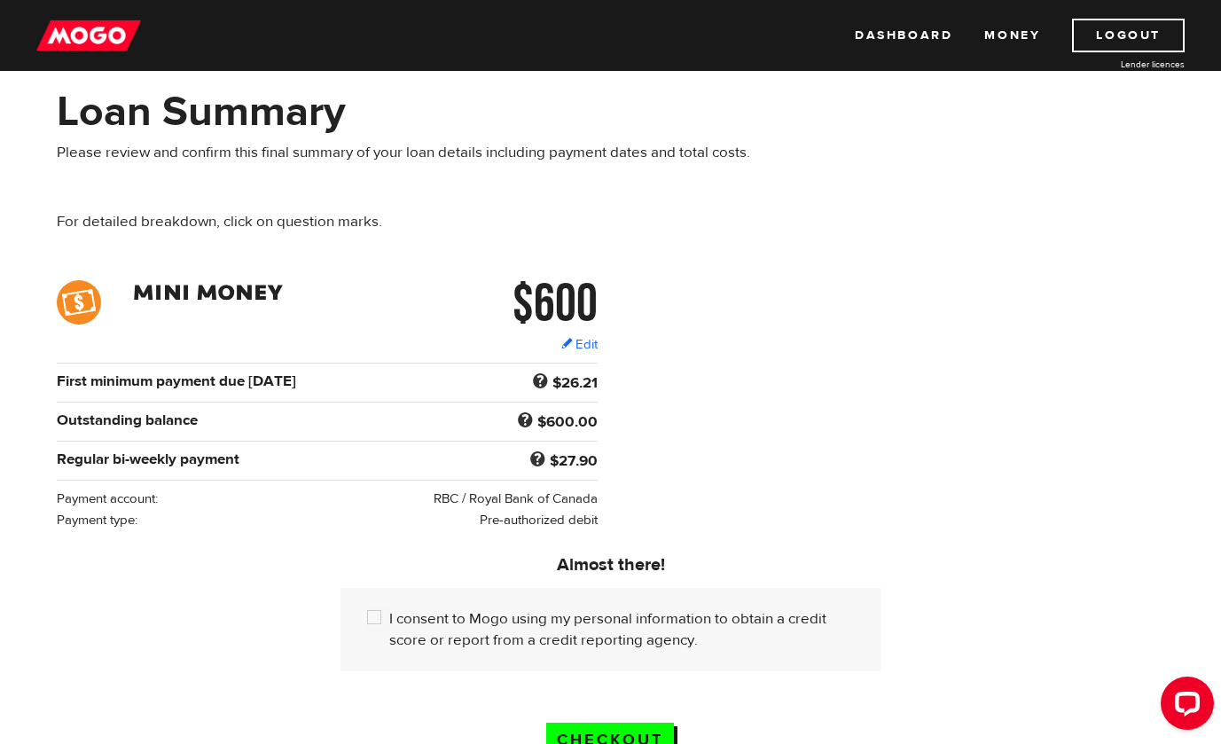
click at [484, 542] on div "Almost there! Tick the box to keep going! I consent to Mogo using my personal i…" at bounding box center [611, 600] width 568 height 141
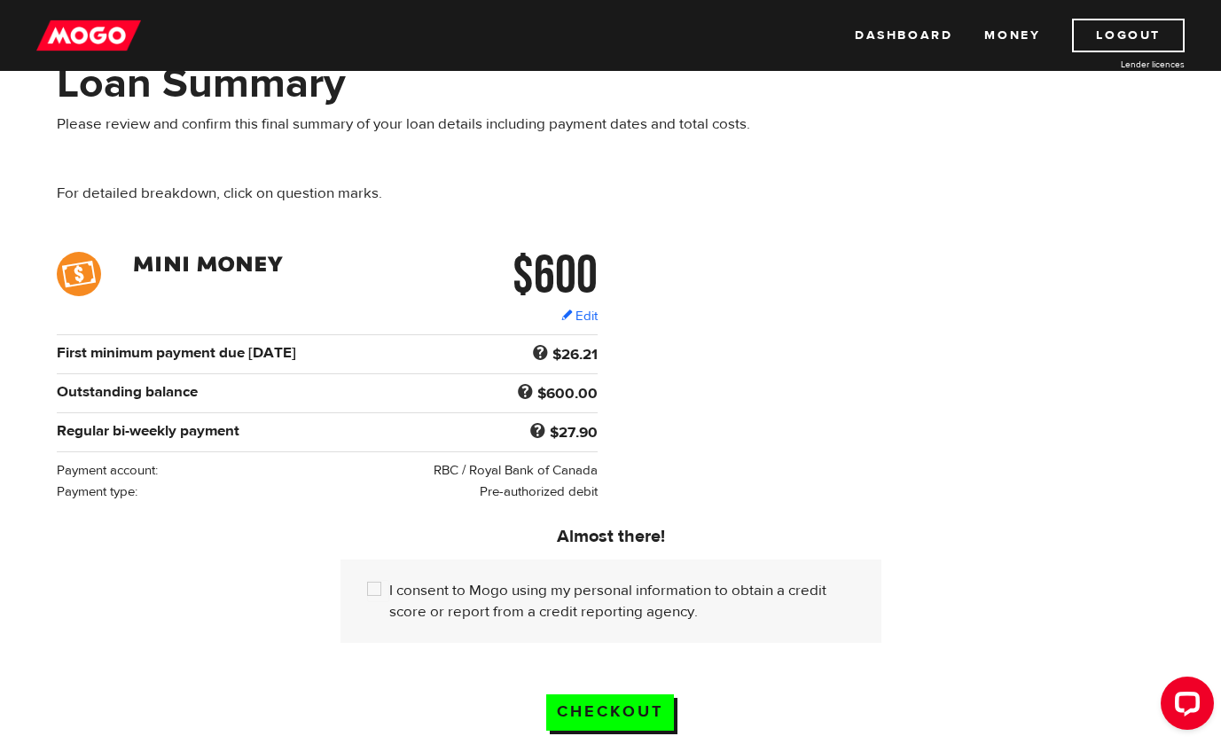
scroll to position [106, 0]
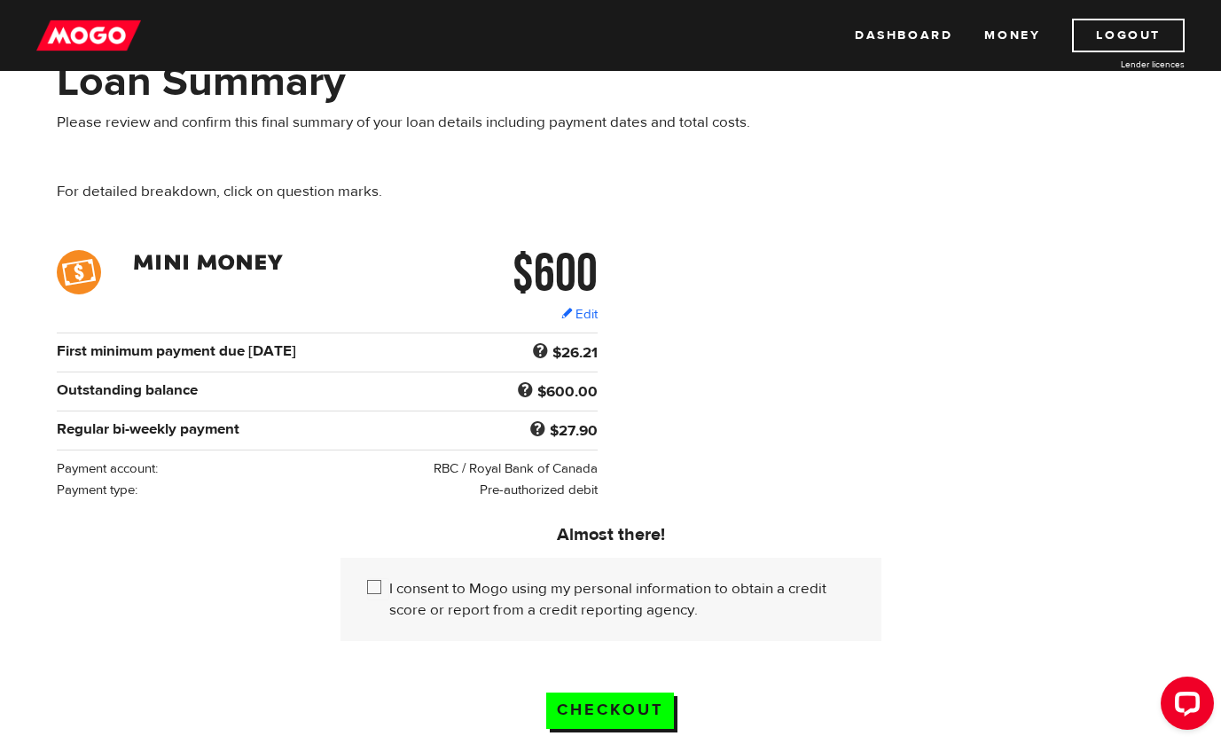
click at [373, 589] on input "I consent to Mogo using my personal information to obtain a credit score or rep…" at bounding box center [378, 589] width 22 height 22
checkbox input "true"
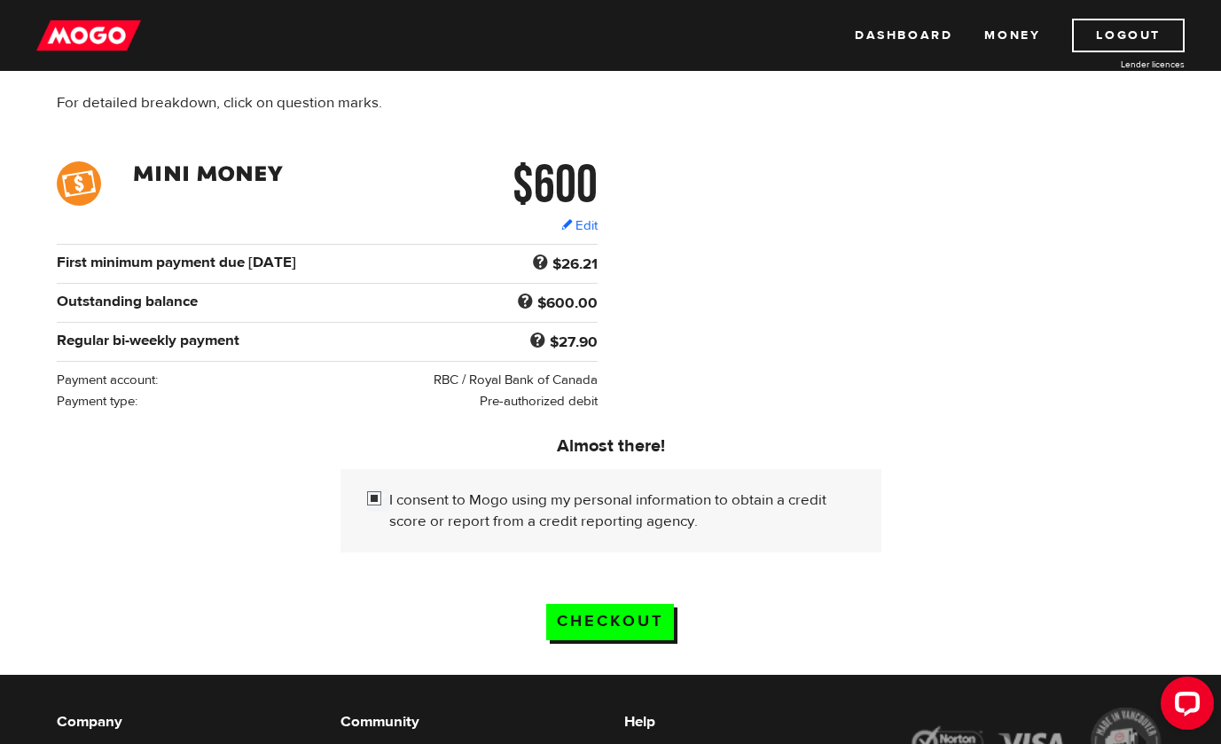
scroll to position [198, 0]
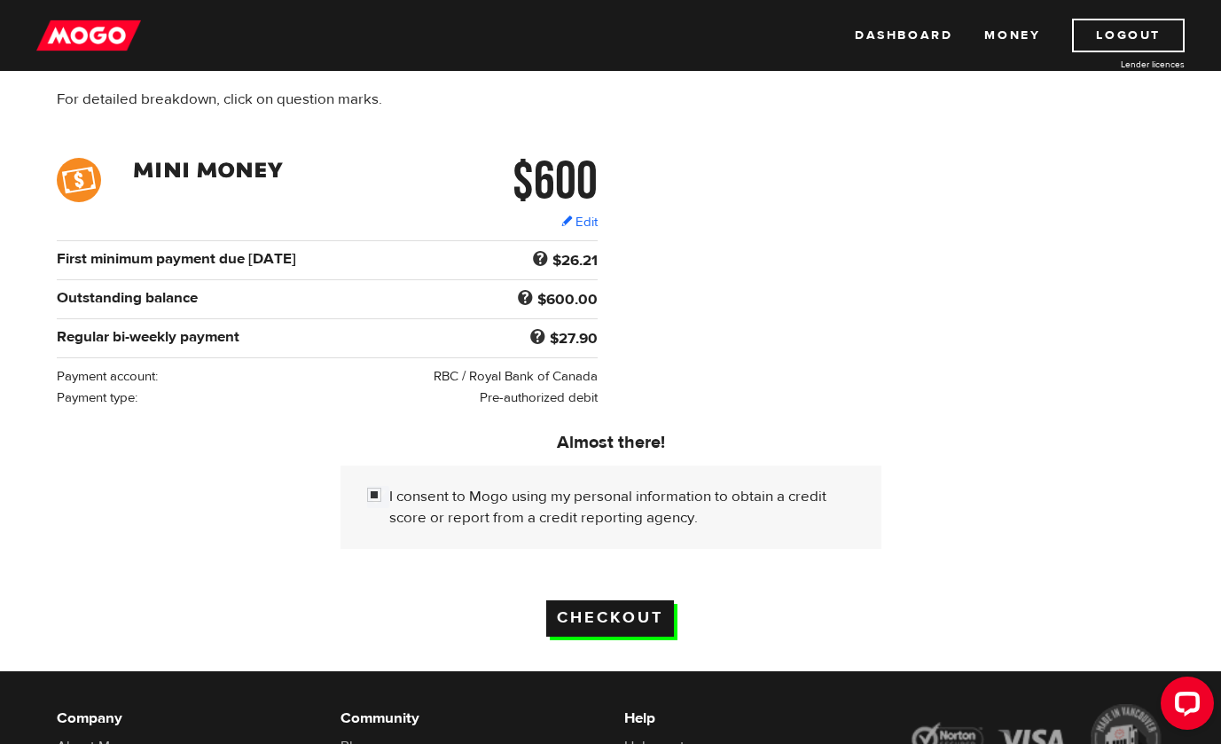
click at [599, 628] on input "Checkout" at bounding box center [610, 619] width 128 height 36
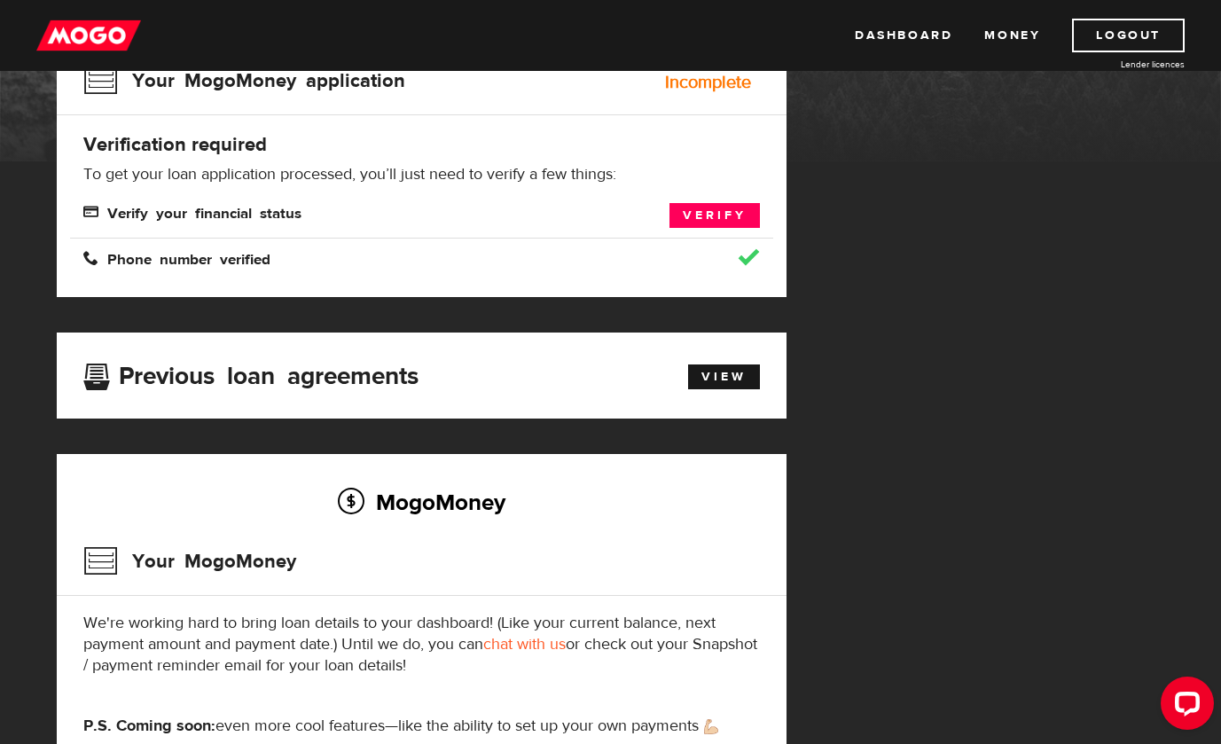
scroll to position [218, 0]
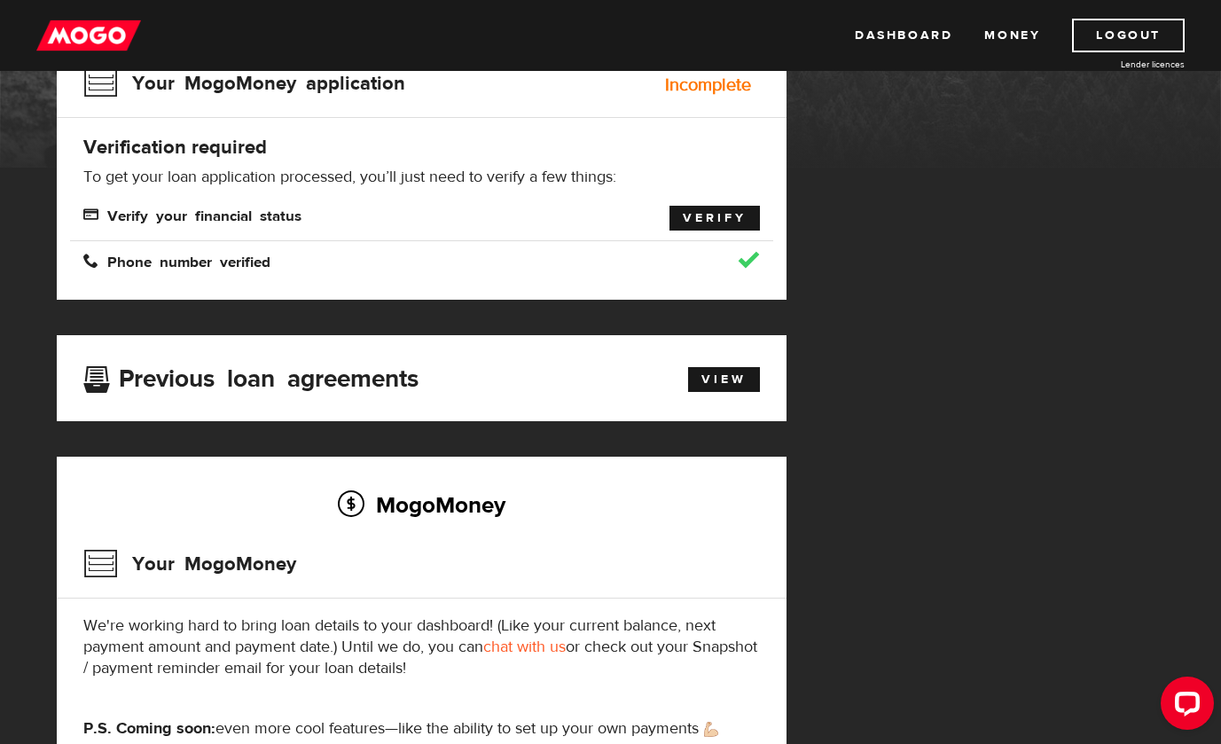
click at [706, 223] on link "Verify" at bounding box center [715, 218] width 90 height 25
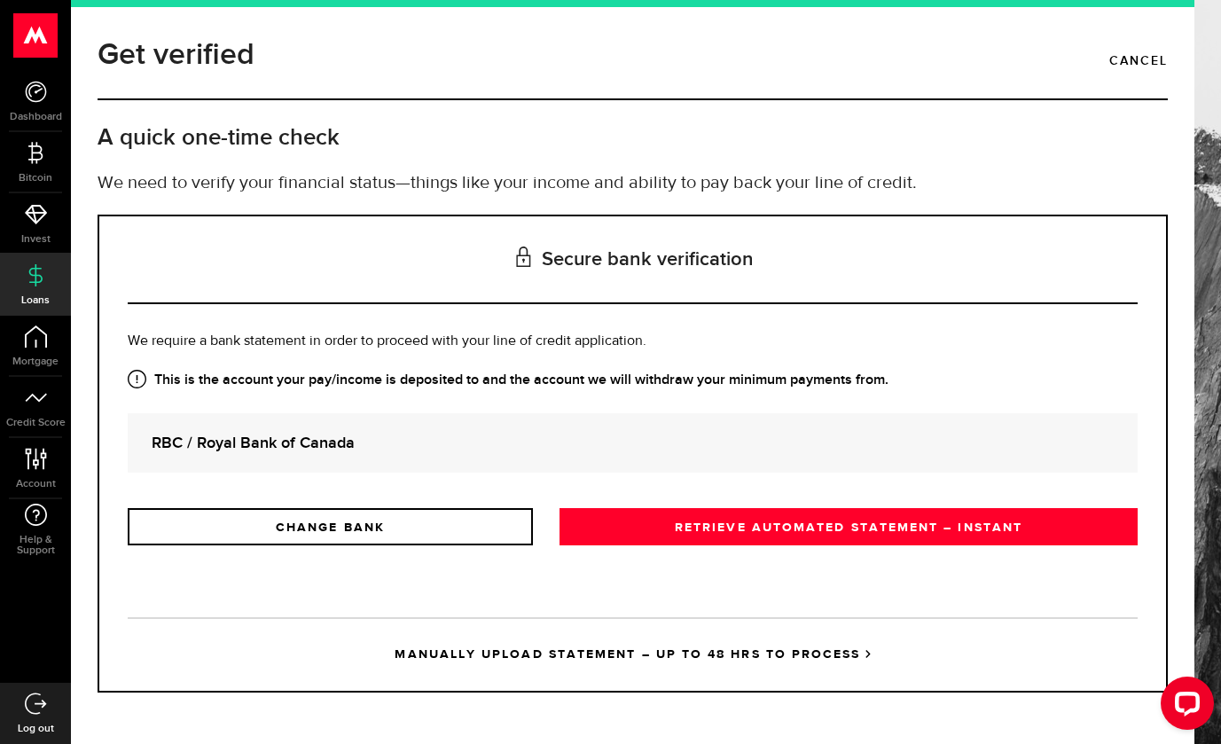
click at [542, 443] on strong "RBC / Royal Bank of Canada" at bounding box center [633, 443] width 962 height 24
click at [328, 437] on strong "RBC / Royal Bank of Canada" at bounding box center [633, 443] width 962 height 24
click at [327, 444] on strong "RBC / Royal Bank of Canada" at bounding box center [633, 443] width 962 height 24
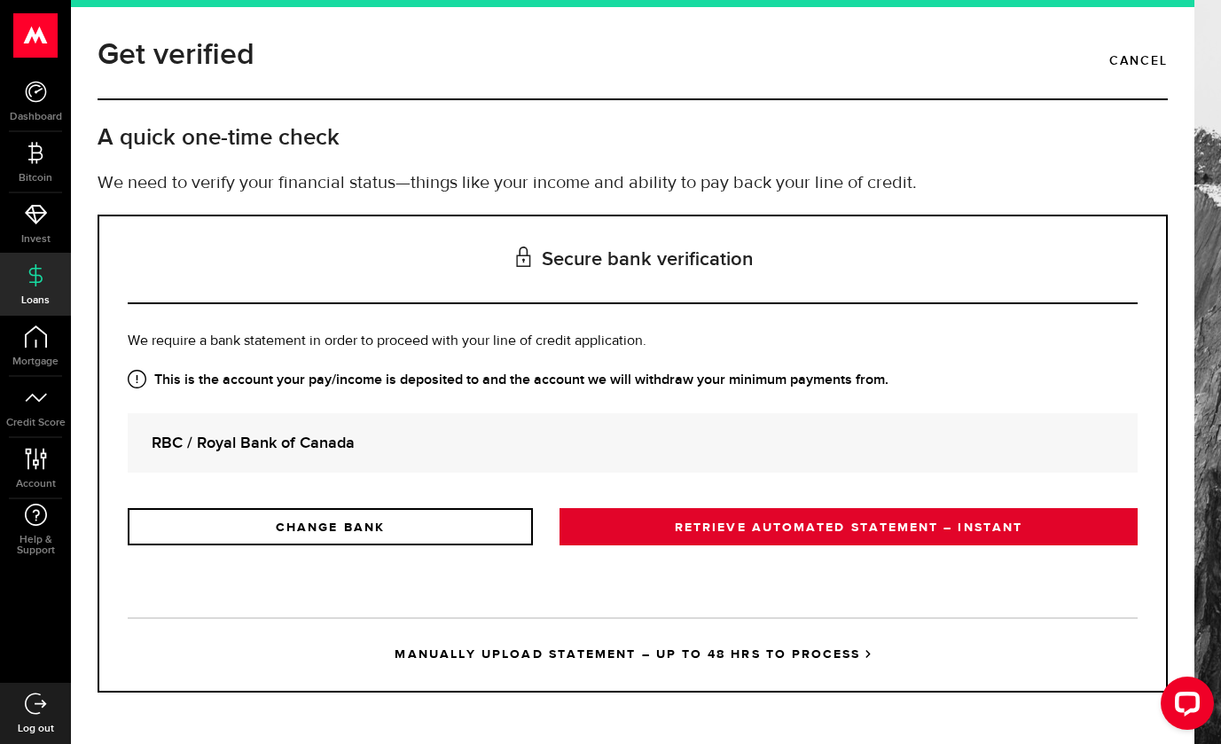
click at [648, 527] on link "RETRIEVE AUTOMATED STATEMENT – INSTANT" at bounding box center [849, 526] width 578 height 37
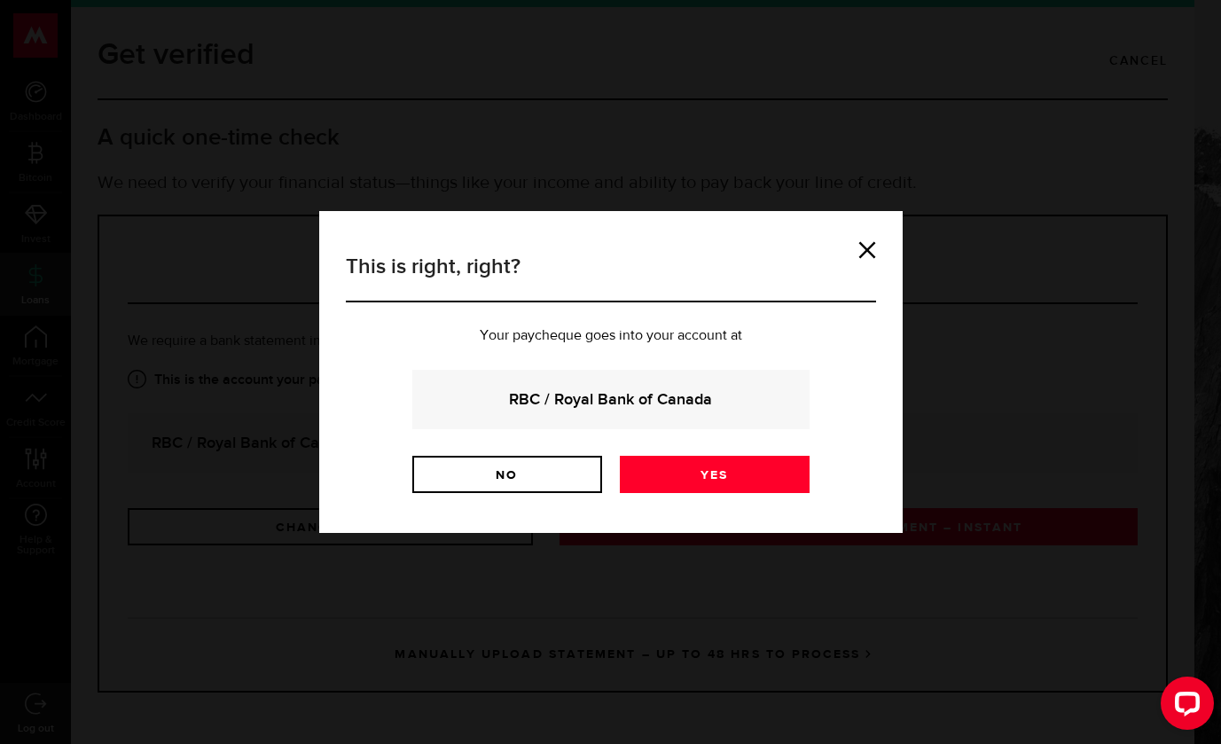
click at [636, 397] on strong "RBC / Royal Bank of Canada" at bounding box center [611, 400] width 350 height 24
click at [667, 462] on link "Yes" at bounding box center [715, 474] width 190 height 37
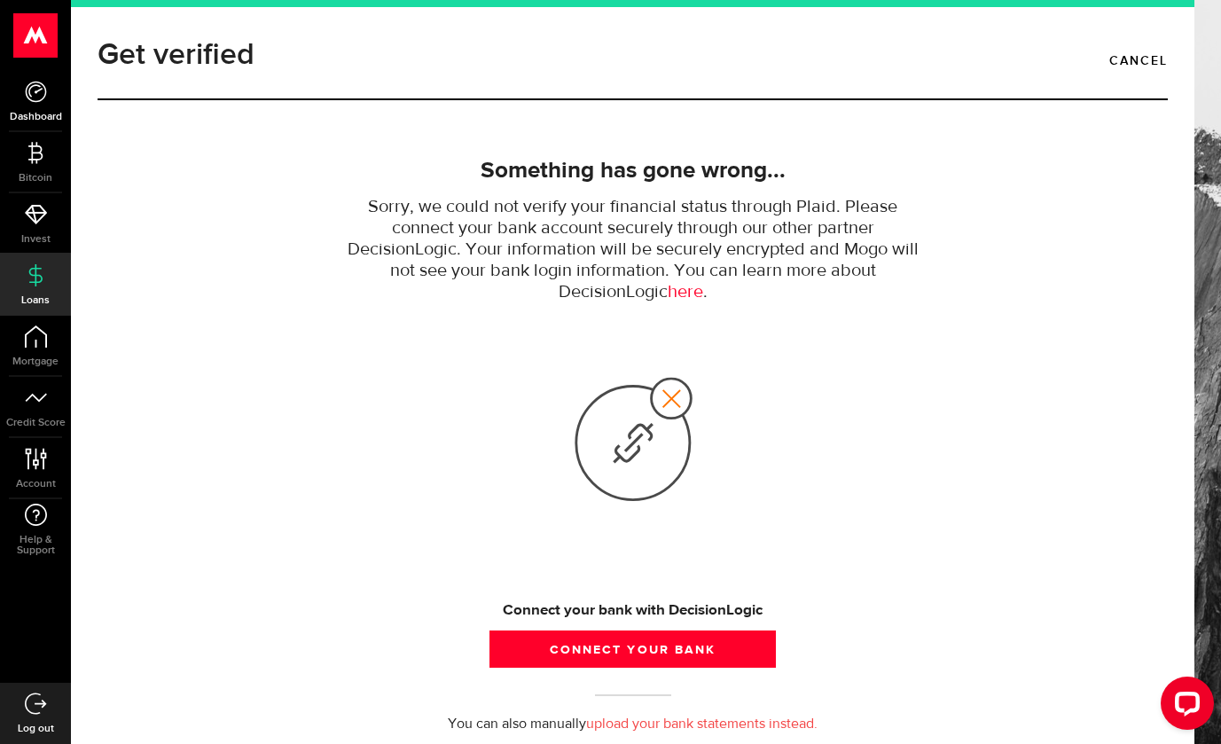
click at [54, 103] on link "Dashboard" at bounding box center [35, 101] width 71 height 60
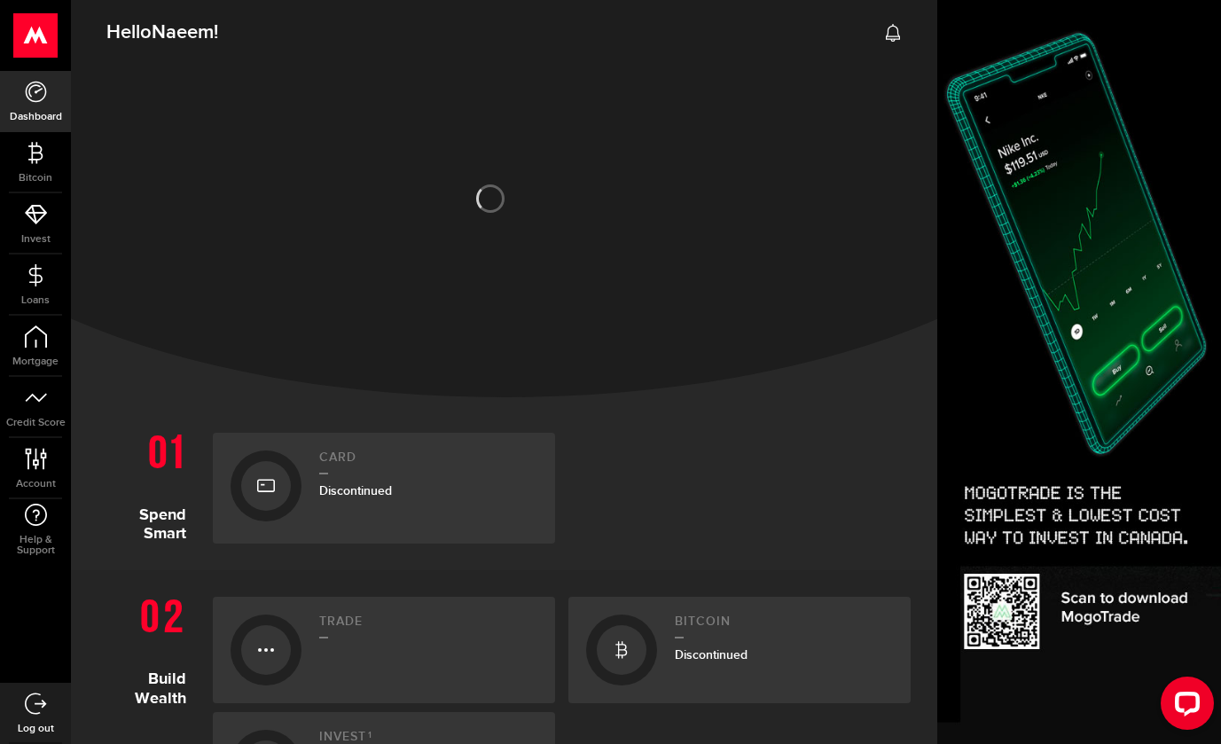
scroll to position [133, 0]
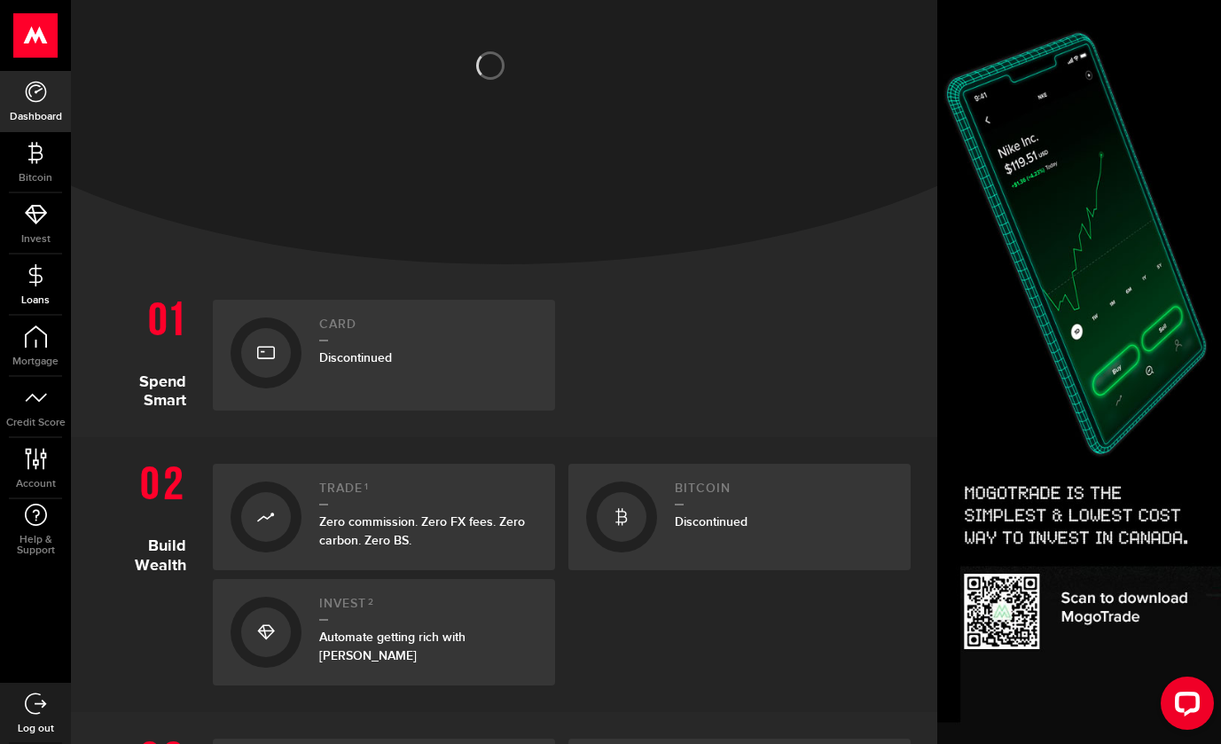
click at [37, 295] on span "Loans" at bounding box center [35, 300] width 71 height 11
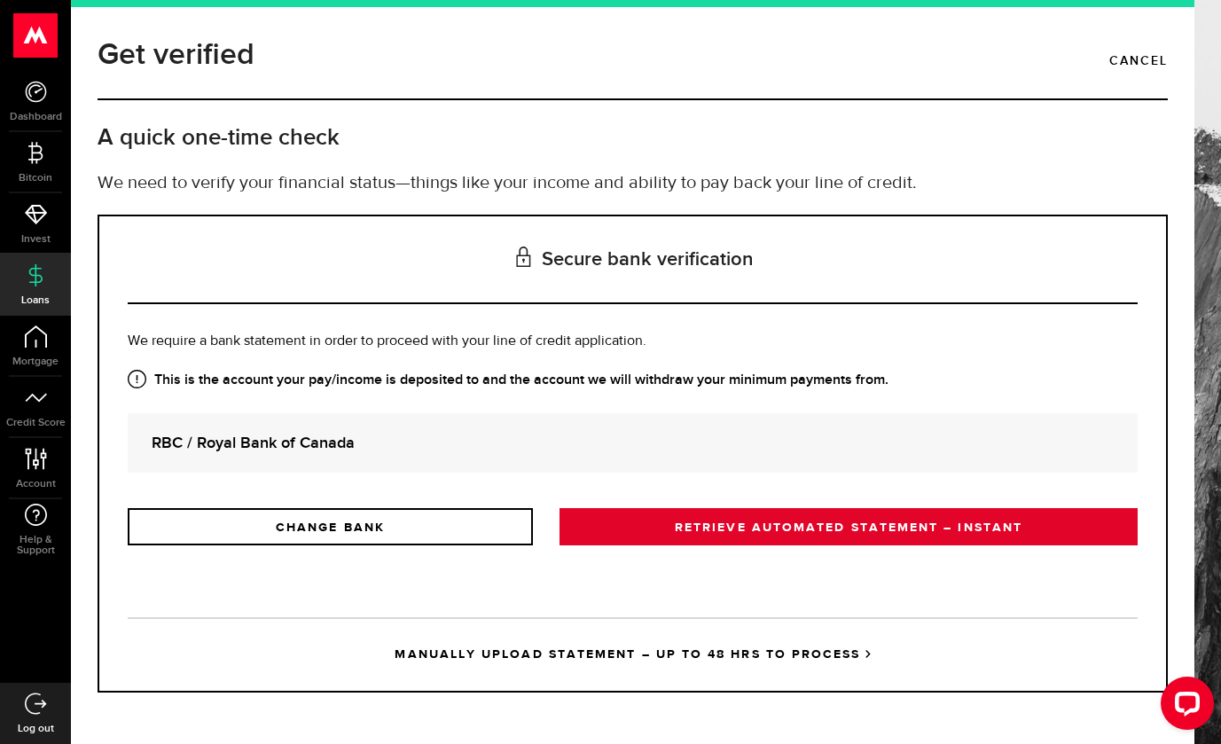
click at [601, 530] on link "RETRIEVE AUTOMATED STATEMENT – INSTANT" at bounding box center [849, 526] width 578 height 37
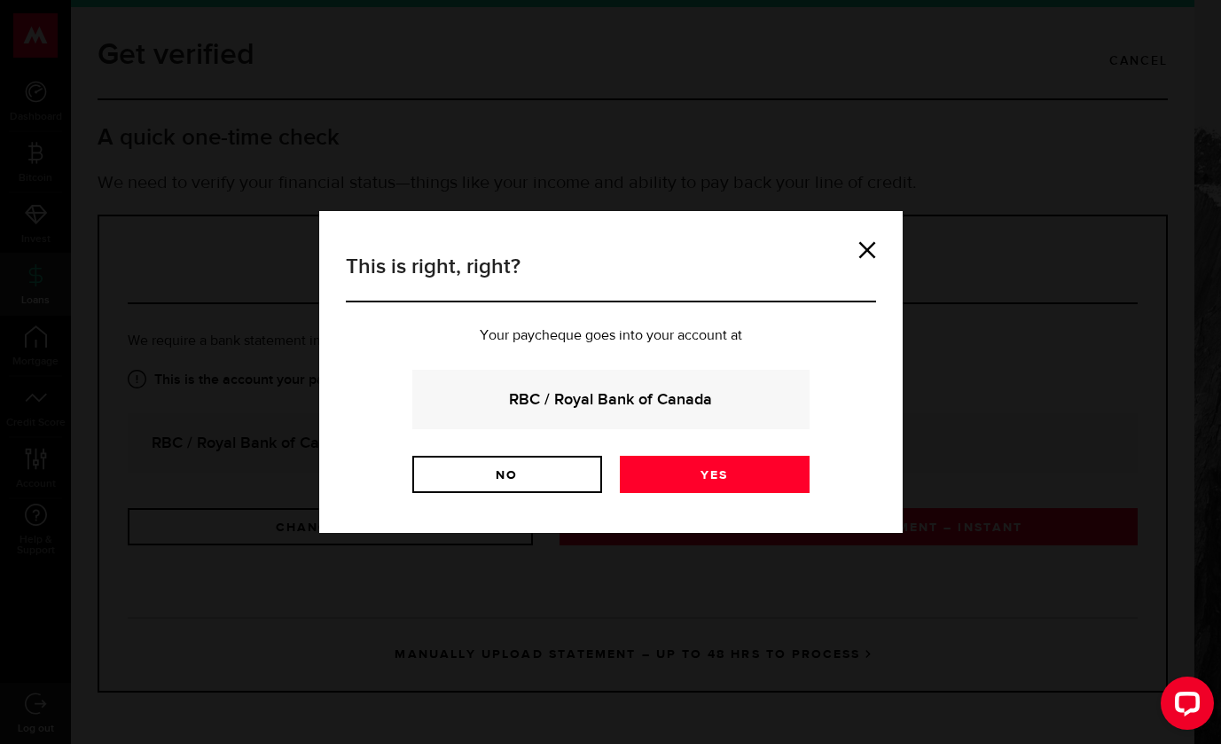
click at [570, 407] on strong "RBC / Royal Bank of Canada" at bounding box center [611, 400] width 350 height 24
click at [665, 491] on link "Yes" at bounding box center [715, 474] width 190 height 37
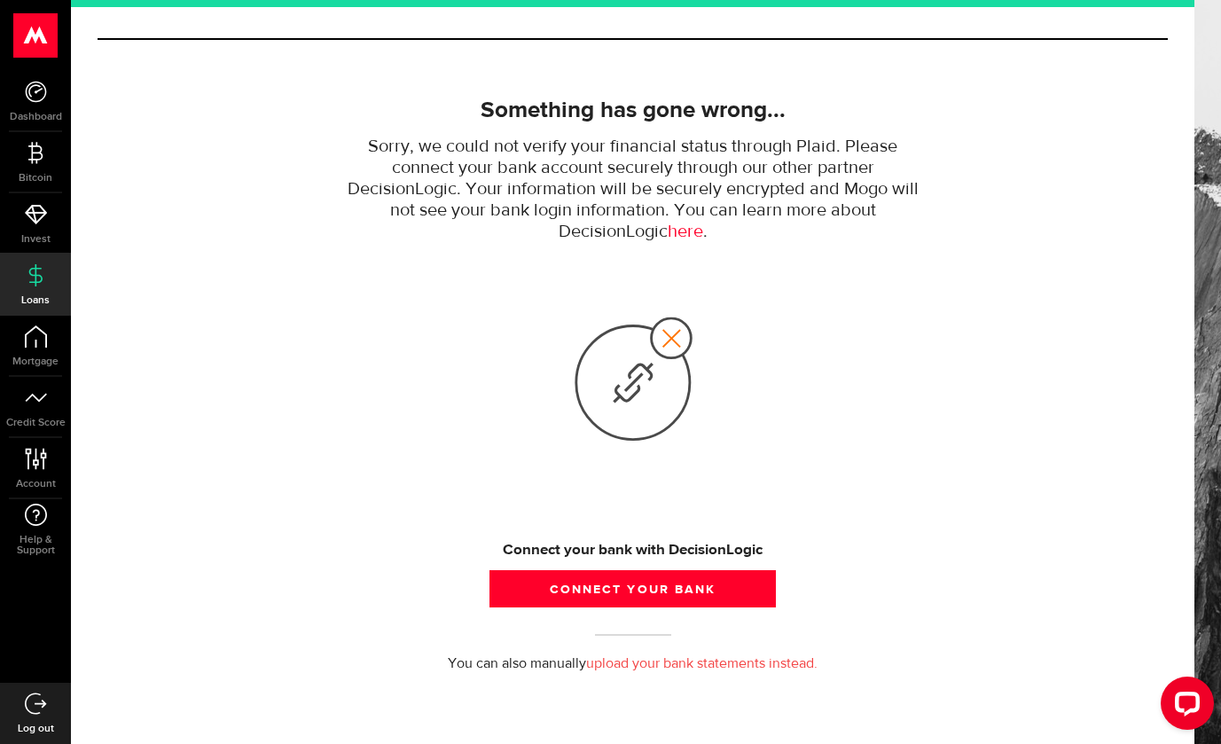
scroll to position [60, 0]
click at [755, 668] on link "upload your bank statements instead." at bounding box center [702, 664] width 232 height 14
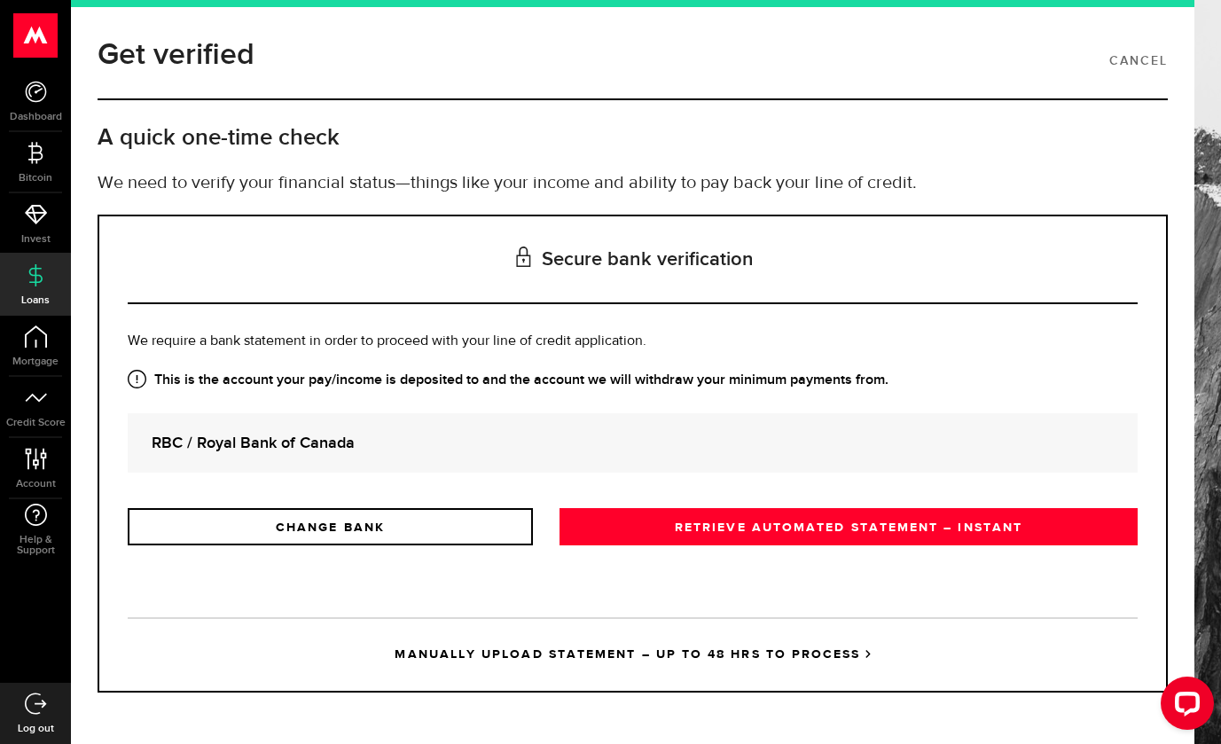
click at [1122, 60] on link "Cancel" at bounding box center [1139, 61] width 59 height 30
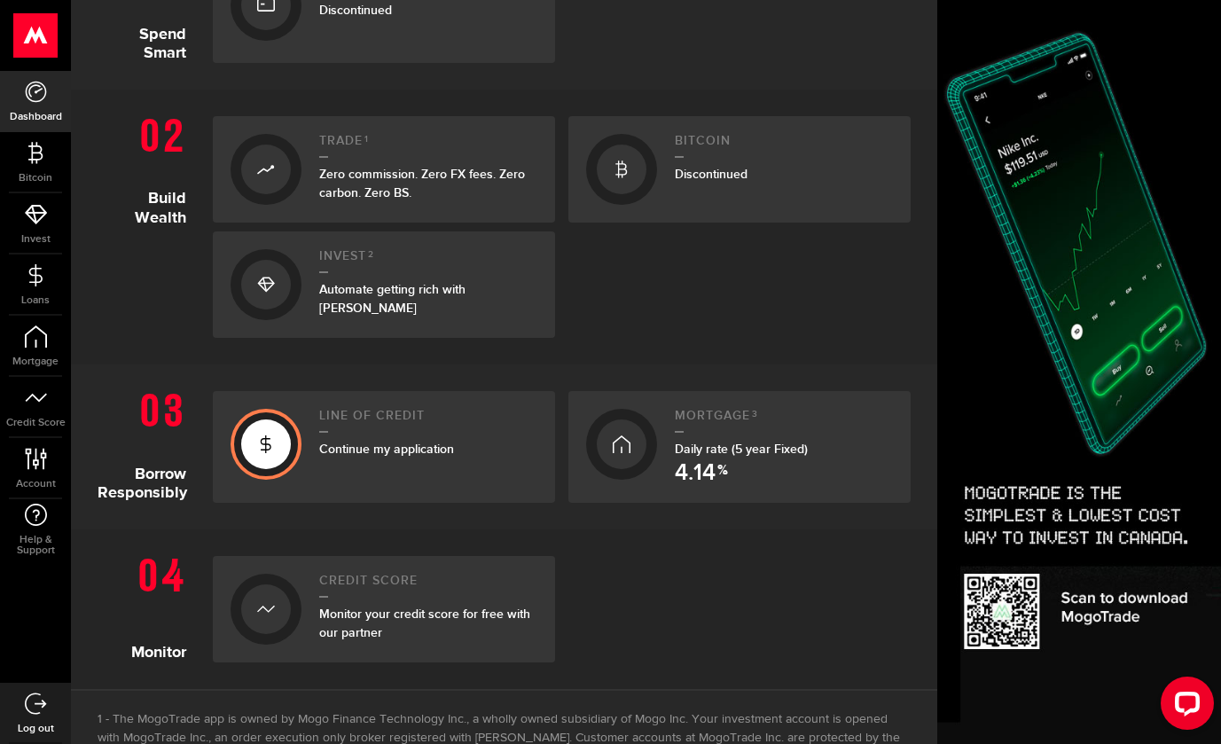
scroll to position [633, 0]
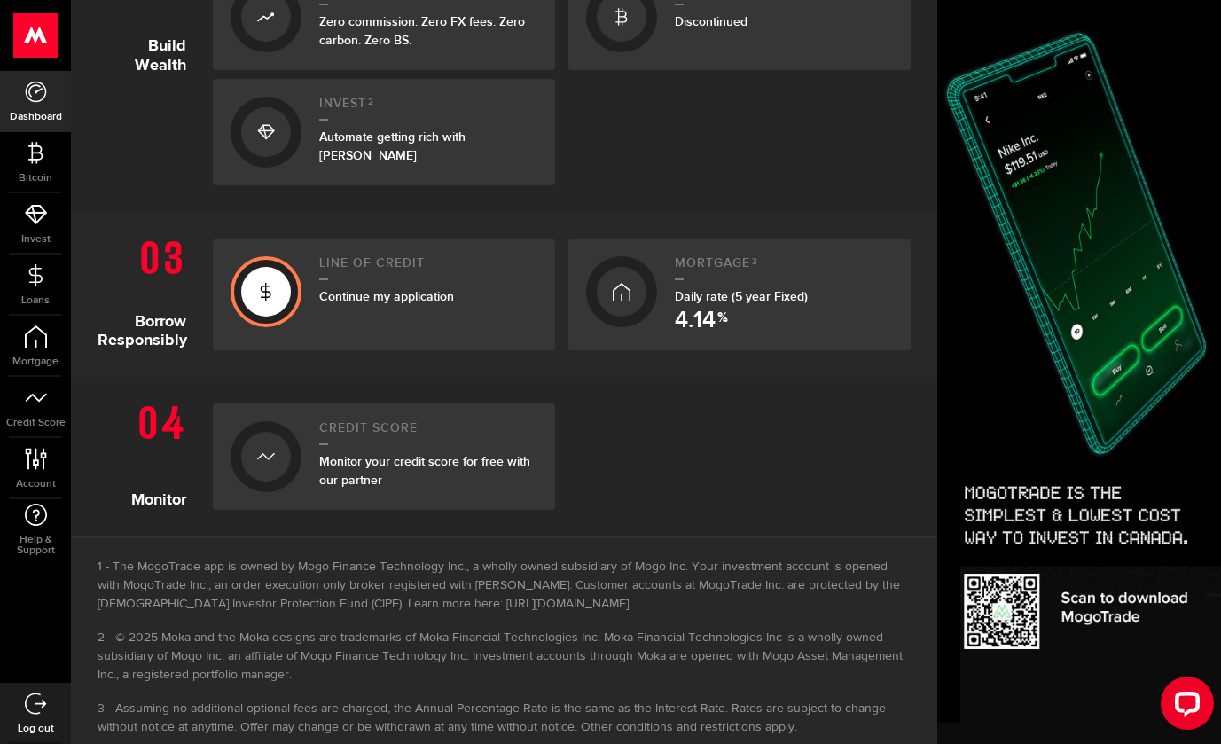
click at [390, 300] on span "Continue my application" at bounding box center [386, 296] width 135 height 15
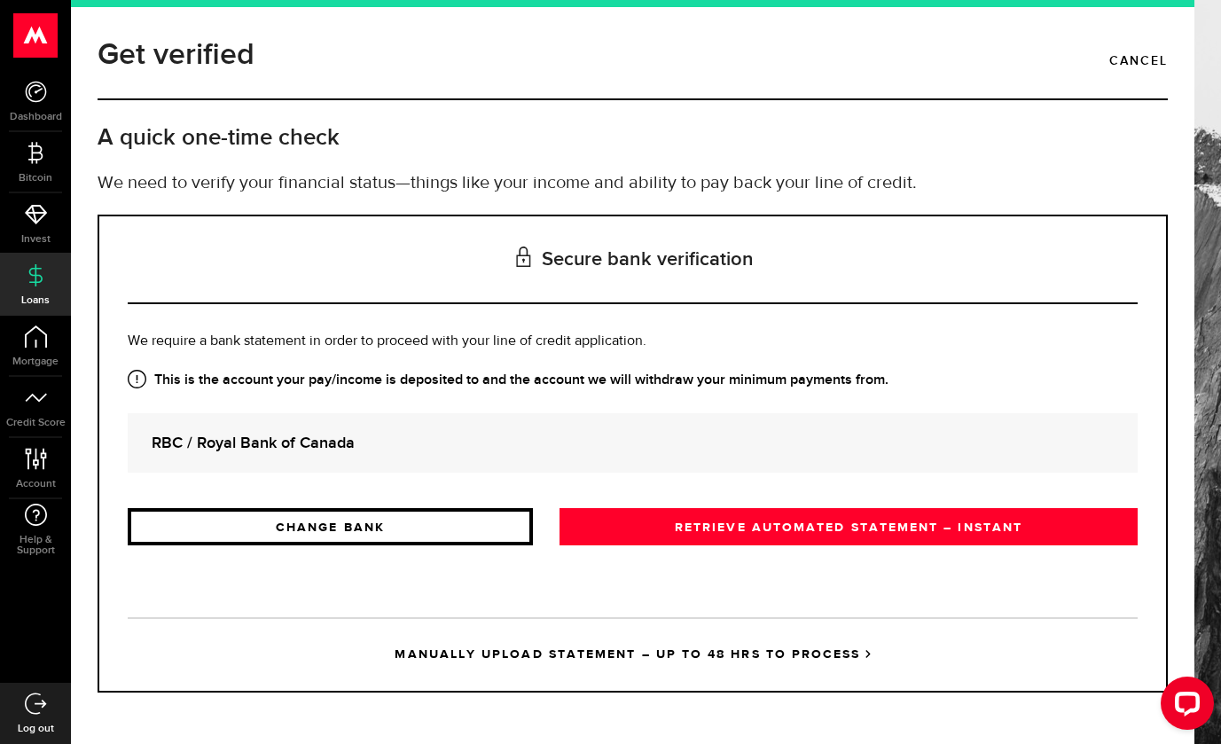
click at [475, 526] on link "CHANGE BANK" at bounding box center [330, 526] width 405 height 37
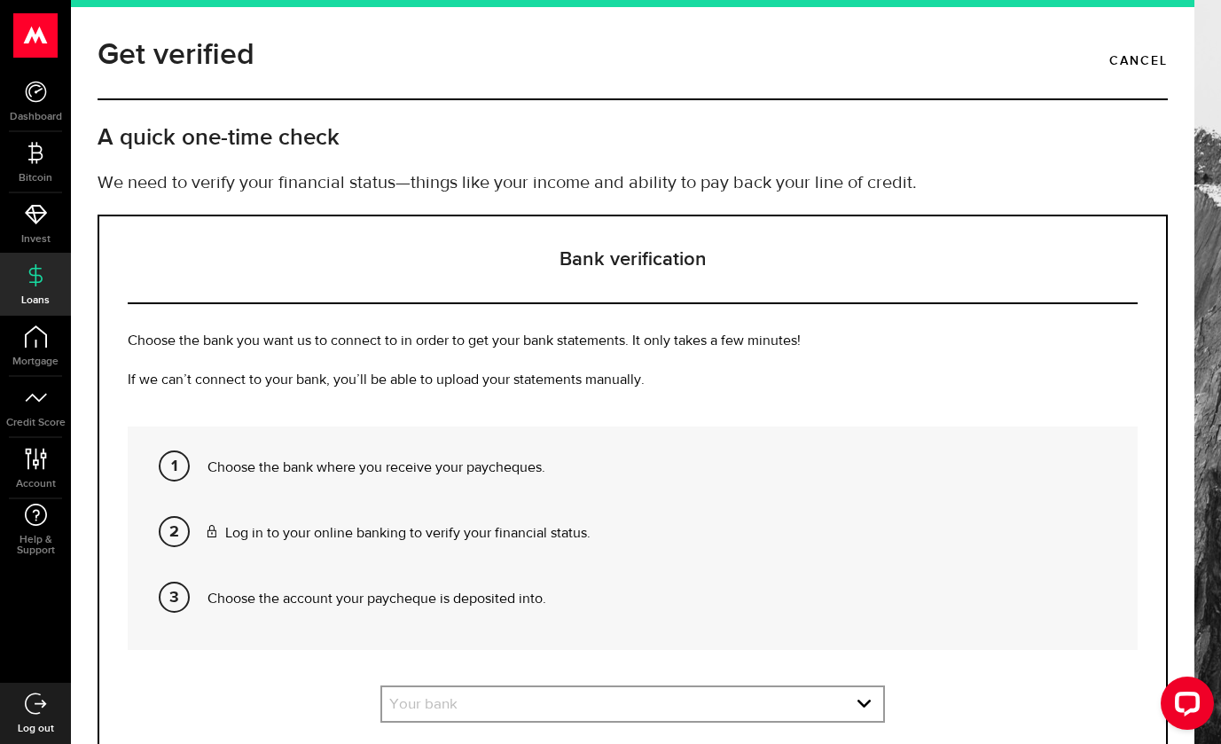
click at [510, 478] on p "Choose the bank where you receive your paycheques." at bounding box center [666, 468] width 917 height 21
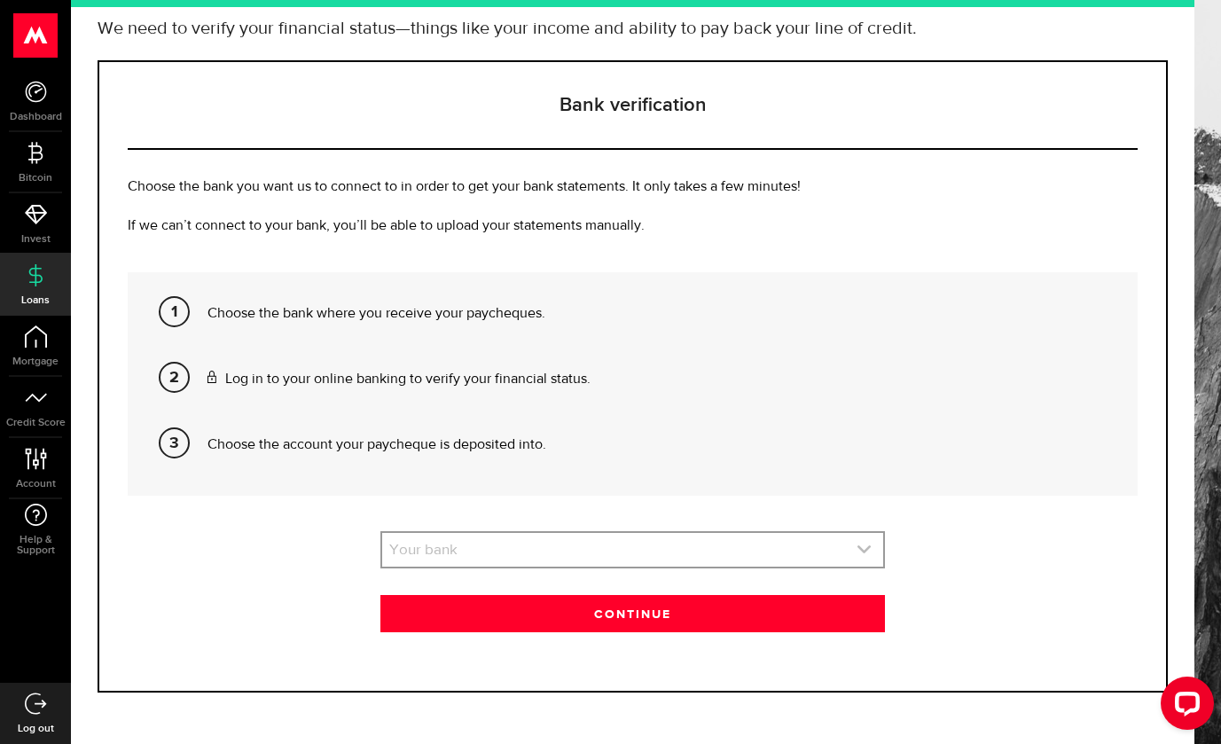
click at [521, 533] on link "expand select" at bounding box center [633, 550] width 502 height 34
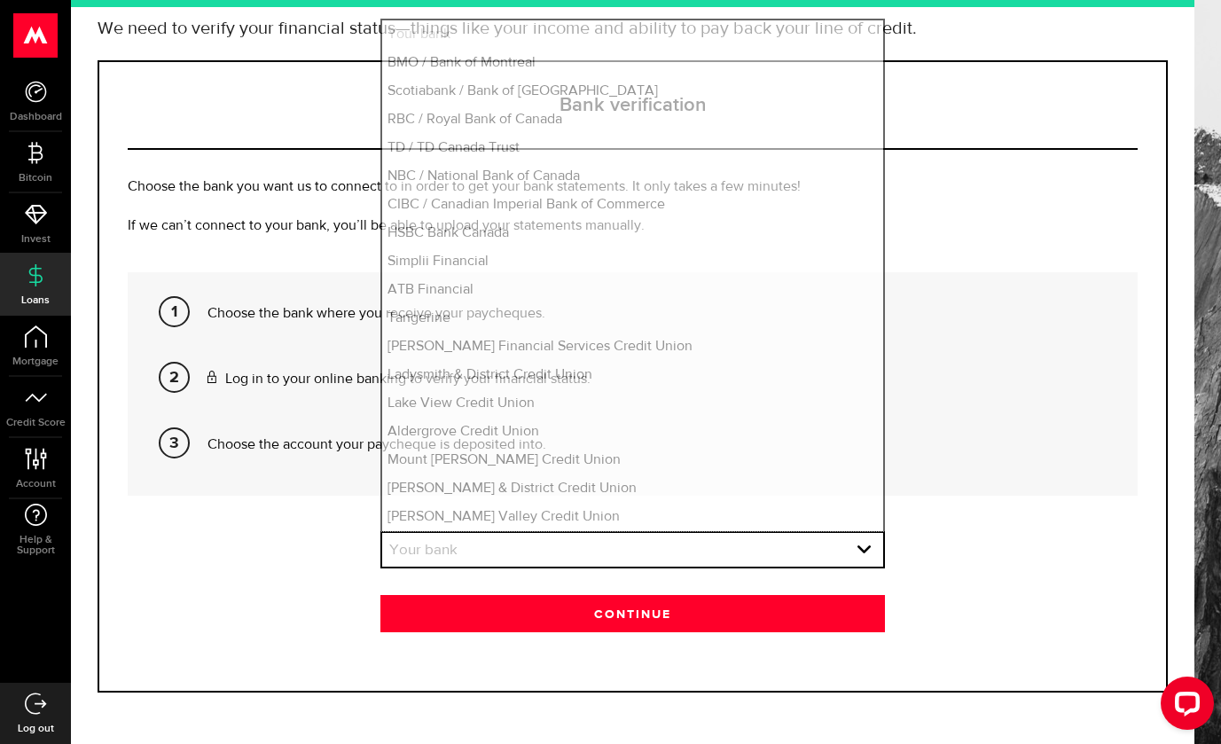
click at [521, 569] on div "Your bank Your bank BMO / Bank of Montreal Scotiabank / Bank of Nova Scotia RBC…" at bounding box center [634, 549] width 506 height 37
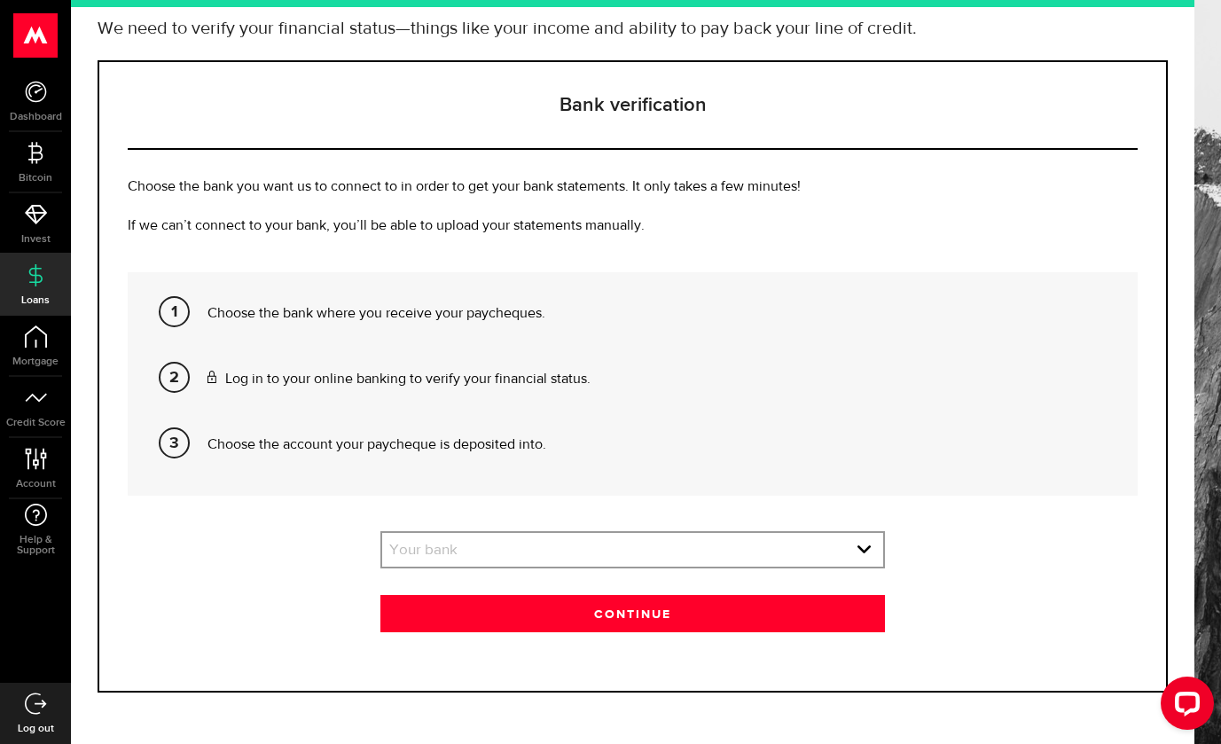
click at [521, 567] on div "Your bank Your bank BMO / Bank of Montreal Scotiabank / Bank of Nova Scotia RBC…" at bounding box center [634, 549] width 506 height 37
click at [518, 539] on link "expand select" at bounding box center [633, 550] width 502 height 34
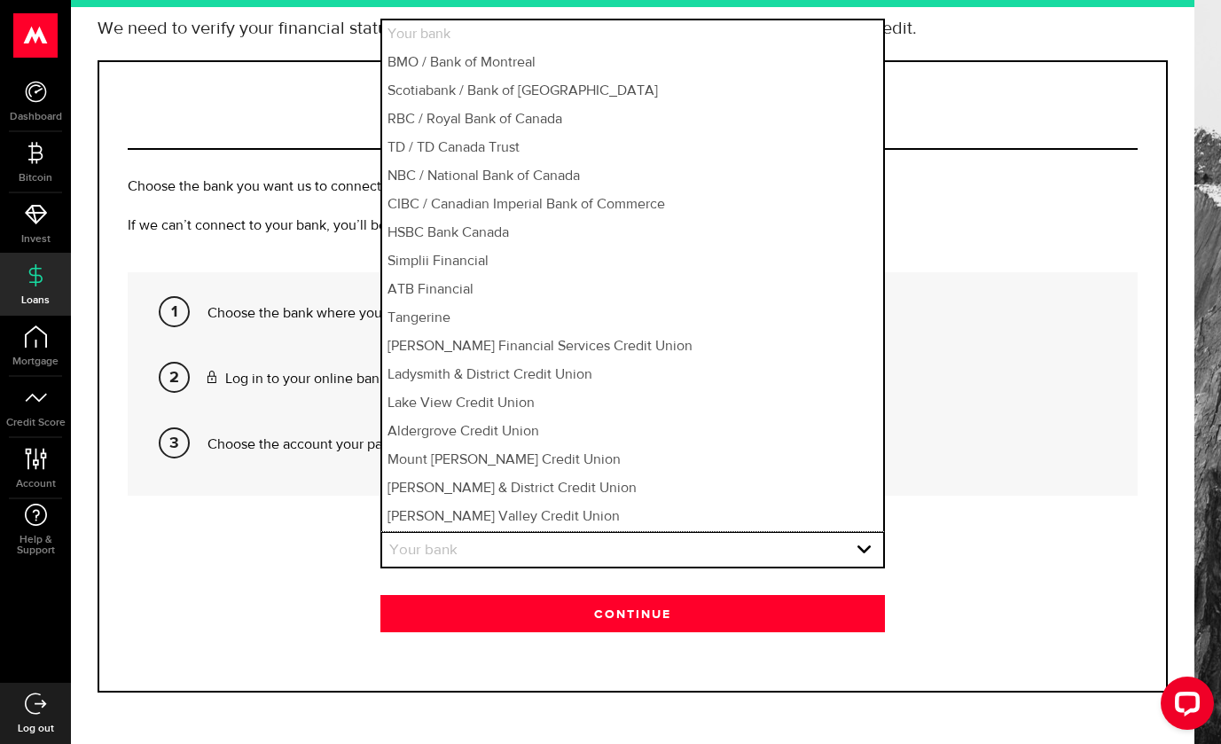
click at [302, 515] on div "Bank verification Choose the bank you want us to connect to in order to get you…" at bounding box center [633, 376] width 1071 height 632
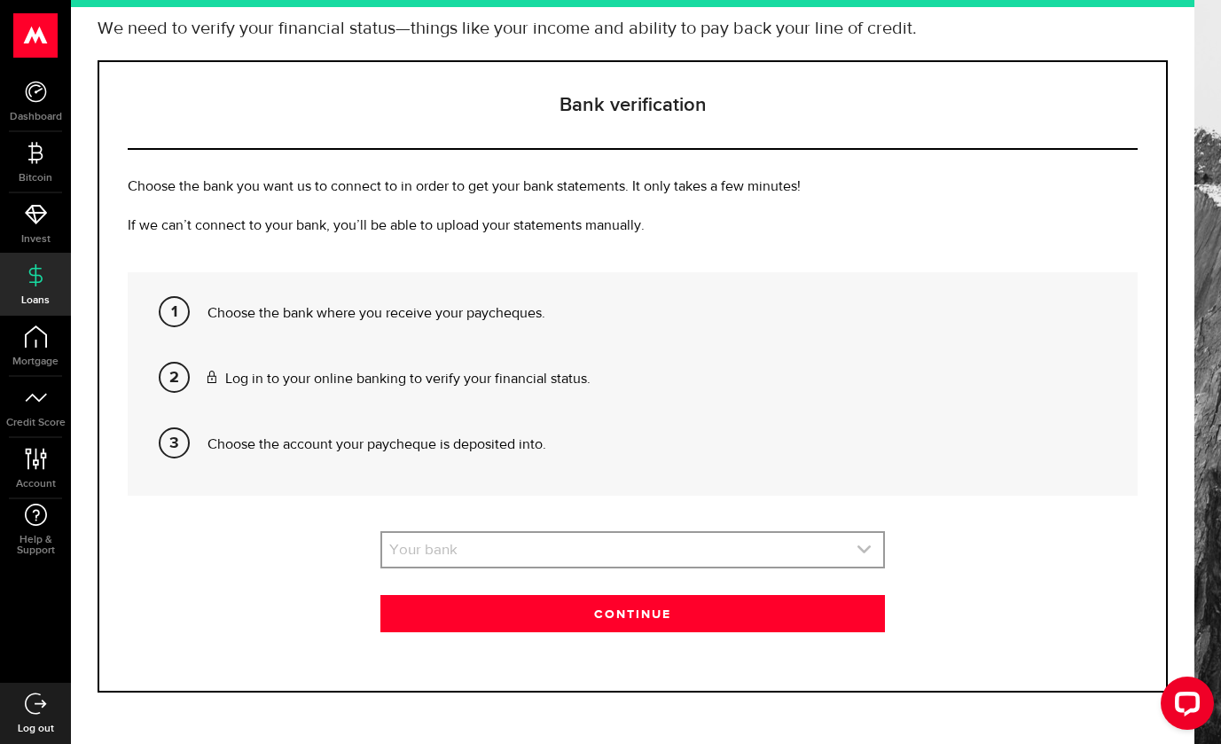
click at [454, 550] on link "expand select" at bounding box center [633, 550] width 502 height 34
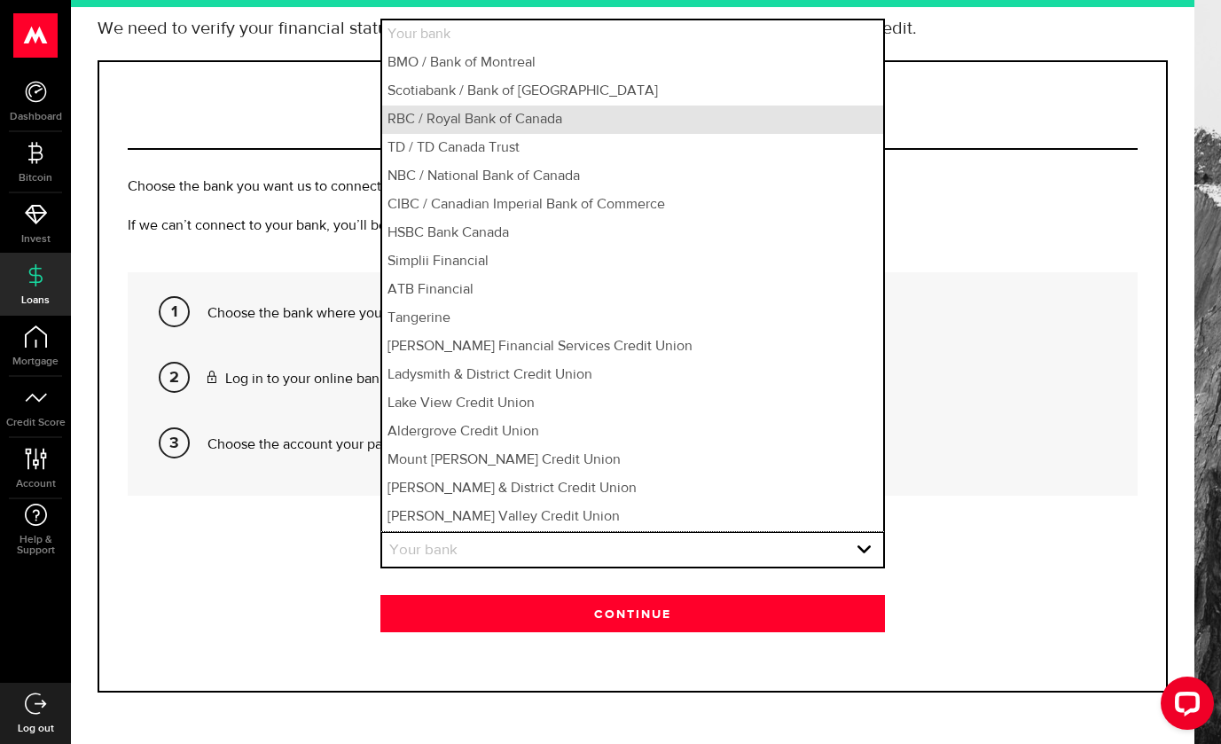
click at [477, 115] on li "RBC / Royal Bank of Canada" at bounding box center [633, 120] width 502 height 28
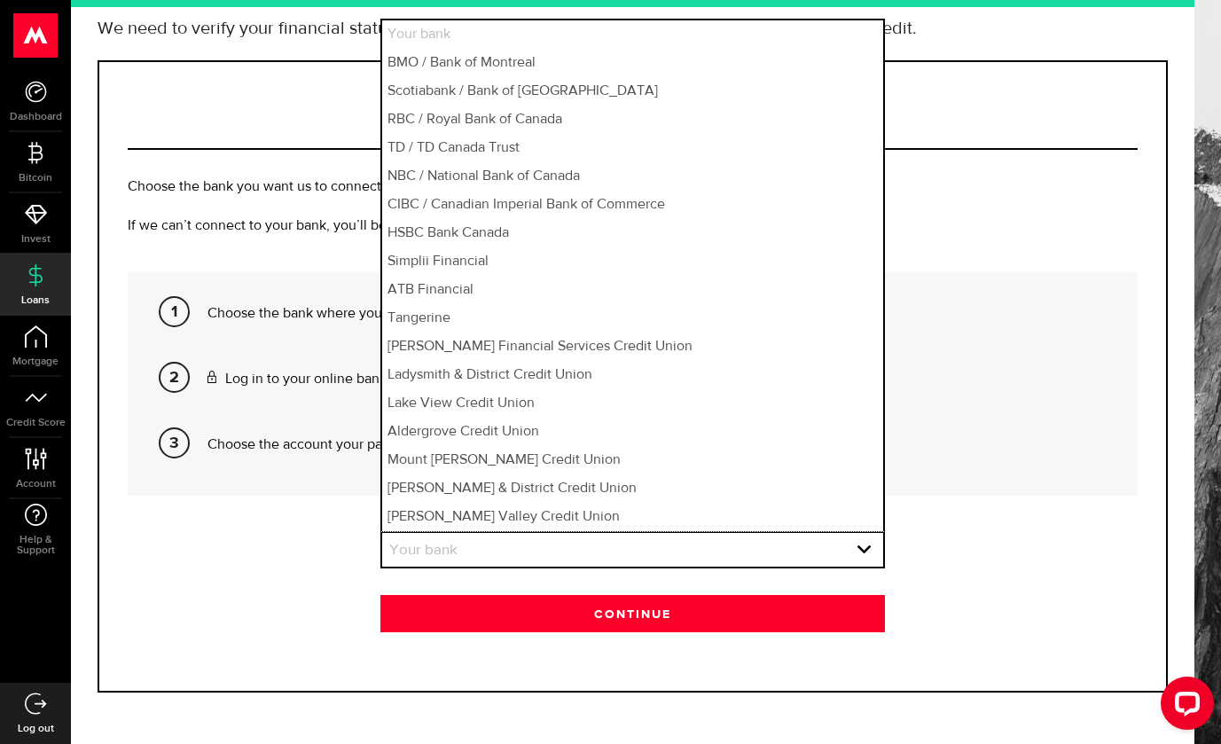
select select "3"
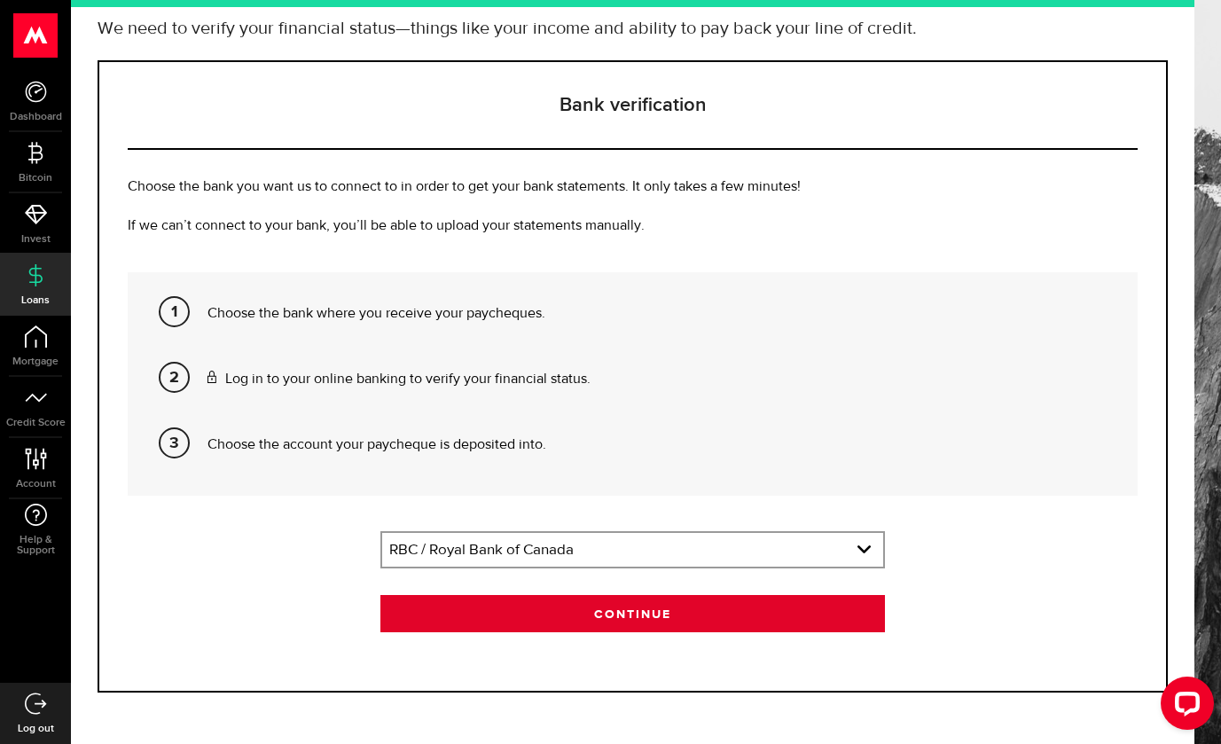
click at [536, 606] on button "Continue" at bounding box center [634, 613] width 506 height 37
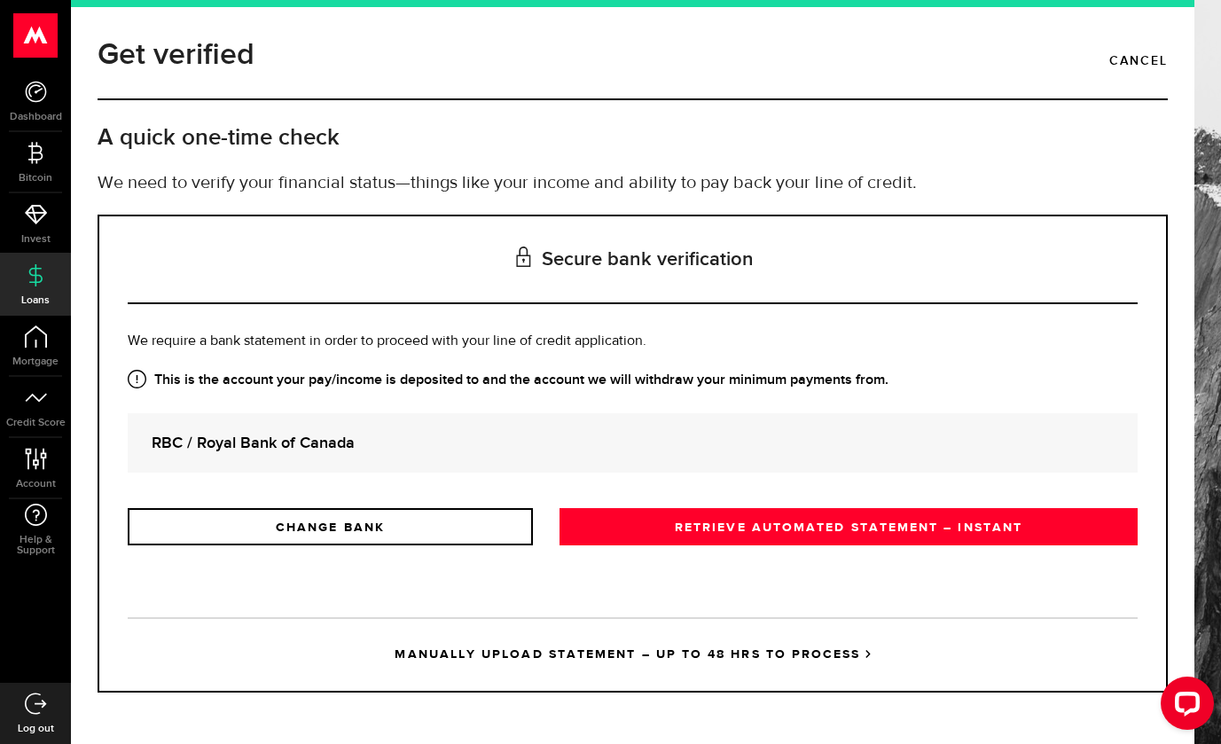
scroll to position [0, 0]
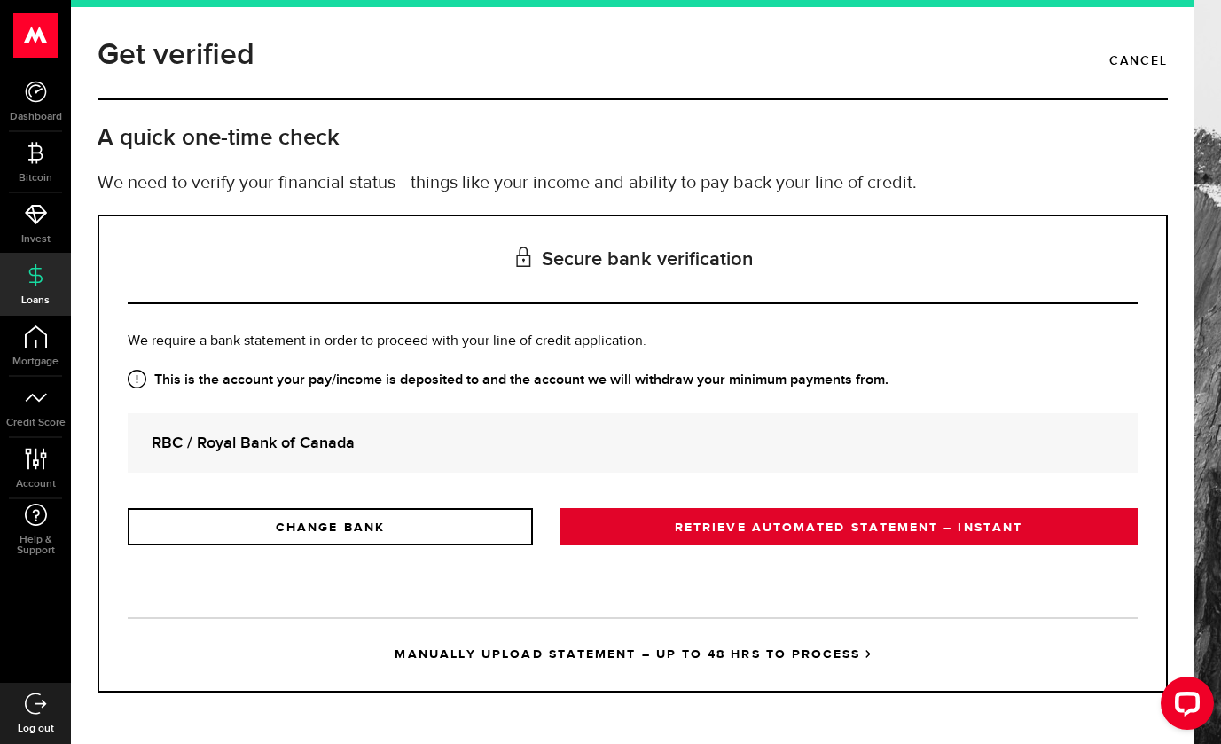
click at [589, 534] on link "RETRIEVE AUTOMATED STATEMENT – INSTANT" at bounding box center [849, 526] width 578 height 37
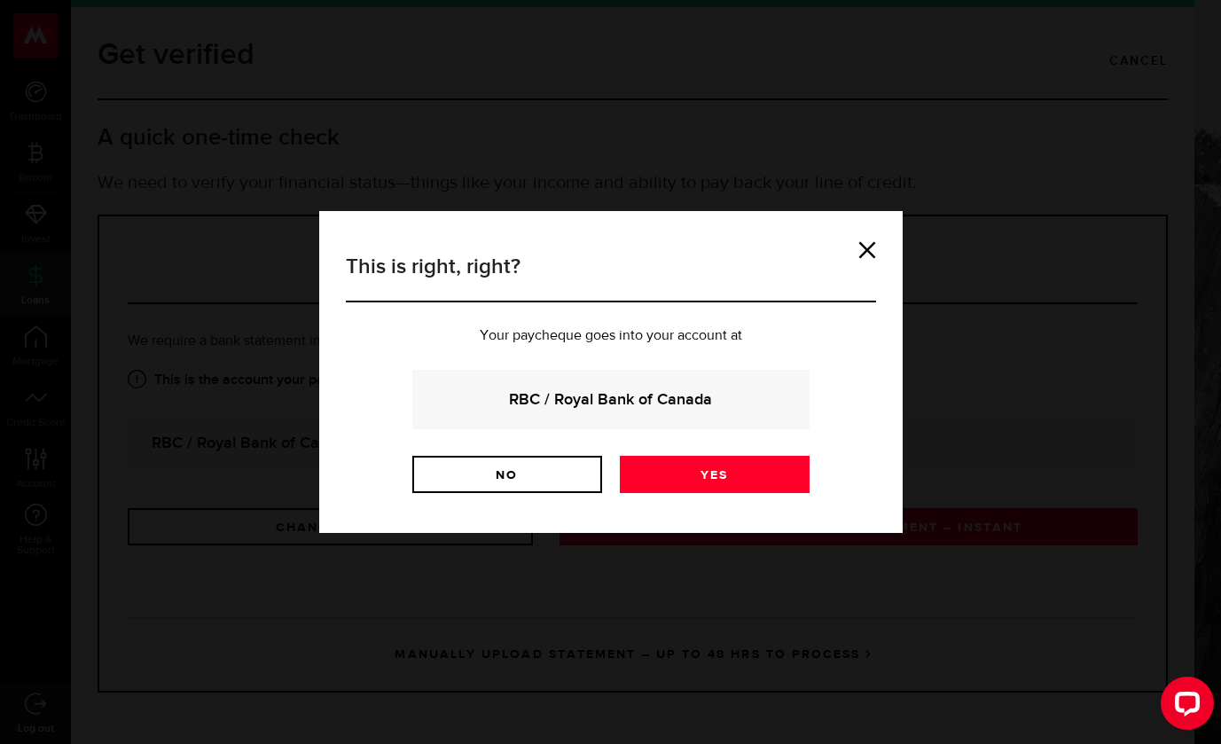
click at [606, 389] on strong "RBC / Royal Bank of Canada" at bounding box center [611, 400] width 350 height 24
click at [672, 482] on link "Yes" at bounding box center [715, 474] width 190 height 37
